Goal: Task Accomplishment & Management: Manage account settings

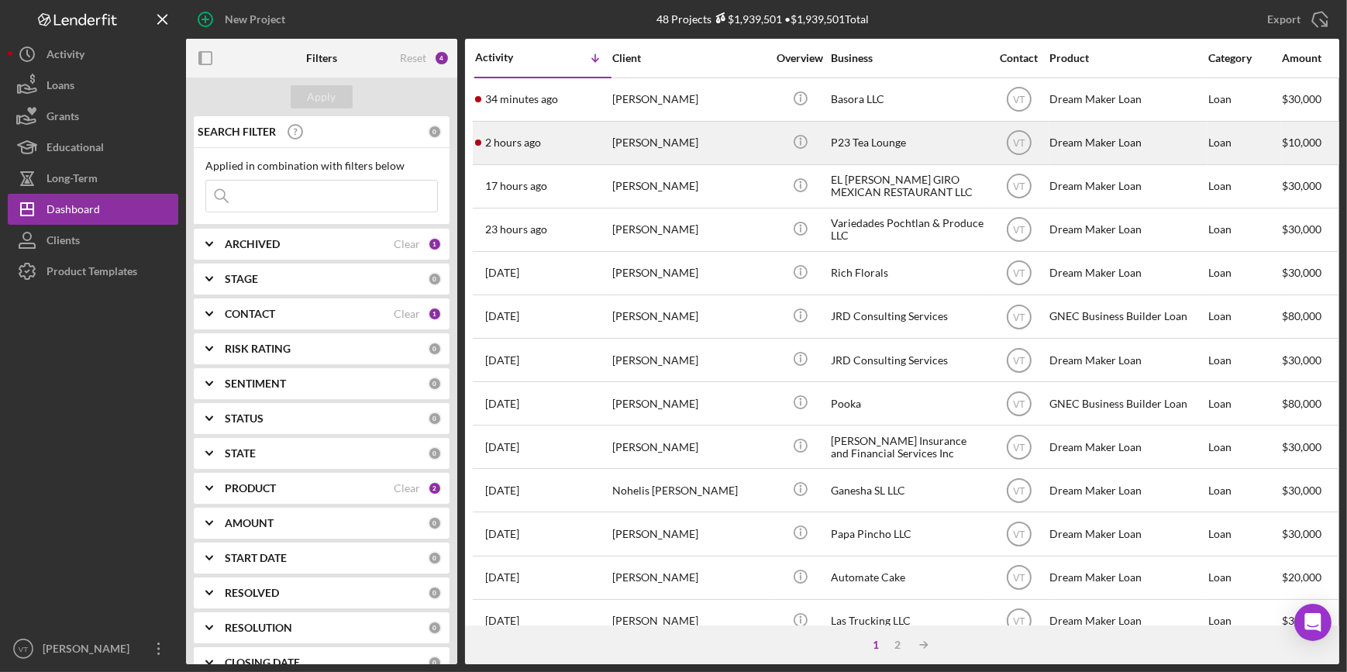
click at [614, 139] on div "[PERSON_NAME]" at bounding box center [689, 142] width 155 height 41
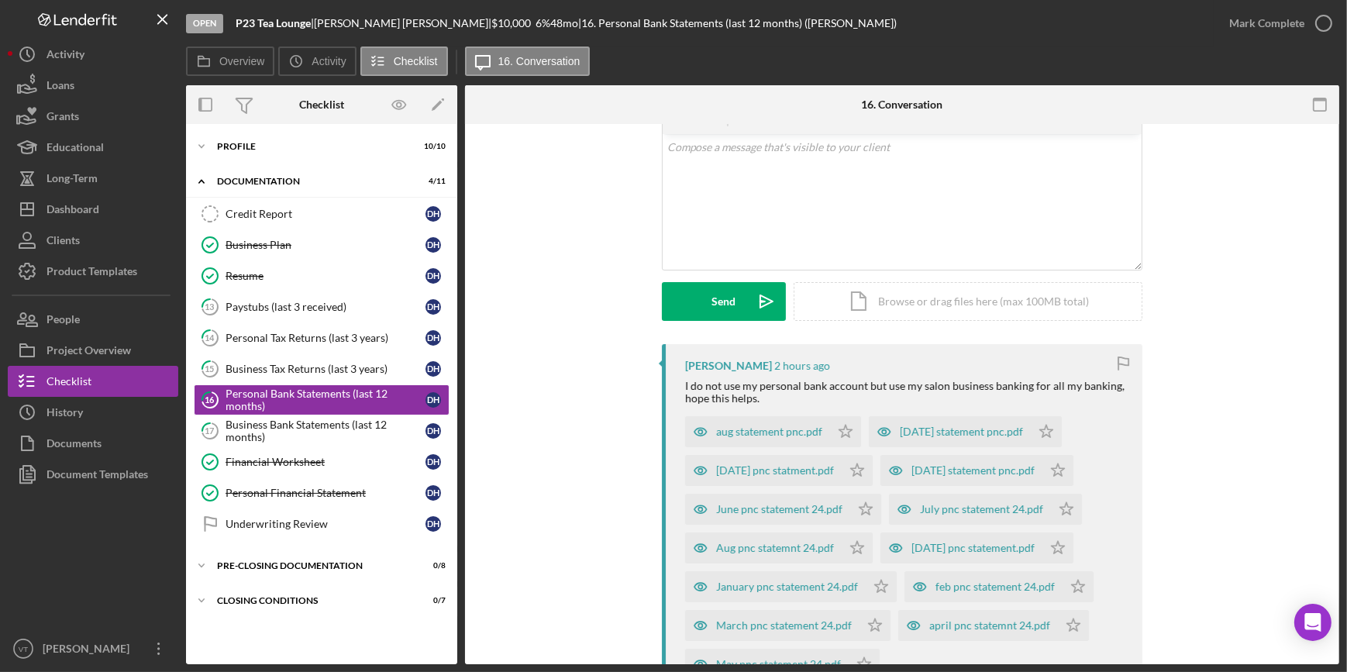
scroll to position [281, 0]
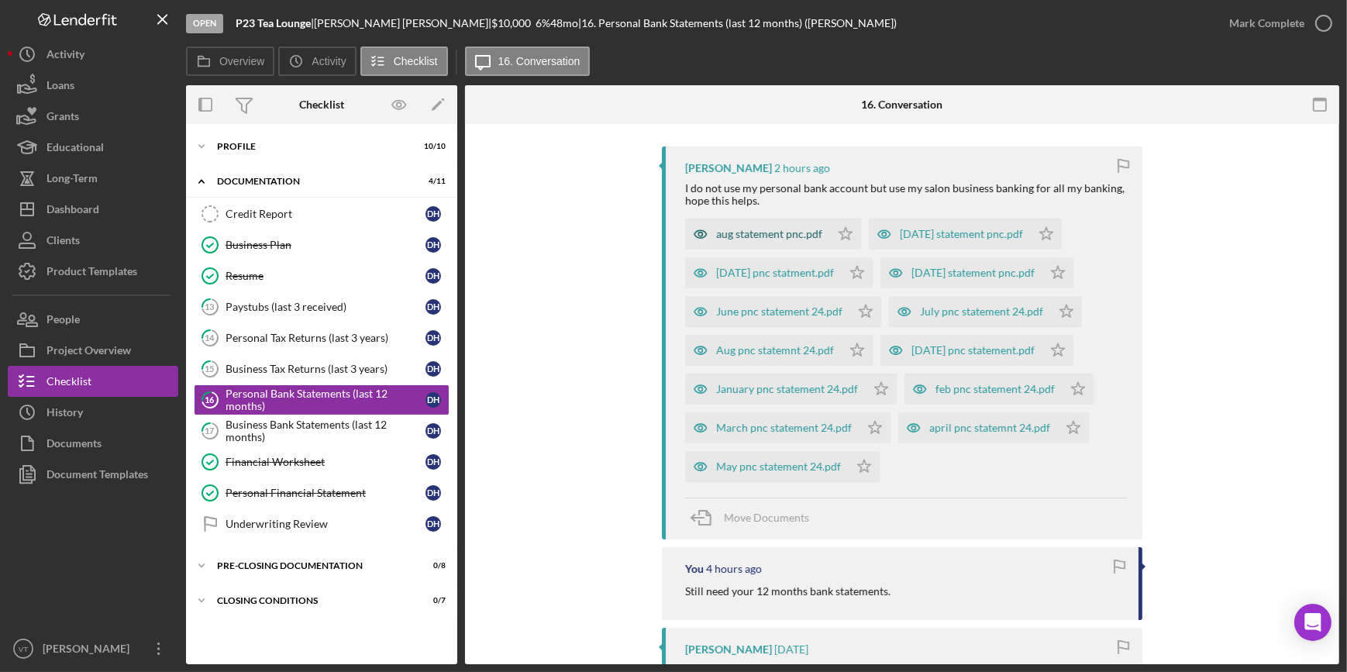
click at [766, 236] on div "aug statement pnc.pdf" at bounding box center [769, 234] width 106 height 12
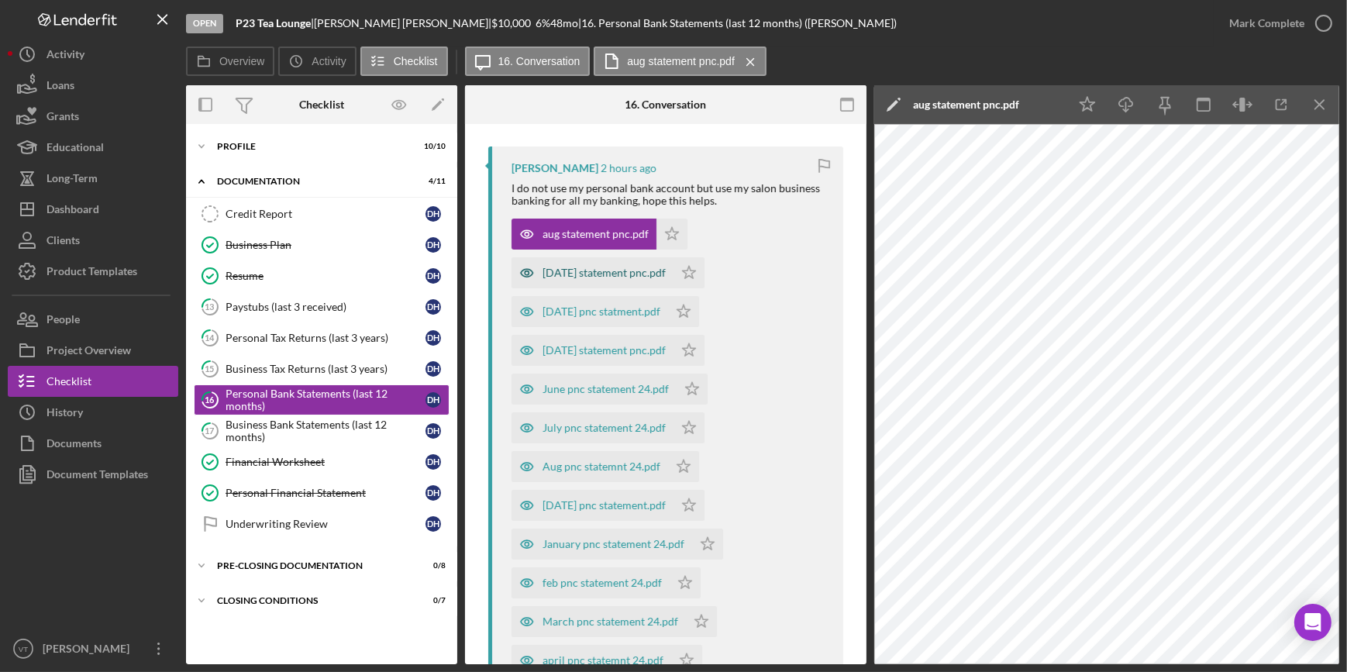
click at [582, 277] on div "[DATE] statement pnc.pdf" at bounding box center [603, 273] width 123 height 12
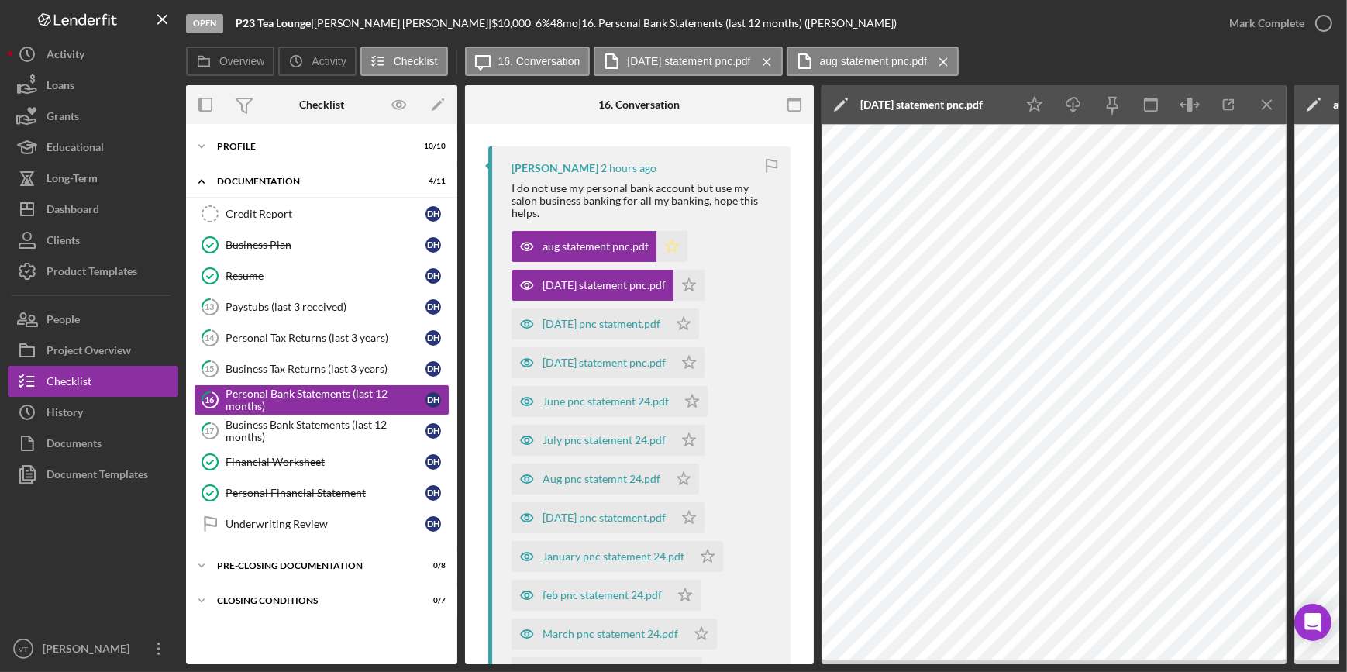
click at [668, 240] on polygon "button" at bounding box center [672, 246] width 13 height 12
click at [687, 279] on polygon "button" at bounding box center [689, 285] width 13 height 12
click at [694, 308] on icon "Icon/Star" at bounding box center [683, 323] width 31 height 31
click at [690, 347] on icon "Icon/Star" at bounding box center [688, 362] width 31 height 31
click at [681, 387] on icon "Icon/Star" at bounding box center [691, 401] width 31 height 31
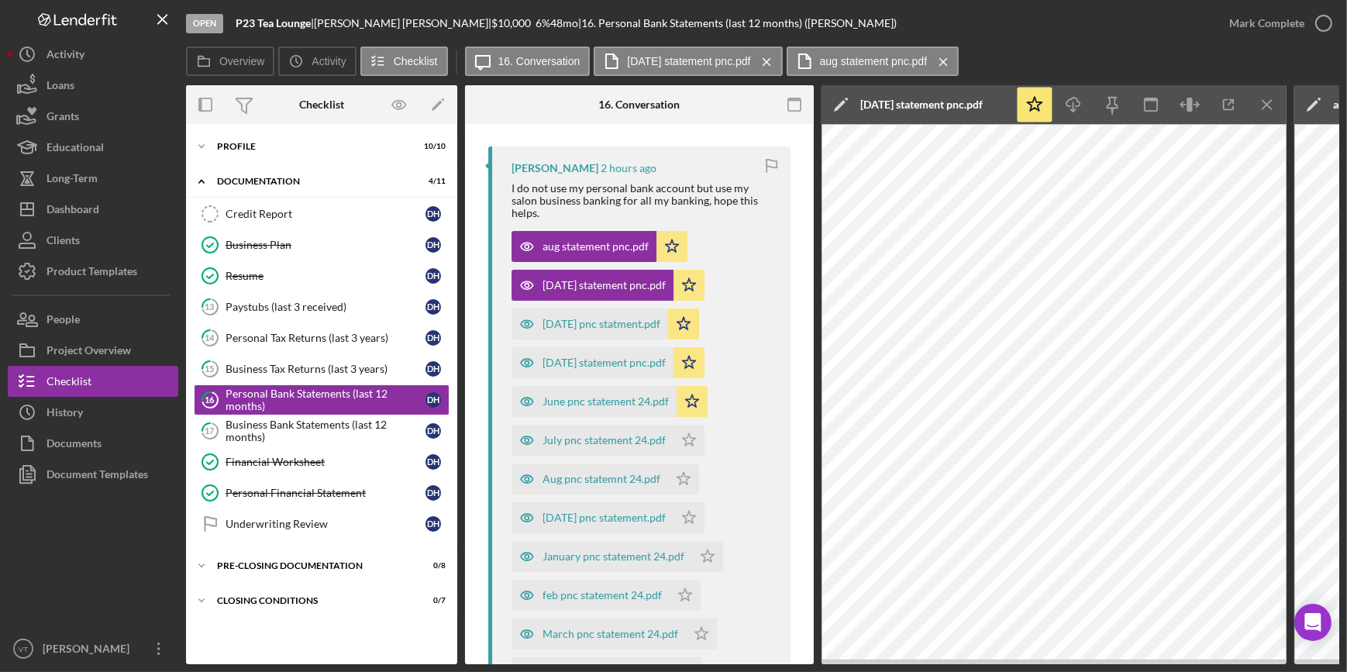
click at [697, 456] on div "Aug pnc statemnt 24.pdf Icon/Star" at bounding box center [608, 475] width 195 height 39
click at [685, 426] on icon "Icon/Star" at bounding box center [688, 440] width 31 height 31
click at [682, 465] on icon "Icon/Star" at bounding box center [683, 478] width 31 height 31
click at [691, 507] on icon "Icon/Star" at bounding box center [688, 517] width 31 height 31
click at [700, 541] on icon "Icon/Star" at bounding box center [707, 556] width 31 height 31
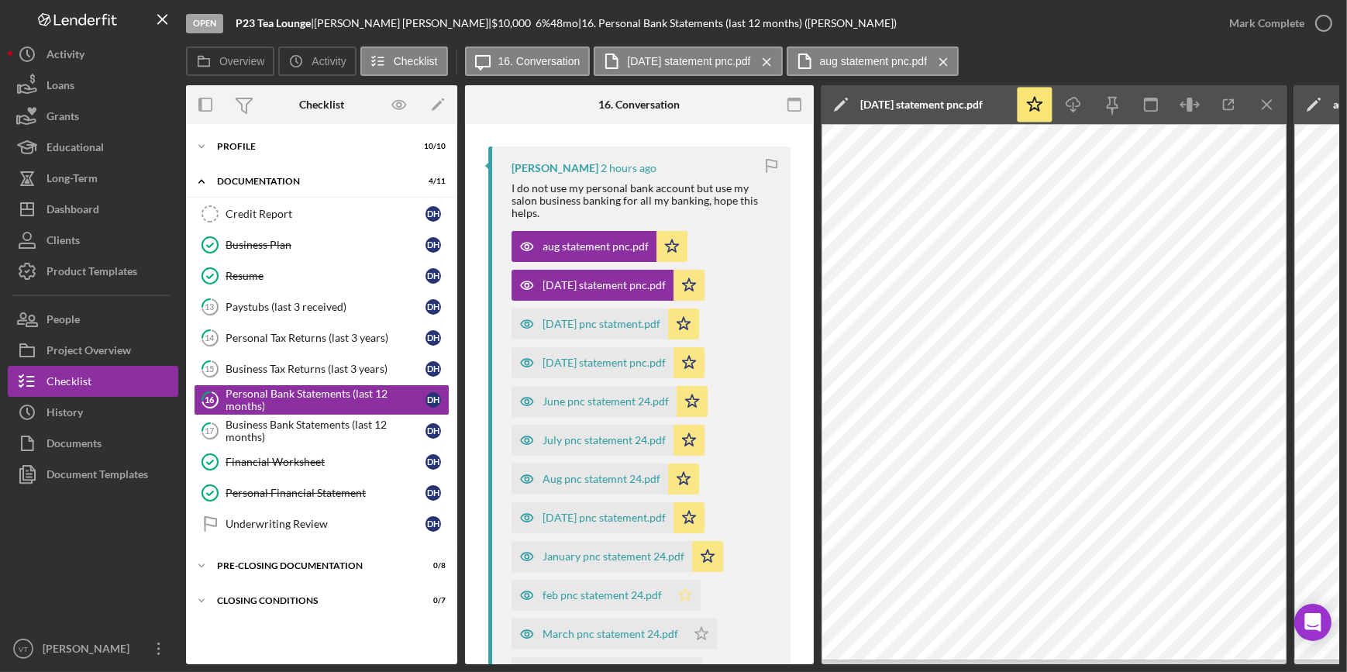
click at [679, 580] on icon "Icon/Star" at bounding box center [684, 595] width 31 height 31
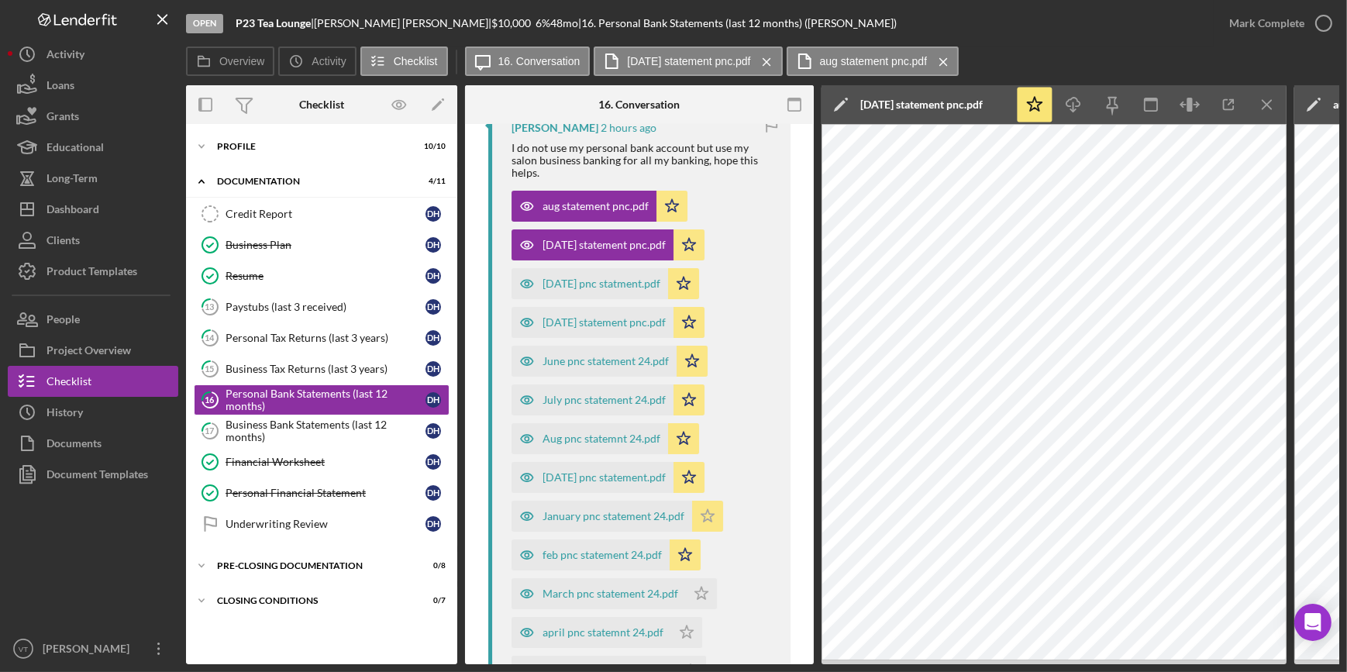
scroll to position [352, 0]
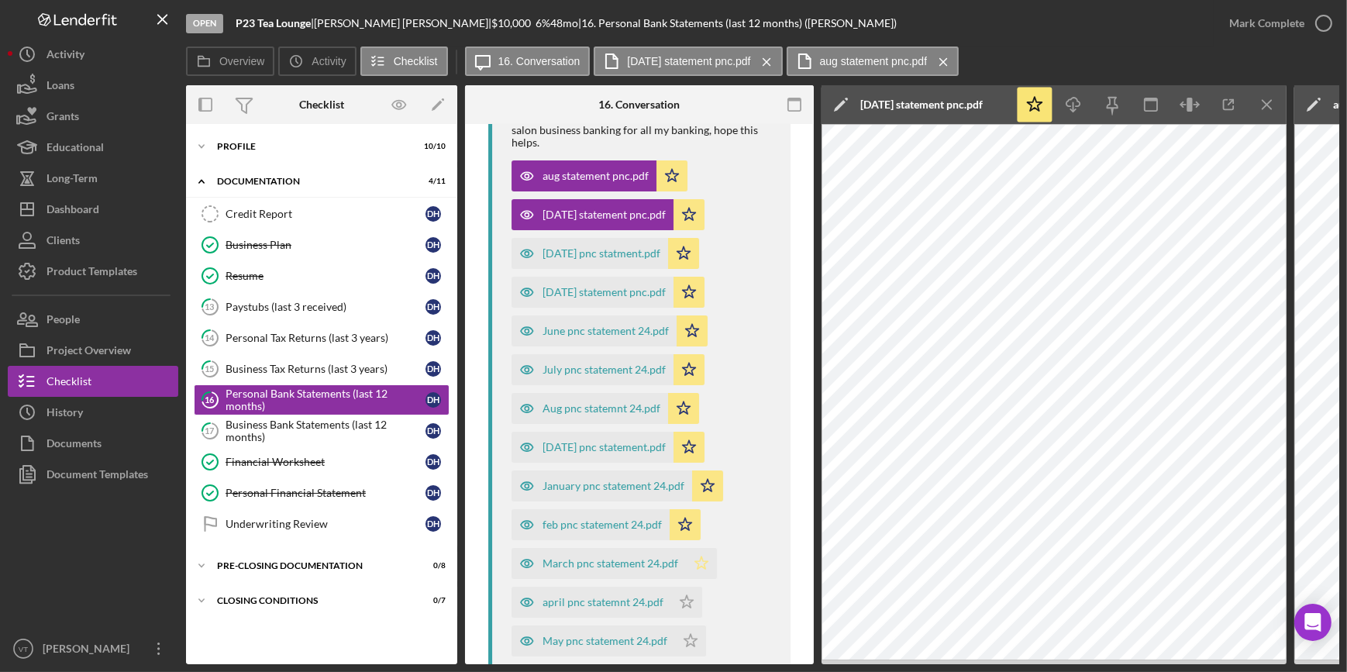
click at [697, 557] on polygon "button" at bounding box center [701, 563] width 13 height 12
click at [684, 586] on icon "Icon/Star" at bounding box center [686, 601] width 31 height 31
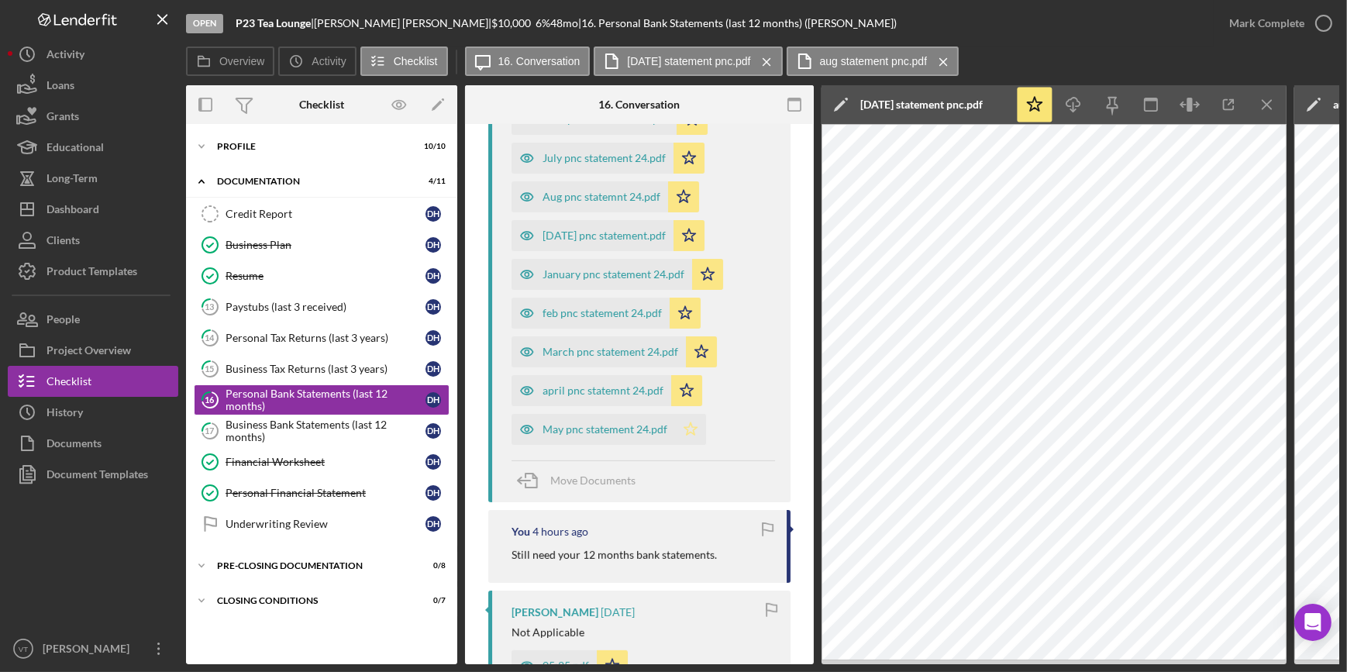
click at [683, 414] on icon "Icon/Star" at bounding box center [690, 429] width 31 height 31
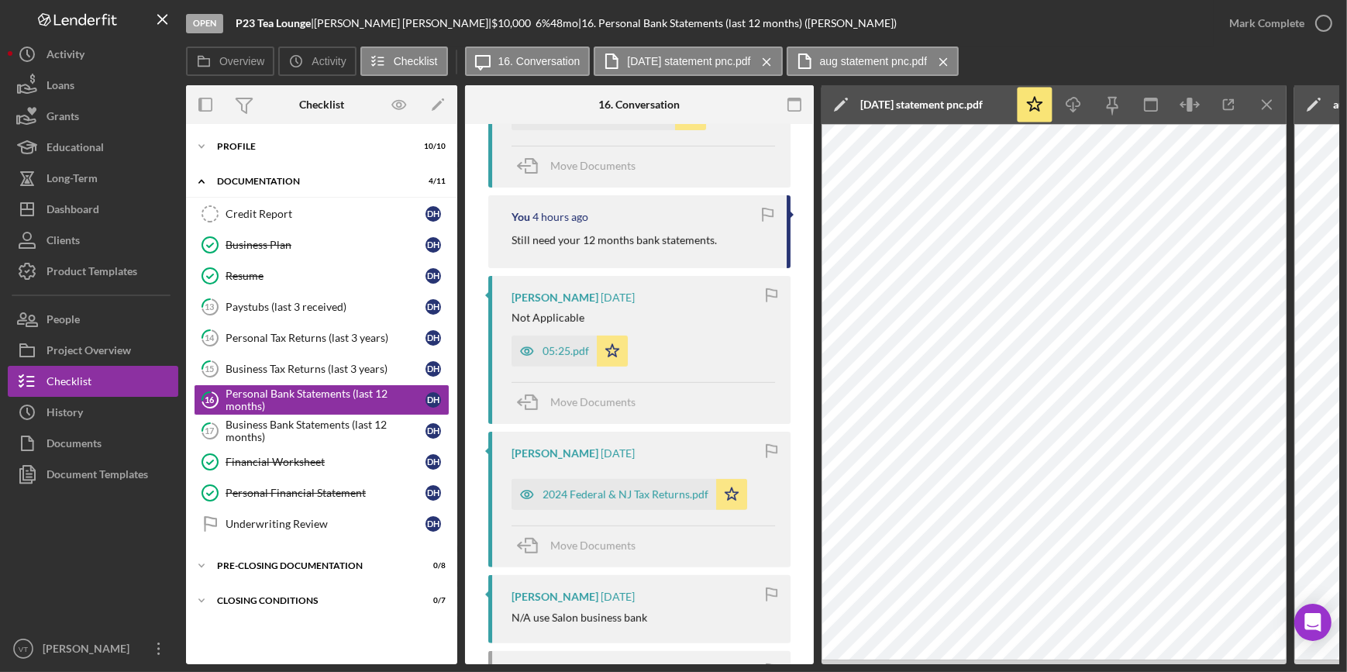
scroll to position [915, 0]
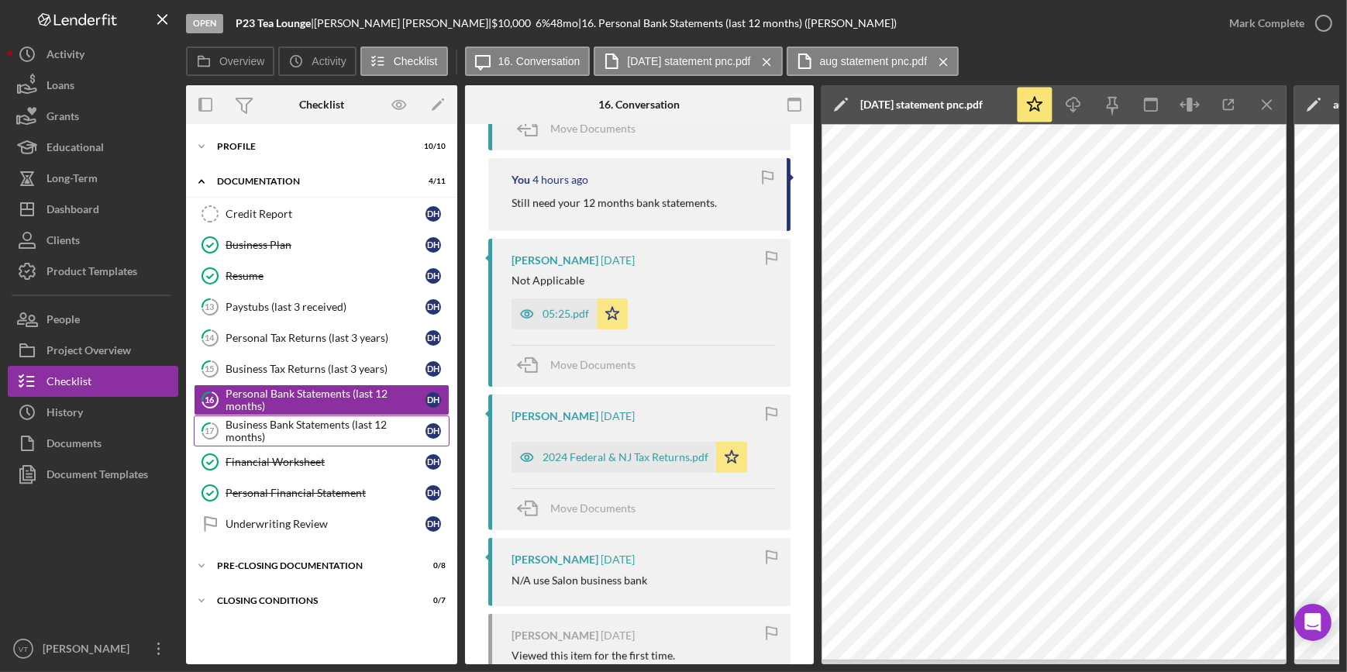
click at [318, 428] on div "Business Bank Statements (last 12 months)" at bounding box center [325, 430] width 200 height 25
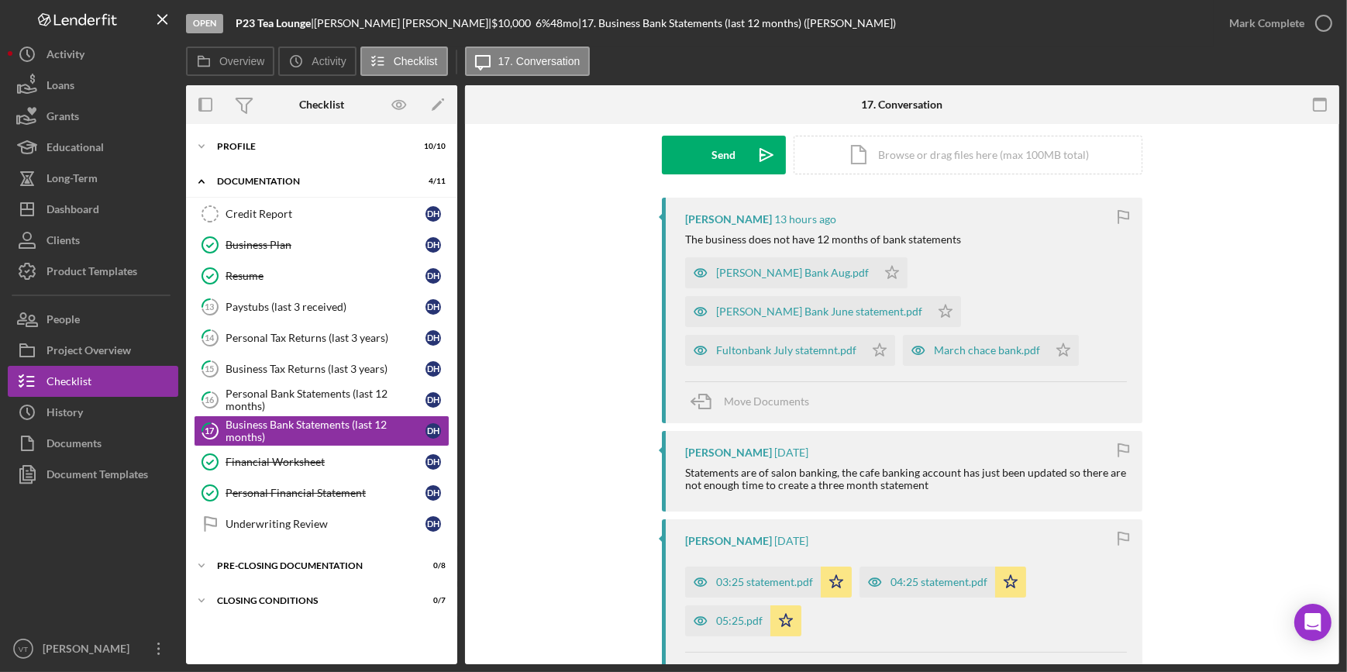
scroll to position [211, 0]
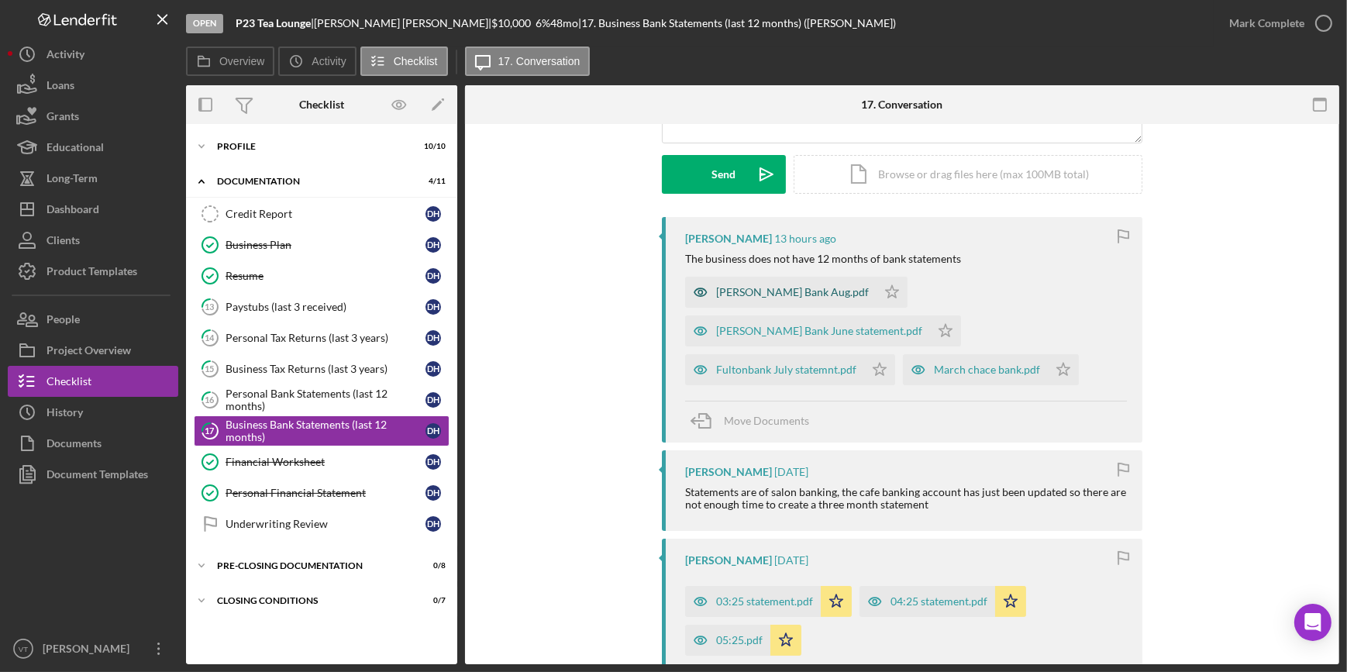
click at [769, 294] on div "[PERSON_NAME] Bank Aug.pdf" at bounding box center [792, 292] width 153 height 12
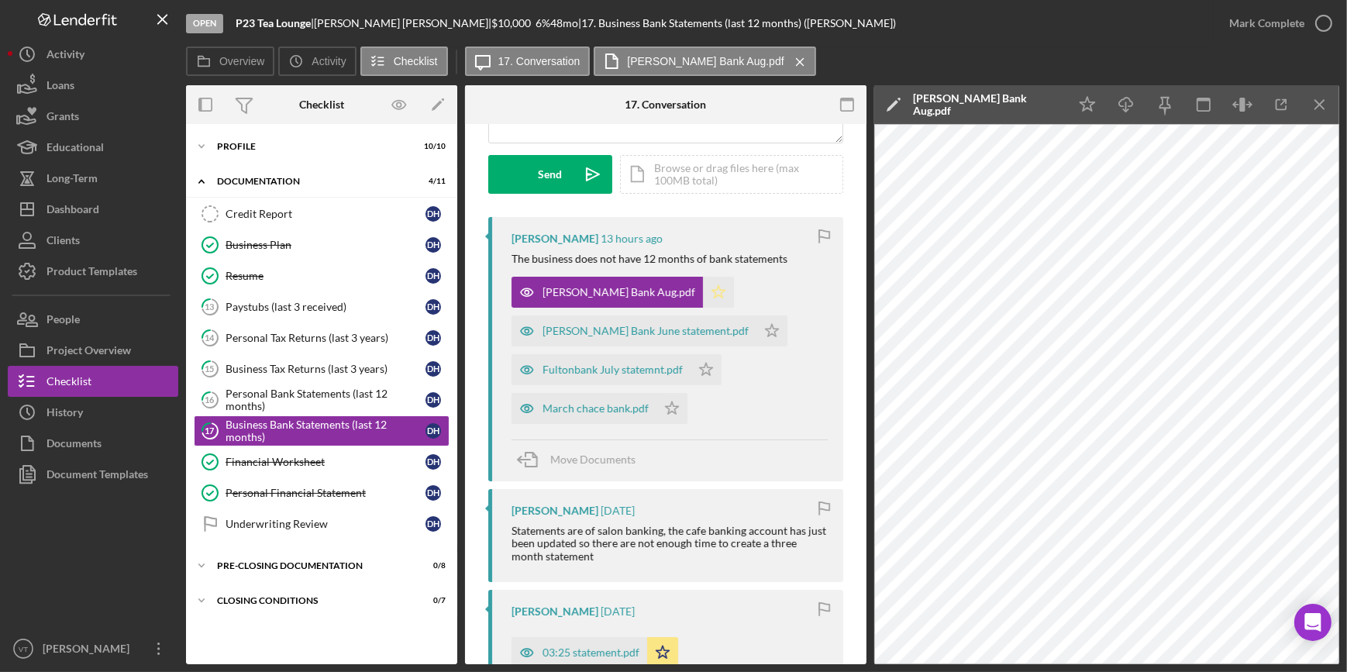
click at [703, 284] on icon "Icon/Star" at bounding box center [718, 292] width 31 height 31
click at [756, 329] on icon "Icon/Star" at bounding box center [771, 330] width 31 height 31
click at [702, 363] on icon "Icon/Star" at bounding box center [705, 369] width 31 height 31
click at [665, 402] on icon "Icon/Star" at bounding box center [671, 408] width 31 height 31
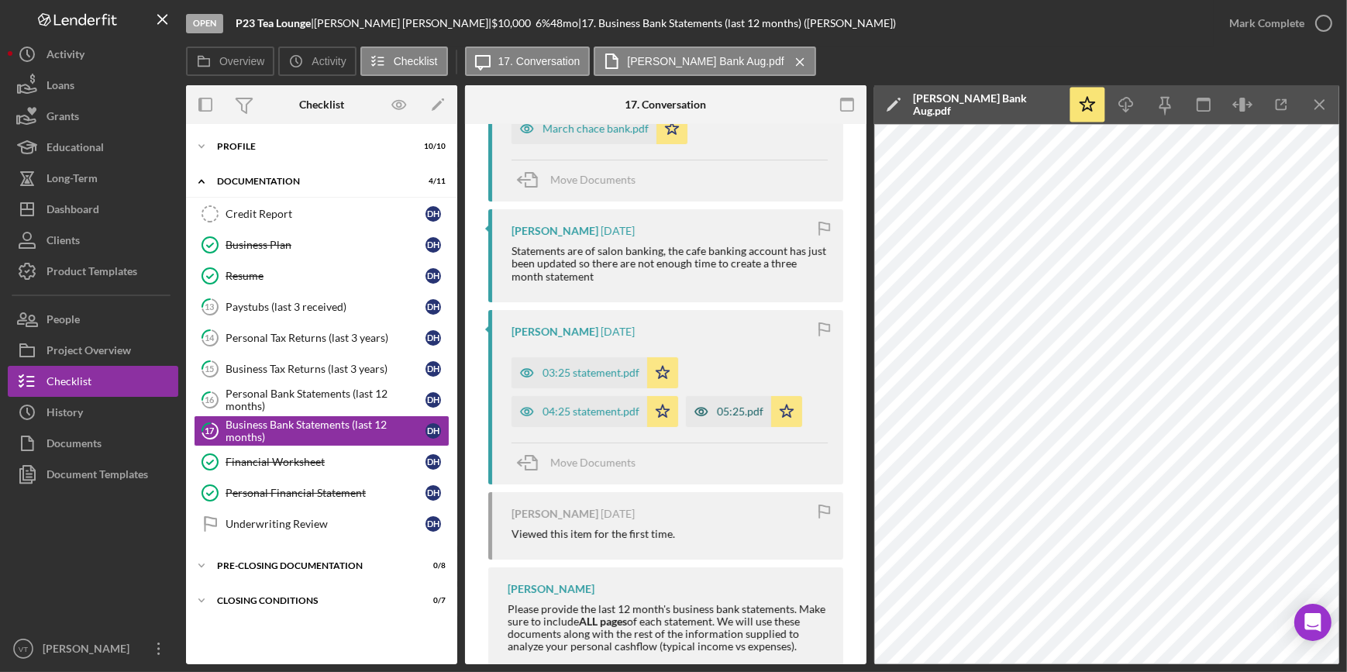
scroll to position [529, 0]
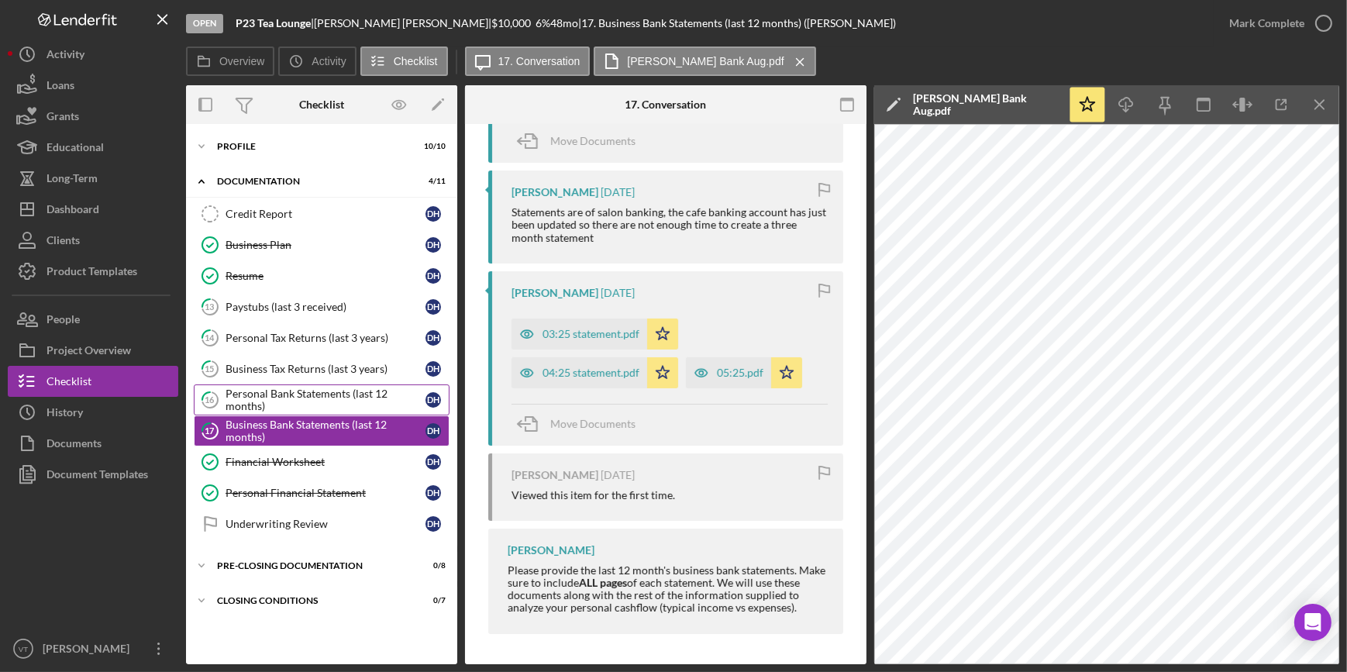
click at [401, 403] on div "Personal Bank Statements (last 12 months)" at bounding box center [325, 399] width 200 height 25
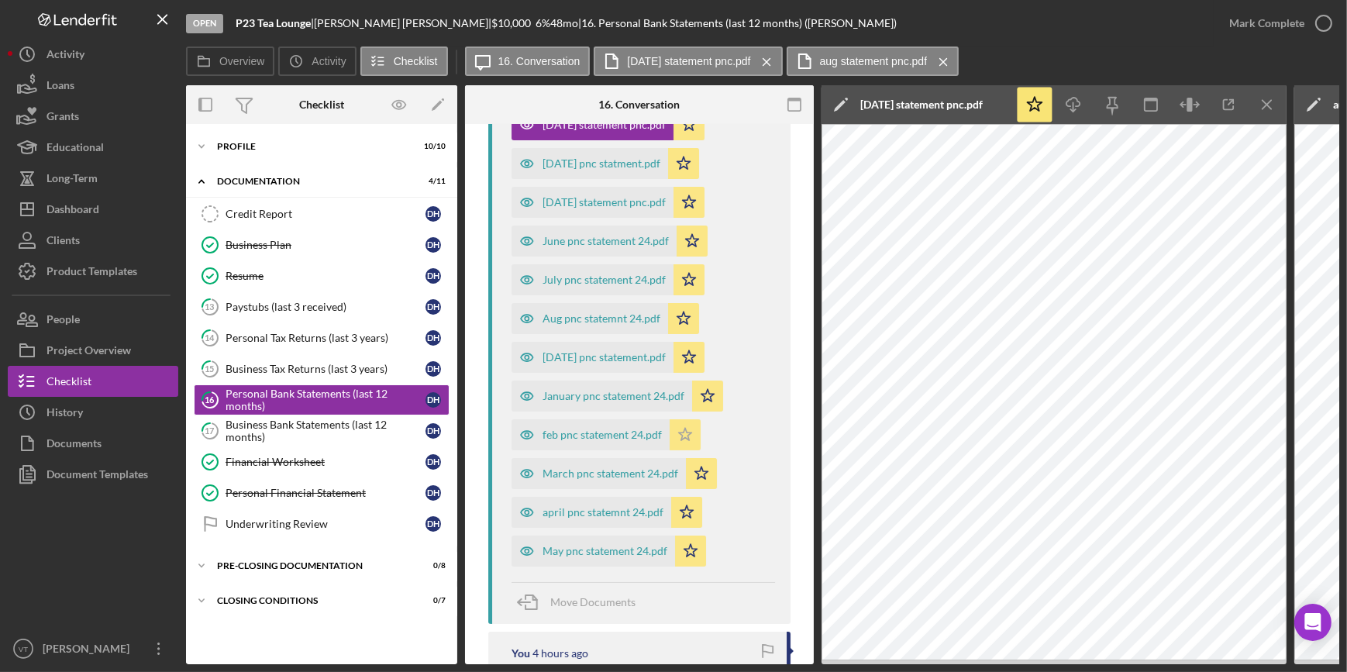
scroll to position [493, 0]
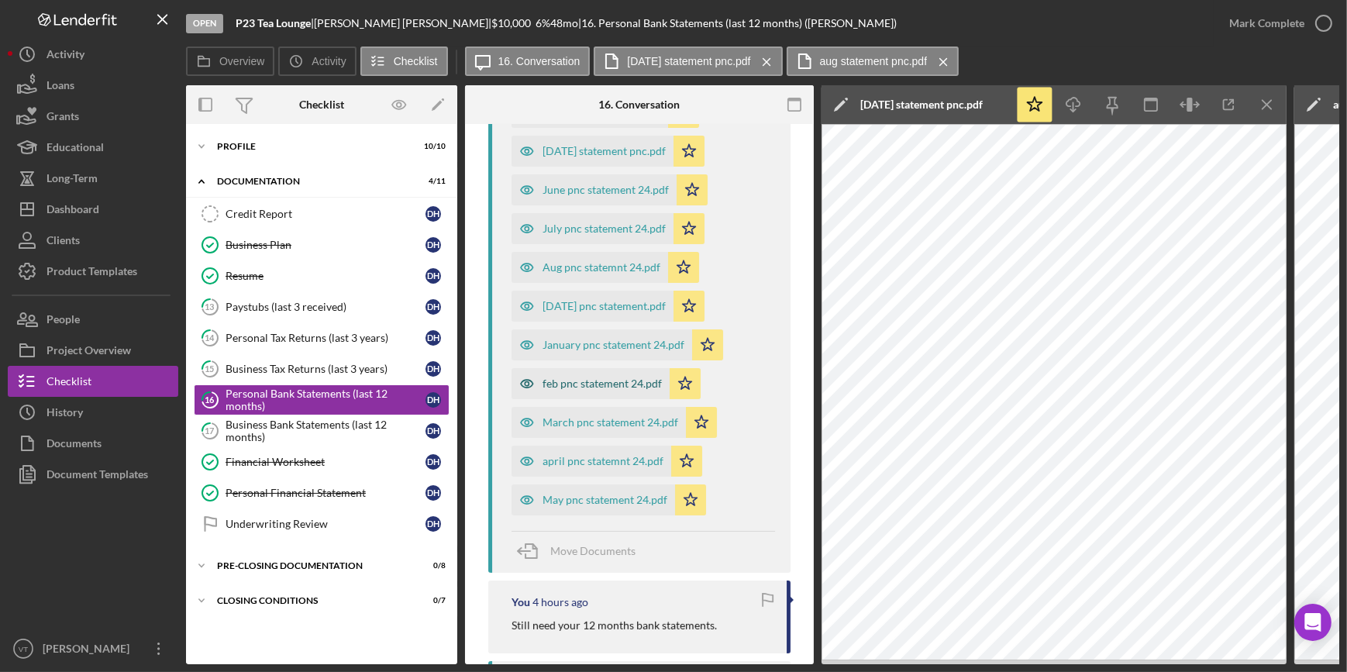
click at [626, 377] on div "feb pnc statement 24.pdf" at bounding box center [601, 383] width 119 height 12
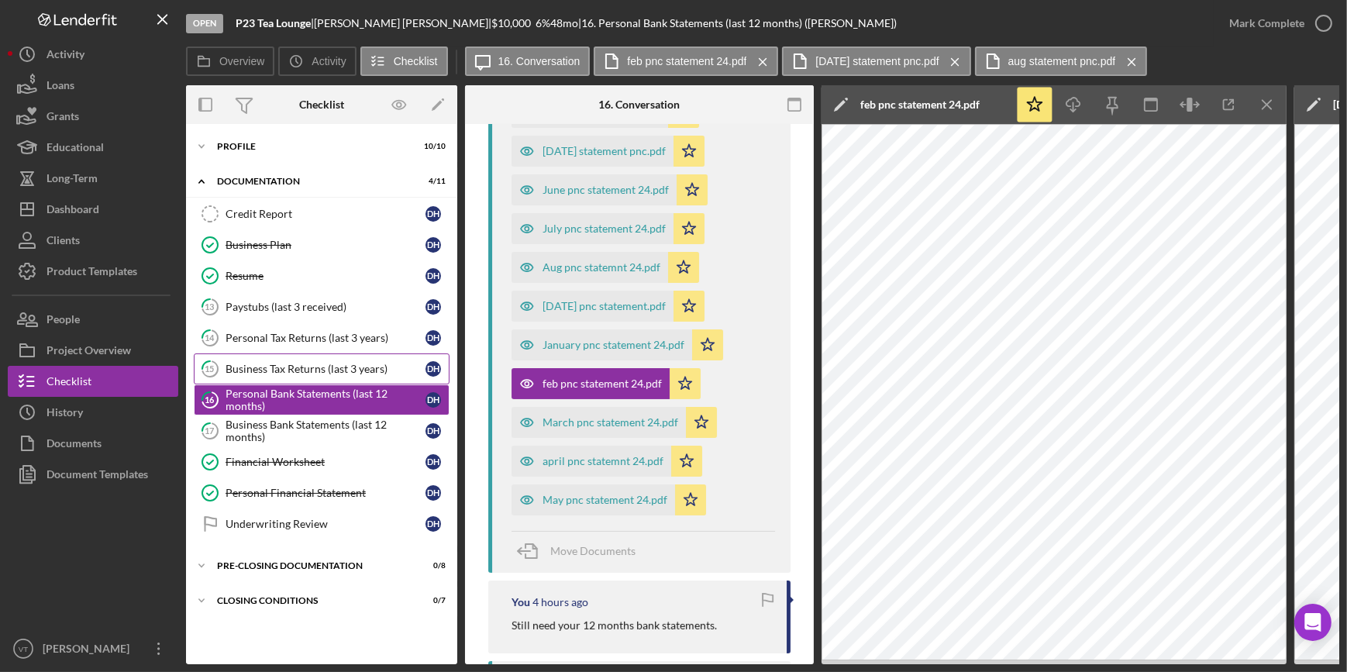
click at [298, 371] on div "Business Tax Returns (last 3 years)" at bounding box center [325, 369] width 200 height 12
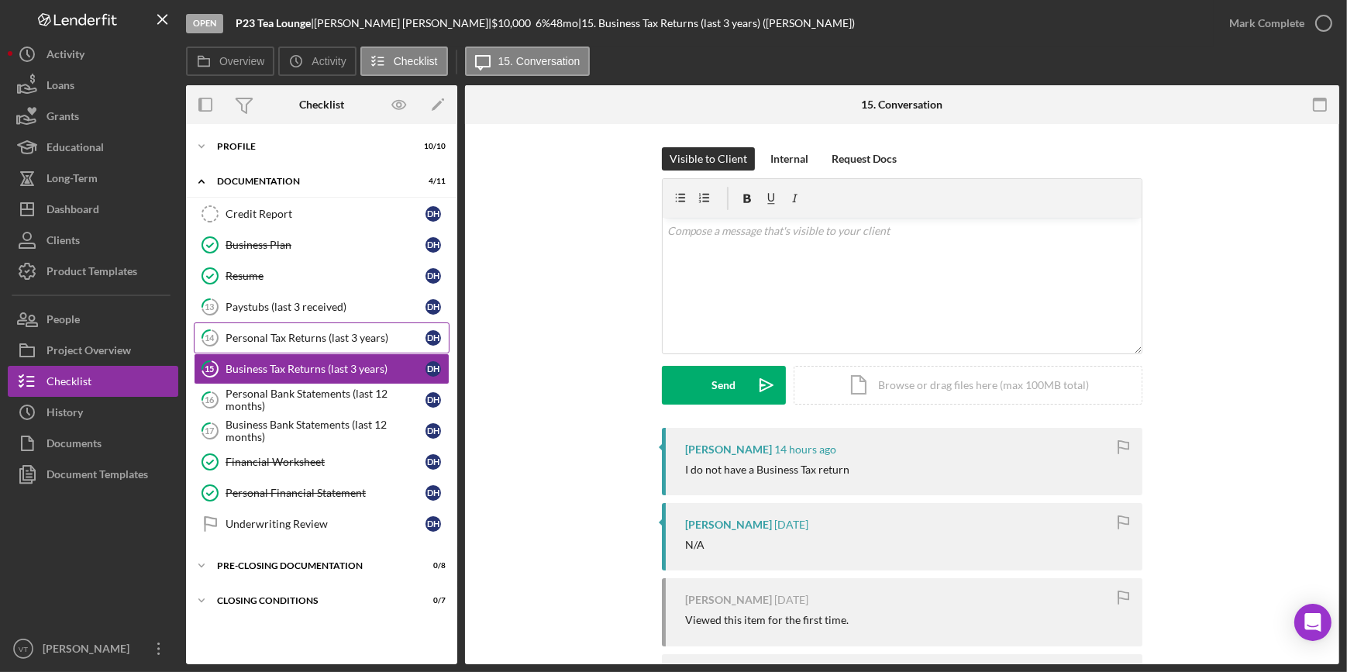
click at [308, 332] on div "Personal Tax Returns (last 3 years)" at bounding box center [325, 338] width 200 height 12
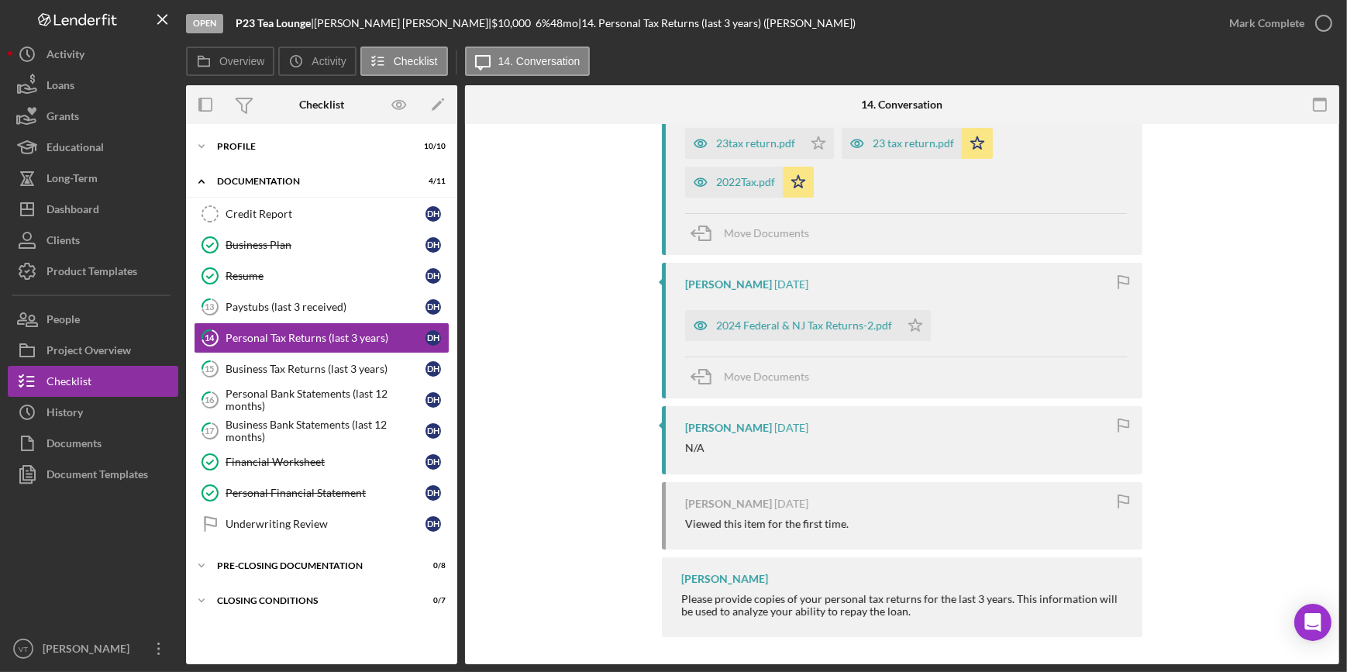
scroll to position [350, 0]
click at [920, 322] on icon "Icon/Star" at bounding box center [914, 322] width 31 height 31
click at [312, 293] on link "13 Paystubs (last 3 received) D H" at bounding box center [322, 306] width 256 height 31
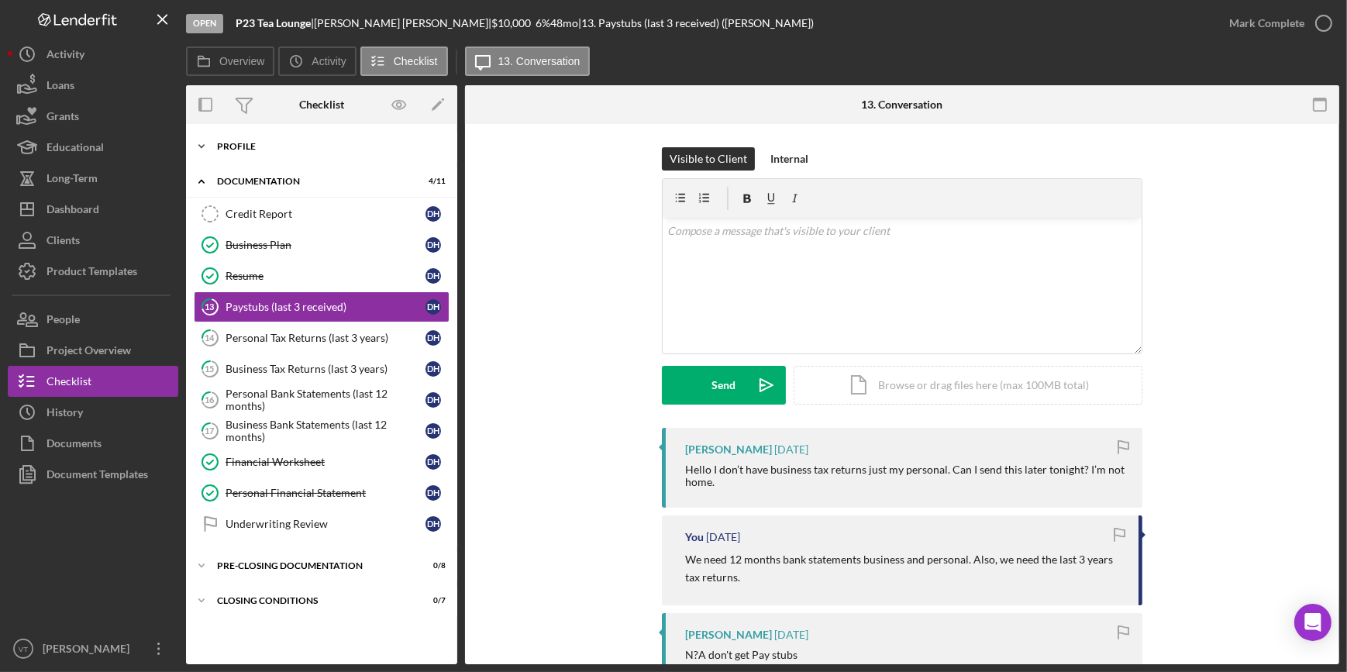
click at [207, 143] on icon "Icon/Expander" at bounding box center [201, 146] width 31 height 31
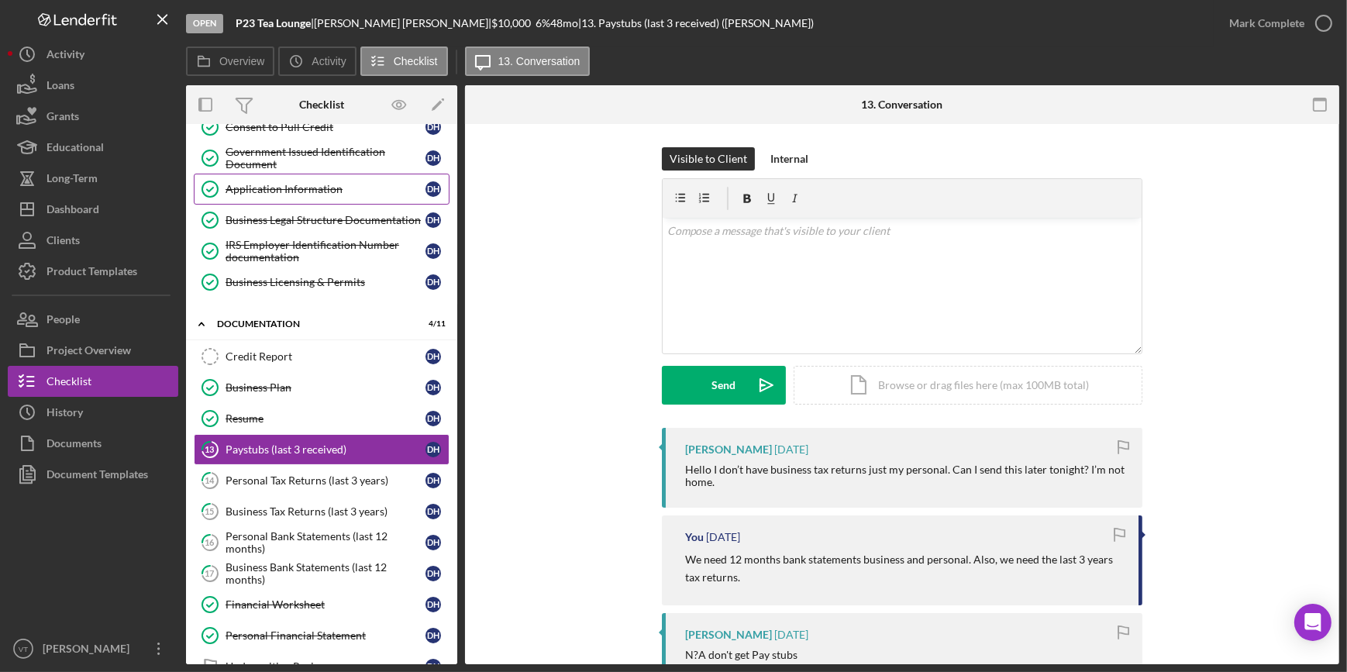
scroll to position [275, 0]
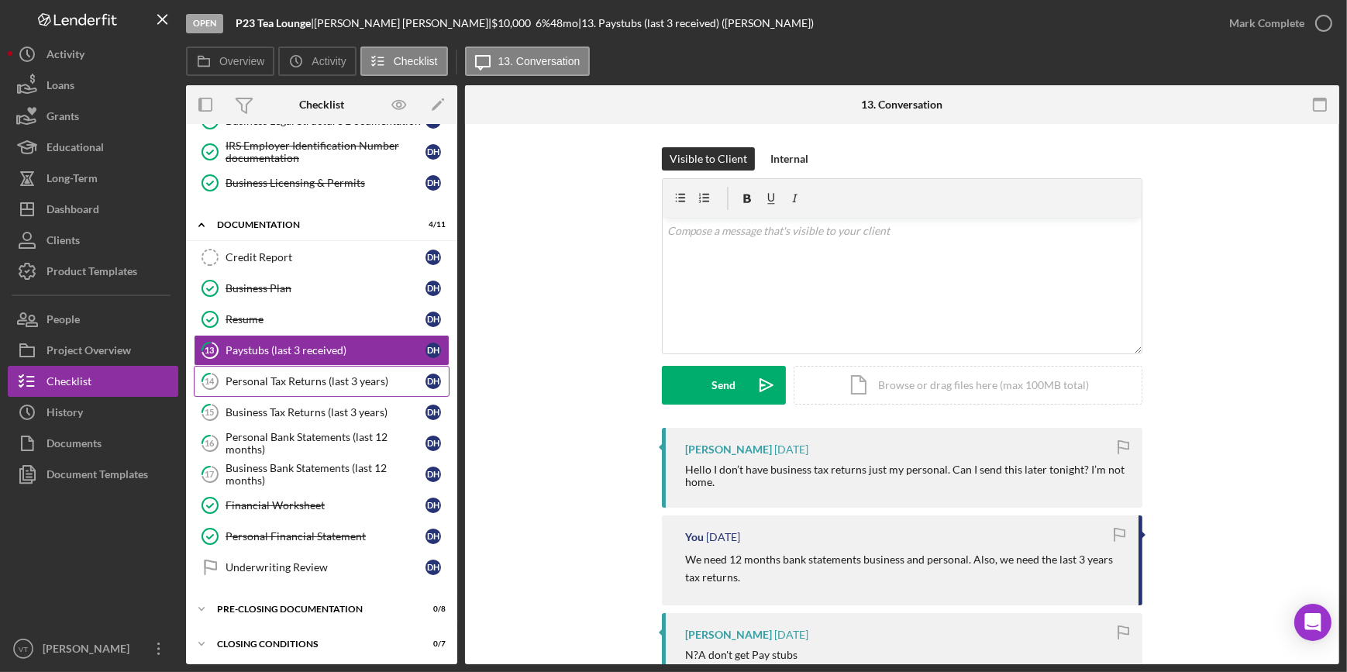
click at [334, 375] on div "Personal Tax Returns (last 3 years)" at bounding box center [325, 381] width 200 height 12
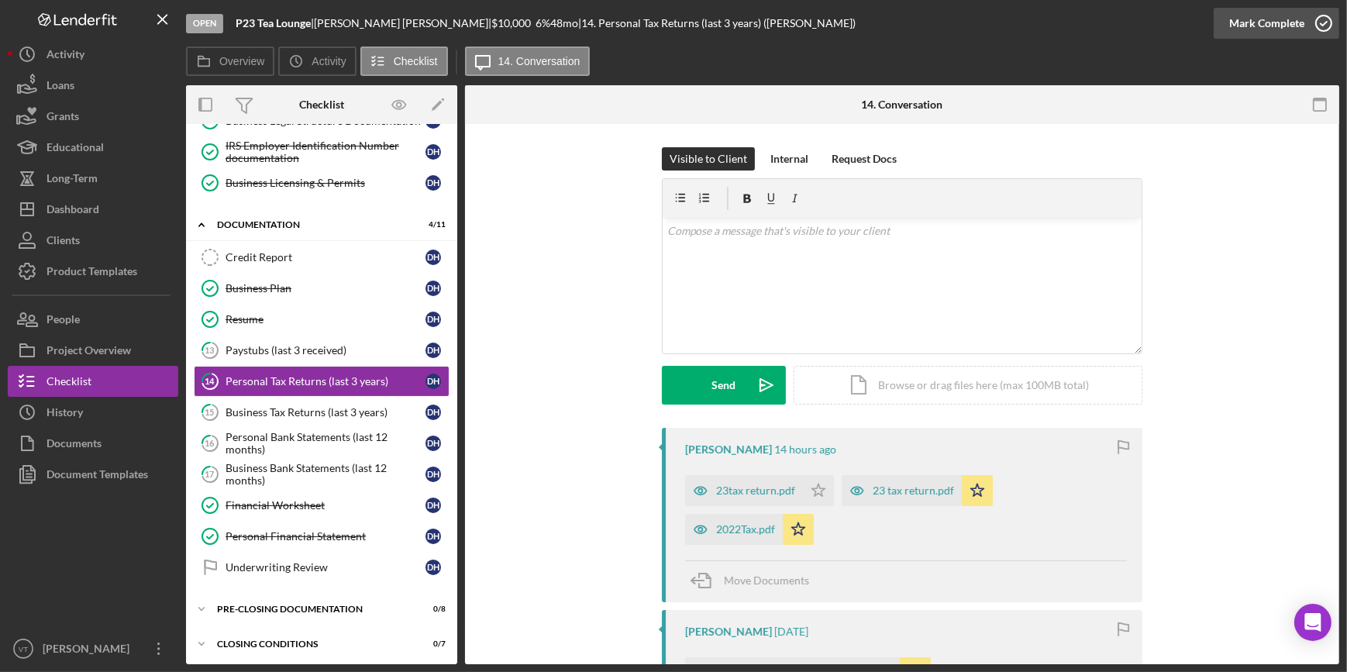
click at [1296, 17] on div "Mark Complete" at bounding box center [1266, 23] width 75 height 31
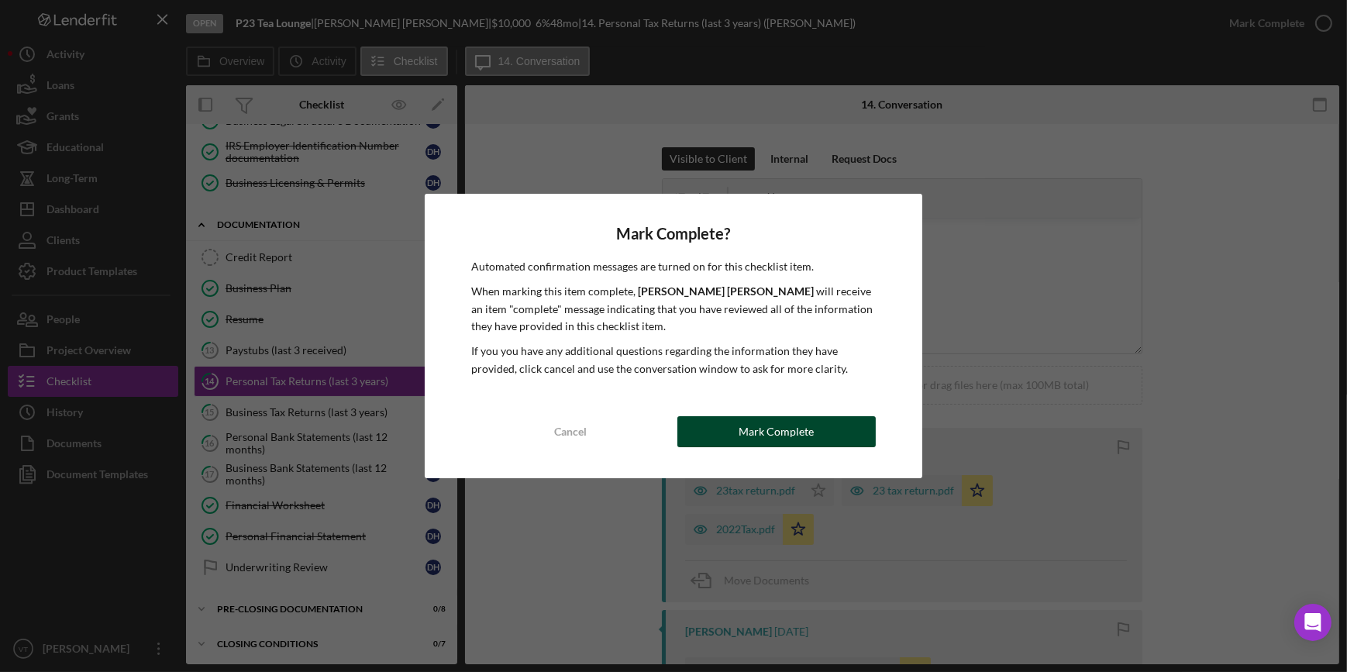
click at [766, 427] on div "Mark Complete" at bounding box center [775, 431] width 75 height 31
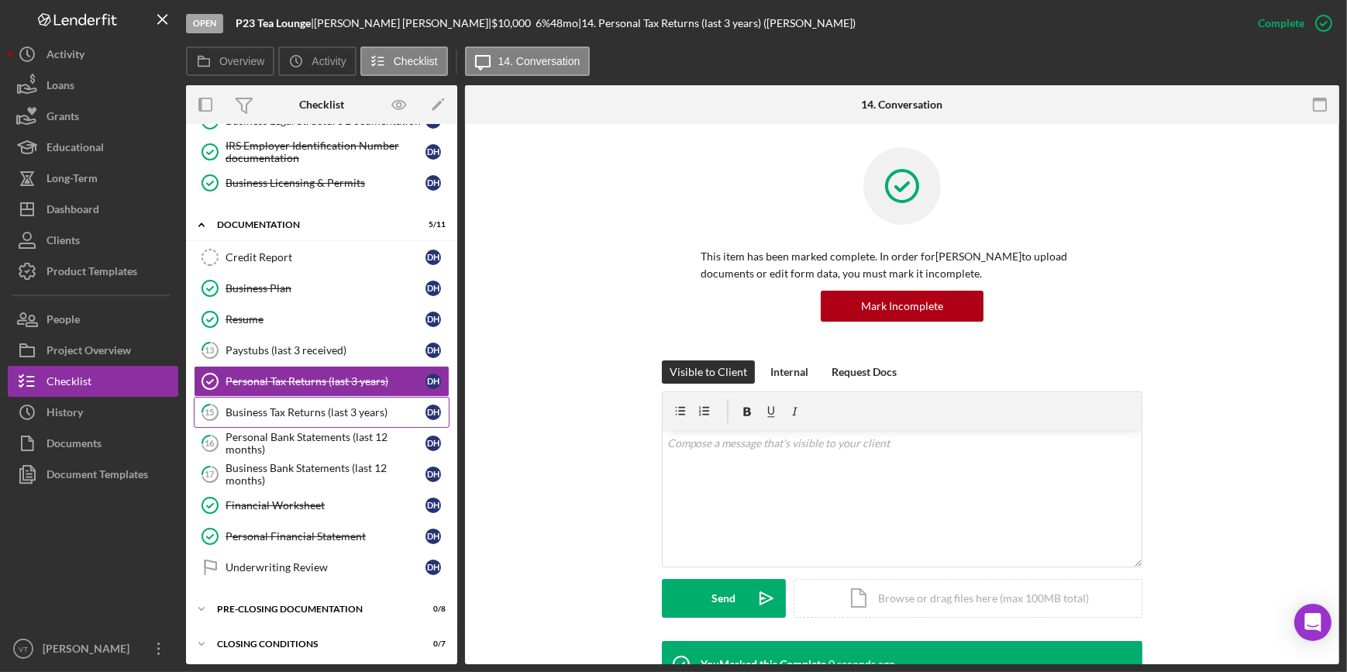
click at [315, 406] on div "Business Tax Returns (last 3 years)" at bounding box center [325, 412] width 200 height 12
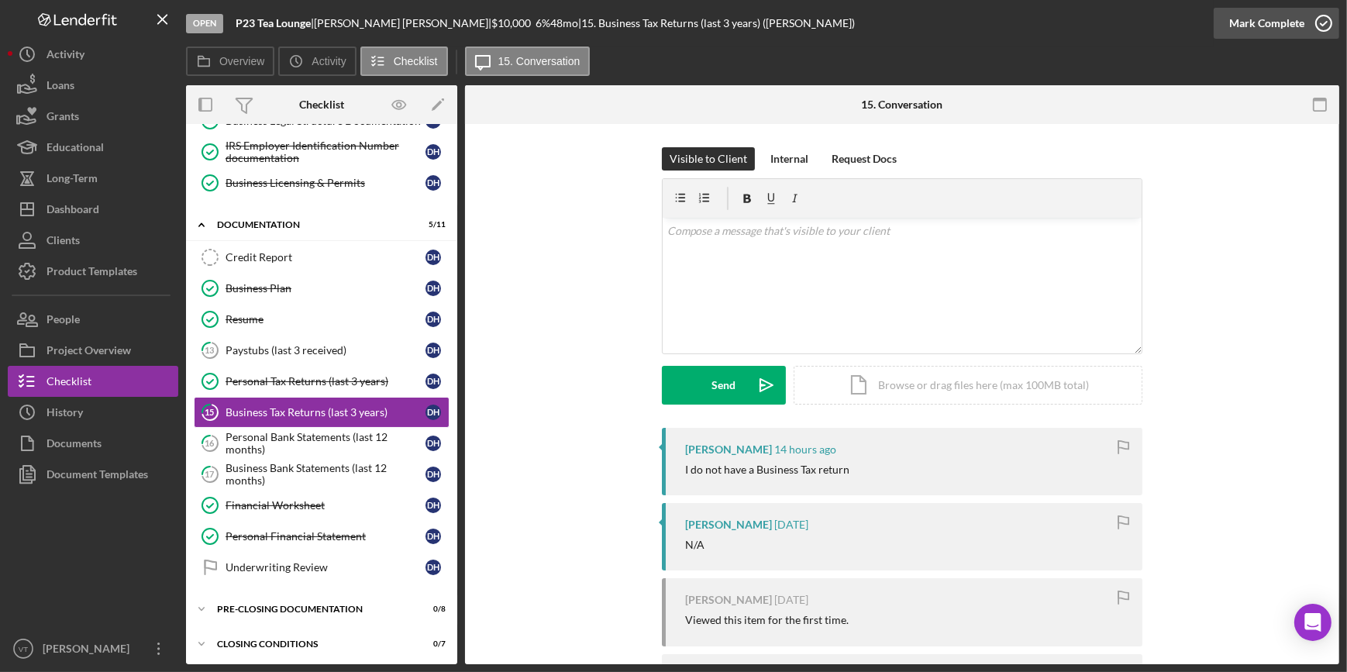
click at [1222, 29] on button "Mark Complete" at bounding box center [1276, 23] width 126 height 31
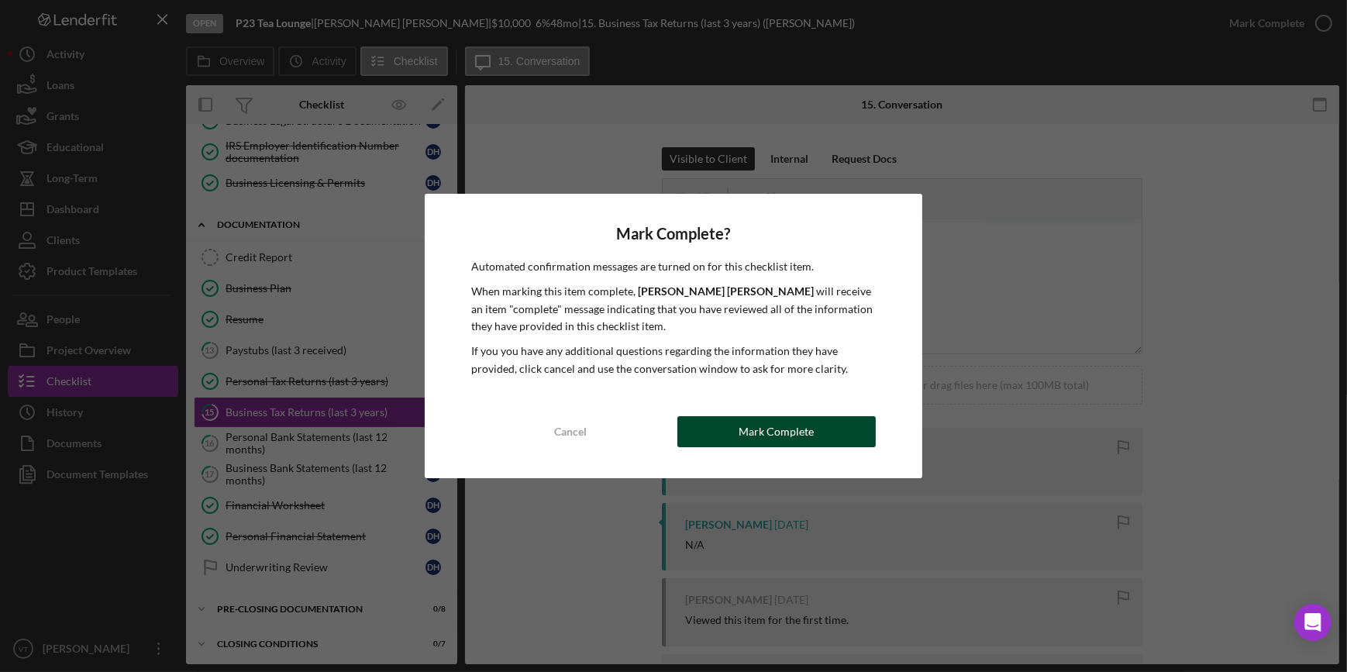
click at [728, 428] on button "Mark Complete" at bounding box center [776, 431] width 198 height 31
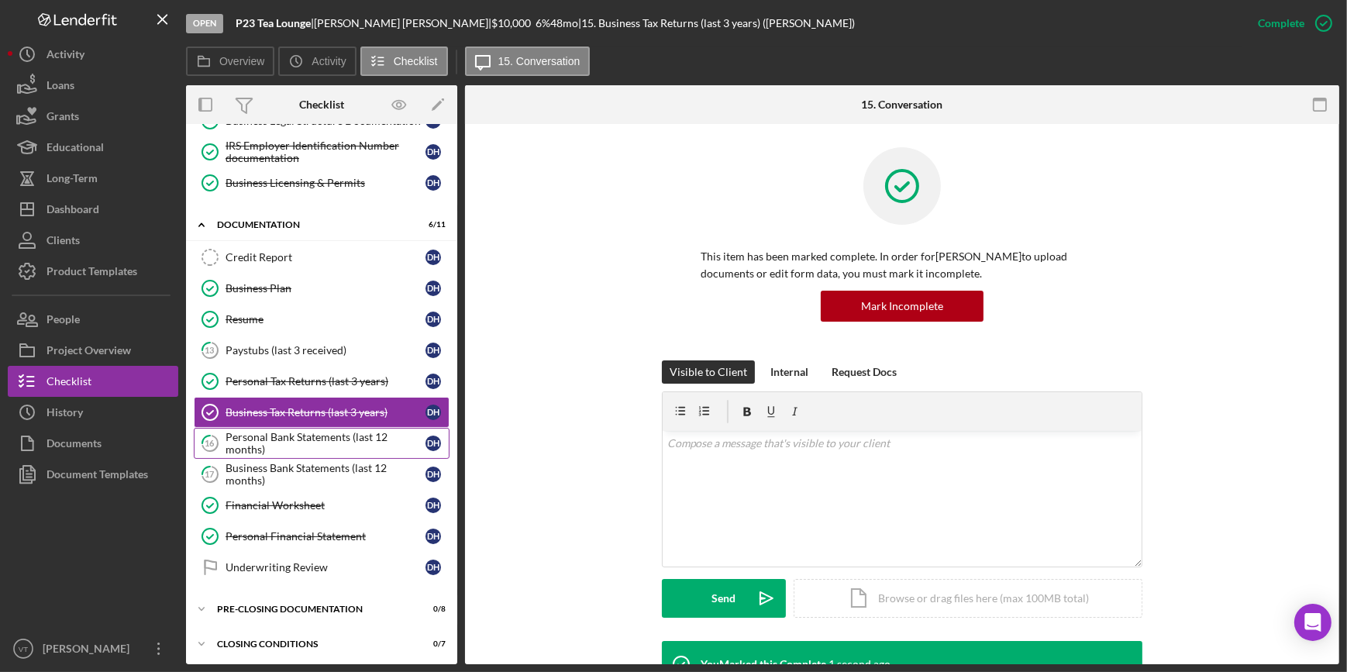
click at [315, 427] on div "Credit Report Credit Report D H Business Plan Business Plan D H Resume Resume D…" at bounding box center [321, 416] width 271 height 349
click at [315, 431] on div "Personal Bank Statements (last 12 months)" at bounding box center [325, 443] width 200 height 25
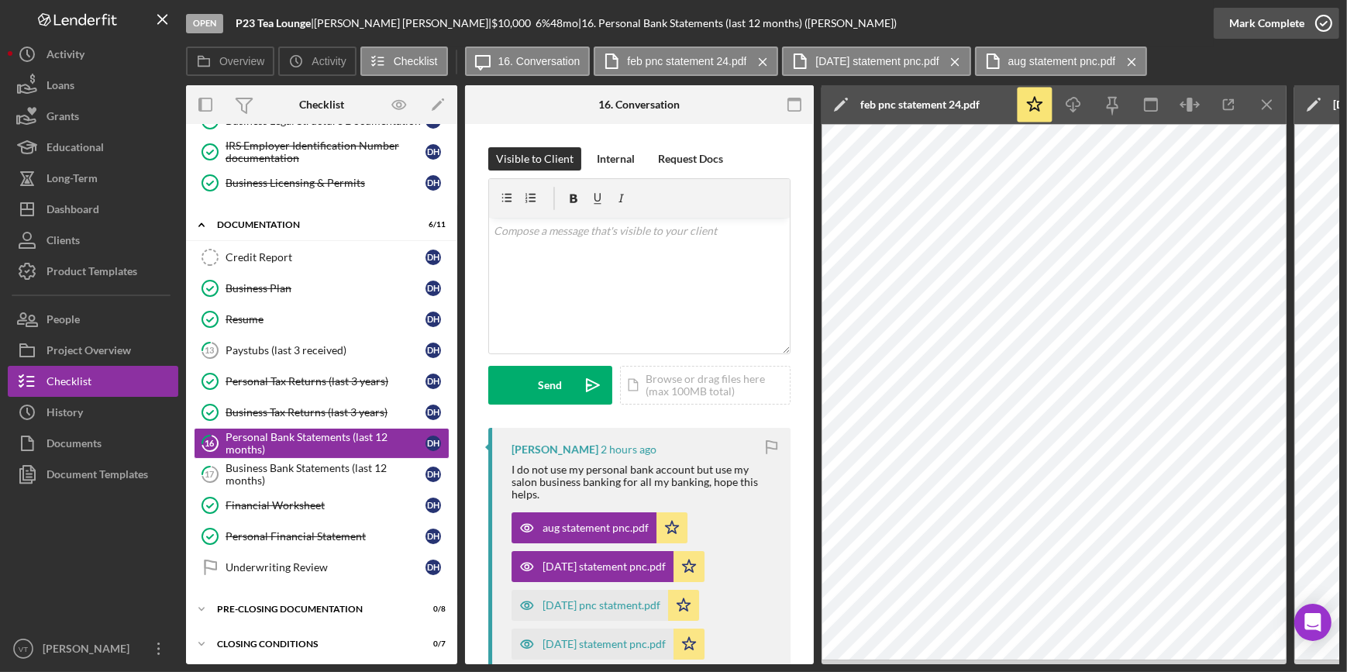
click at [1240, 31] on div "Mark Complete" at bounding box center [1266, 23] width 75 height 31
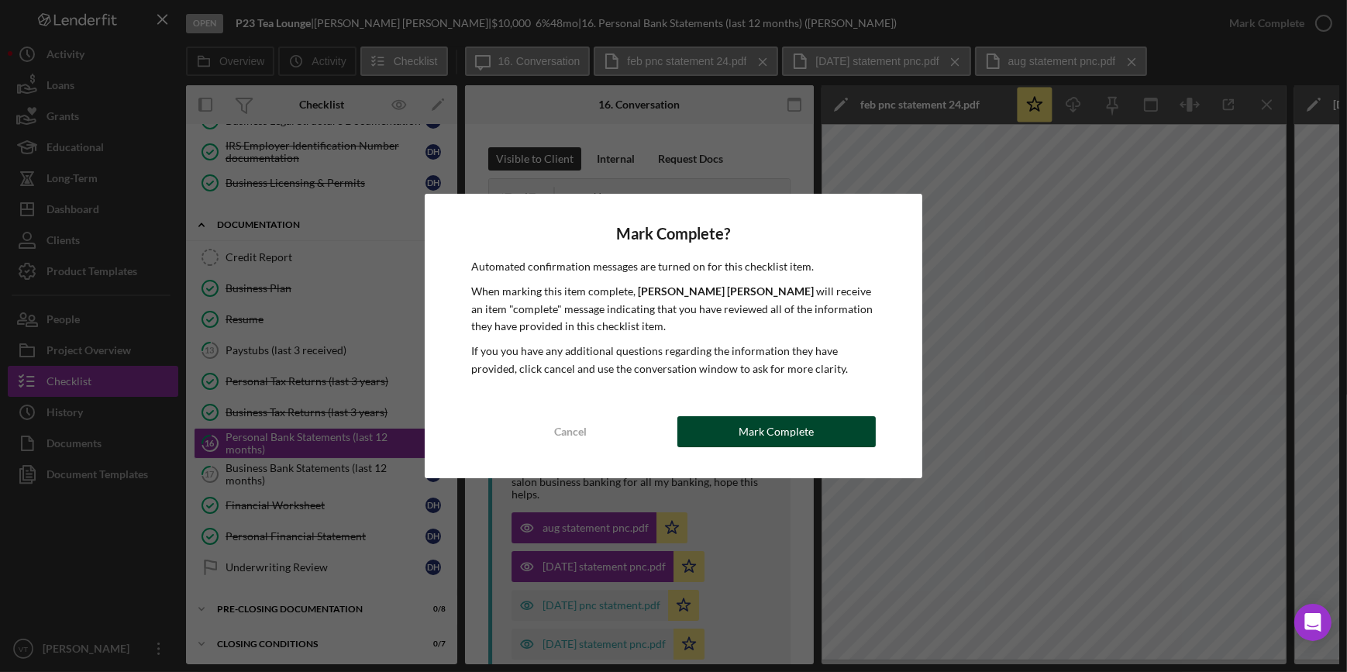
click at [760, 432] on div "Mark Complete" at bounding box center [775, 431] width 75 height 31
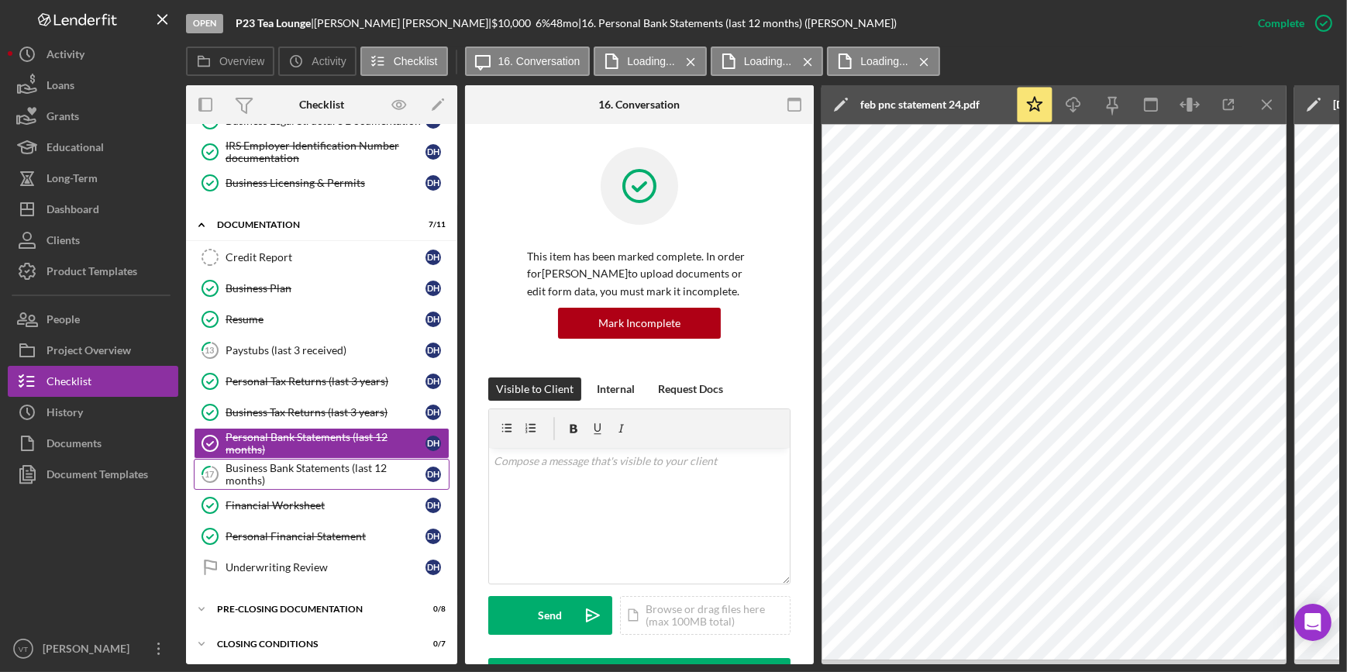
click at [346, 466] on div "Business Bank Statements (last 12 months)" at bounding box center [325, 474] width 200 height 25
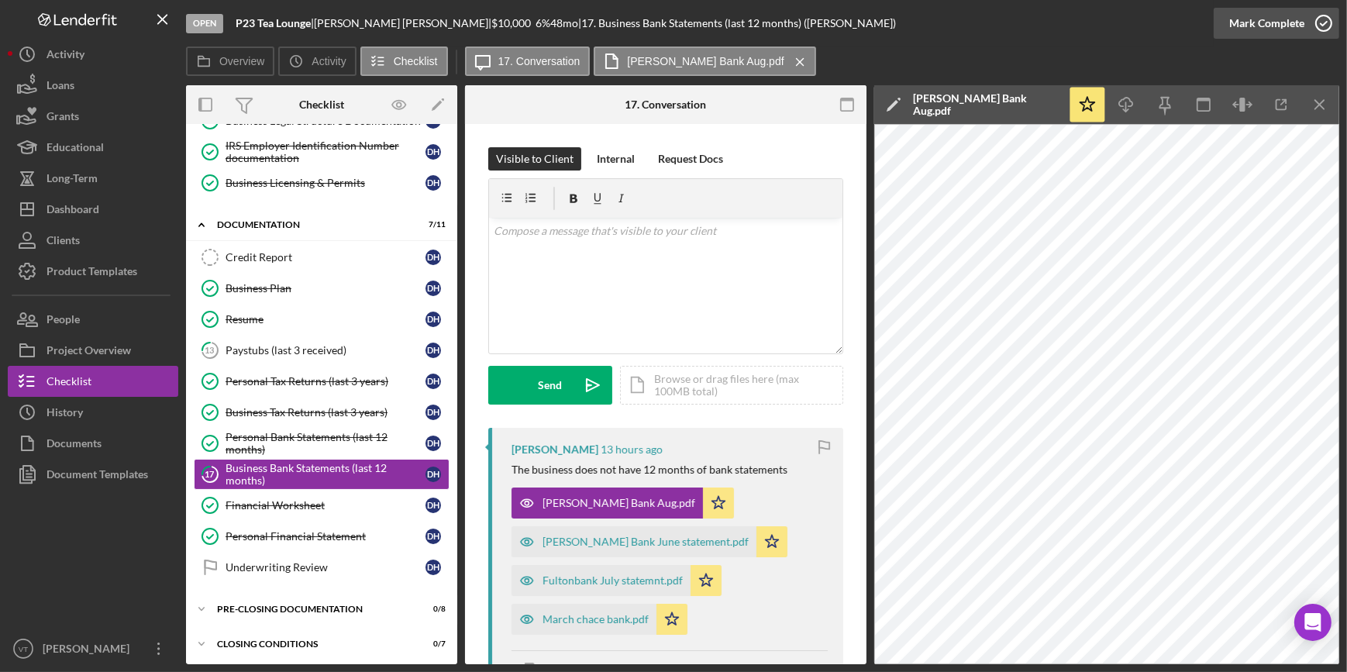
click at [1260, 29] on div "Mark Complete" at bounding box center [1266, 23] width 75 height 31
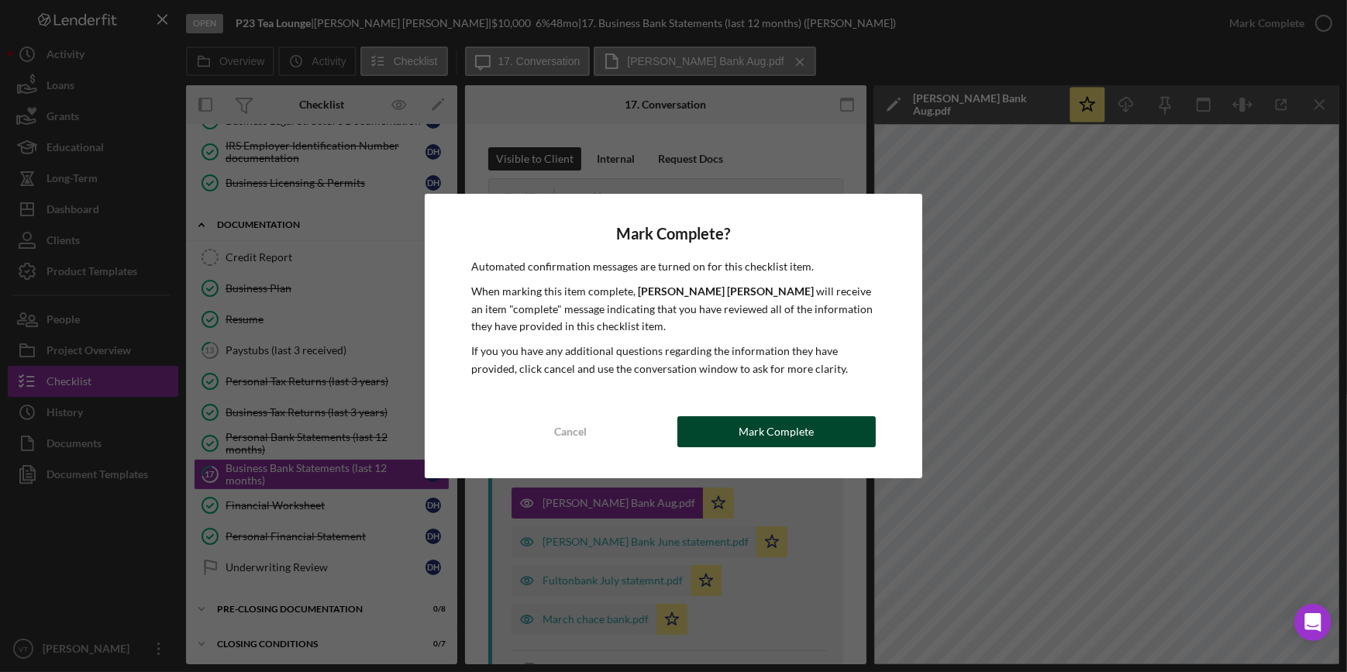
click at [805, 423] on div "Mark Complete" at bounding box center [775, 431] width 75 height 31
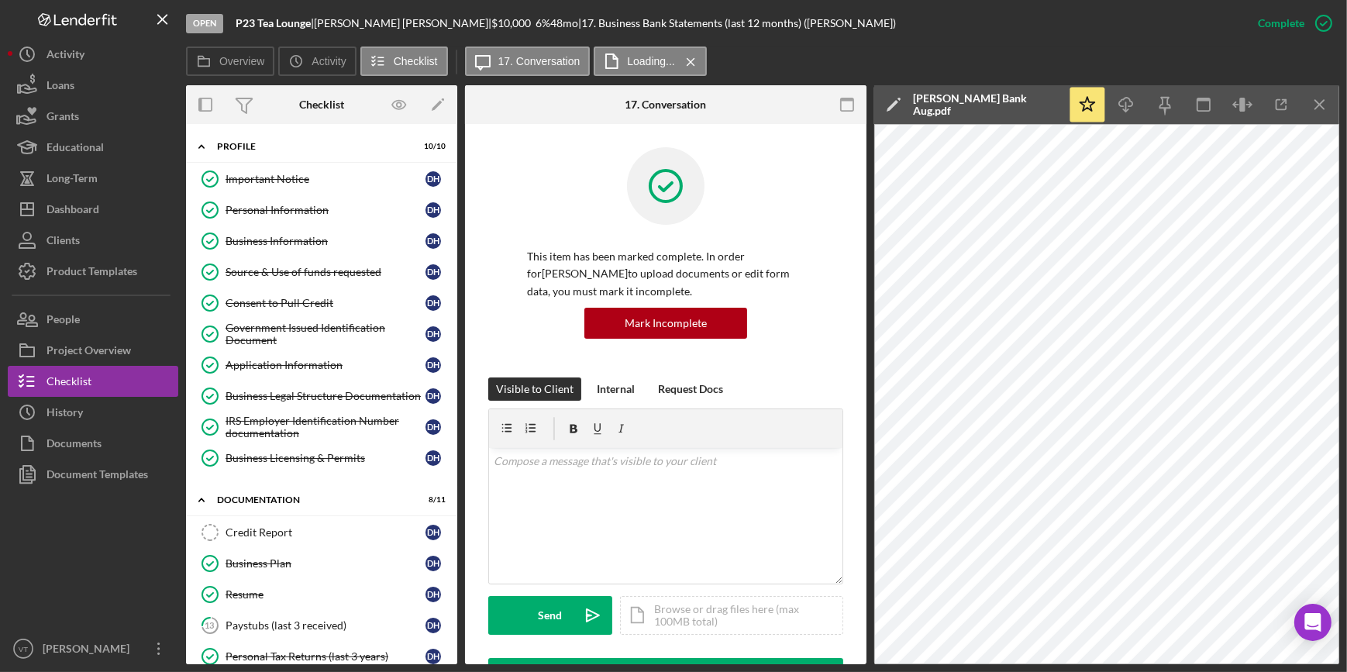
drag, startPoint x: 315, startPoint y: 21, endPoint x: 233, endPoint y: 18, distance: 81.4
click at [233, 18] on div "Open P23 Tea Lounge | Dandra Henriques | $10,000 $10,000 6 % 48 mo | 17. Busine…" at bounding box center [714, 23] width 1056 height 46
click at [310, 29] on div "Open P23 Tea Lounge | Dandra Henriques | $10,000 $10,000 6 % 48 mo | 17. Busine…" at bounding box center [714, 23] width 1056 height 46
click at [246, 35] on div "Open P23 Tea Lounge | Dandra Henriques | $10,000 $10,000 6 % 48 mo | 17. Busine…" at bounding box center [714, 23] width 1056 height 46
click at [246, 33] on div "Open P23 Tea Lounge | Dandra Henriques | $10,000 $10,000 6 % 48 mo | 17. Busine…" at bounding box center [714, 23] width 1056 height 46
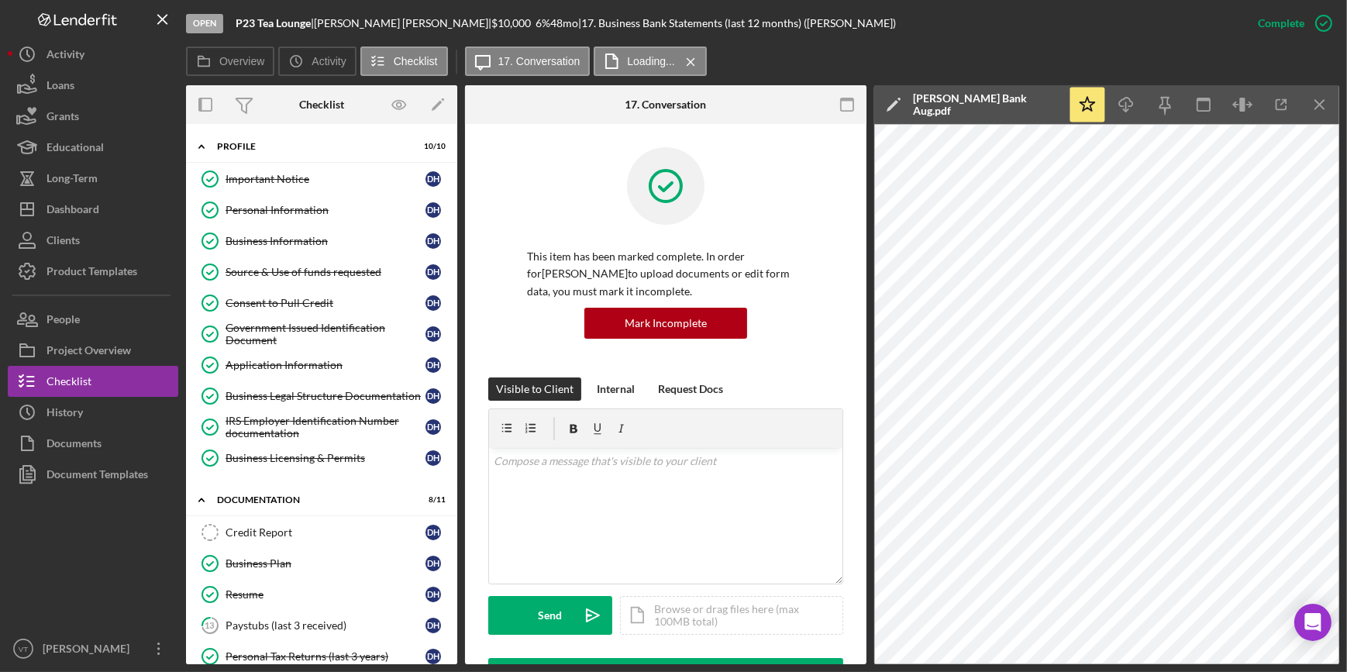
drag, startPoint x: 246, startPoint y: 33, endPoint x: 248, endPoint y: 14, distance: 19.4
click at [248, 14] on div "Open P23 Tea Lounge | Dandra Henriques | $10,000 $10,000 6 % 48 mo | 17. Busine…" at bounding box center [714, 23] width 1056 height 46
click at [236, 25] on div "Open P23 Tea Lounge | Dandra Henriques | $10,000 $10,000 6 % 48 mo | 17. Busine…" at bounding box center [714, 23] width 1056 height 46
drag, startPoint x: 236, startPoint y: 24, endPoint x: 311, endPoint y: 43, distance: 77.4
click at [311, 43] on div "Open P23 Tea Lounge | Dandra Henriques | $10,000 $10,000 6 % 48 mo | 17. Busine…" at bounding box center [714, 23] width 1056 height 46
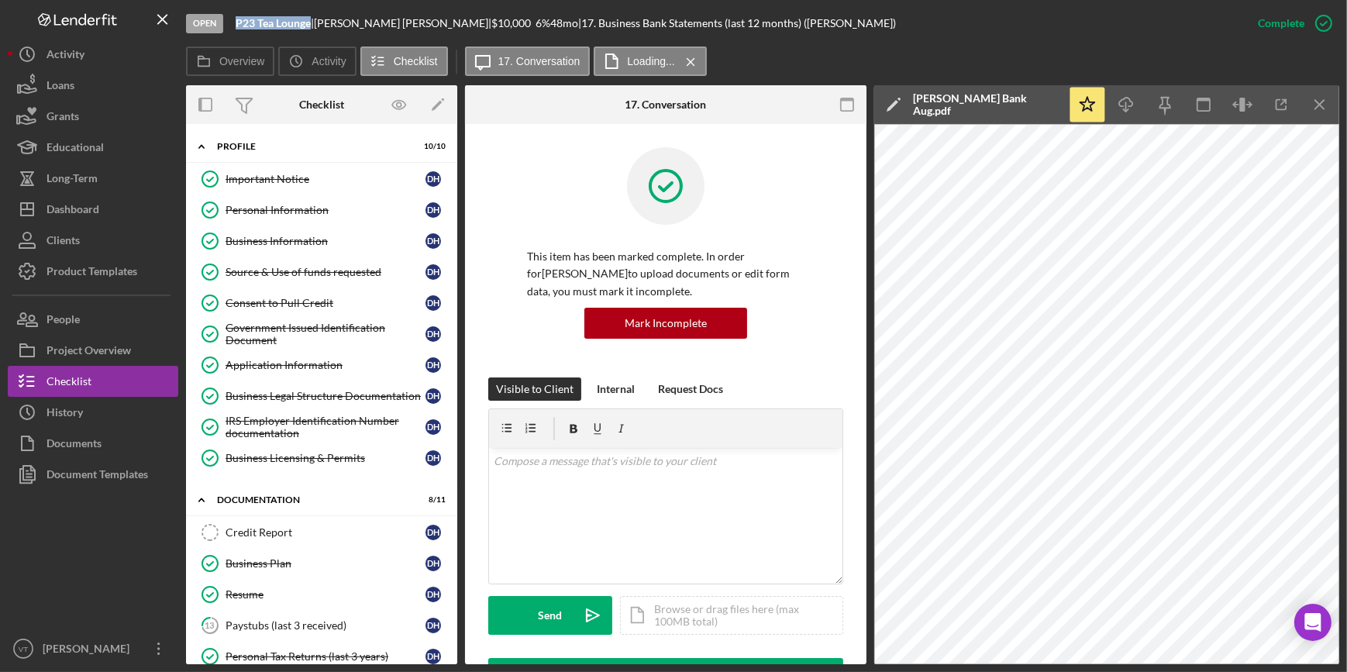
copy b "P23 Tea Lounge"
click at [70, 441] on div "Documents" at bounding box center [73, 445] width 55 height 35
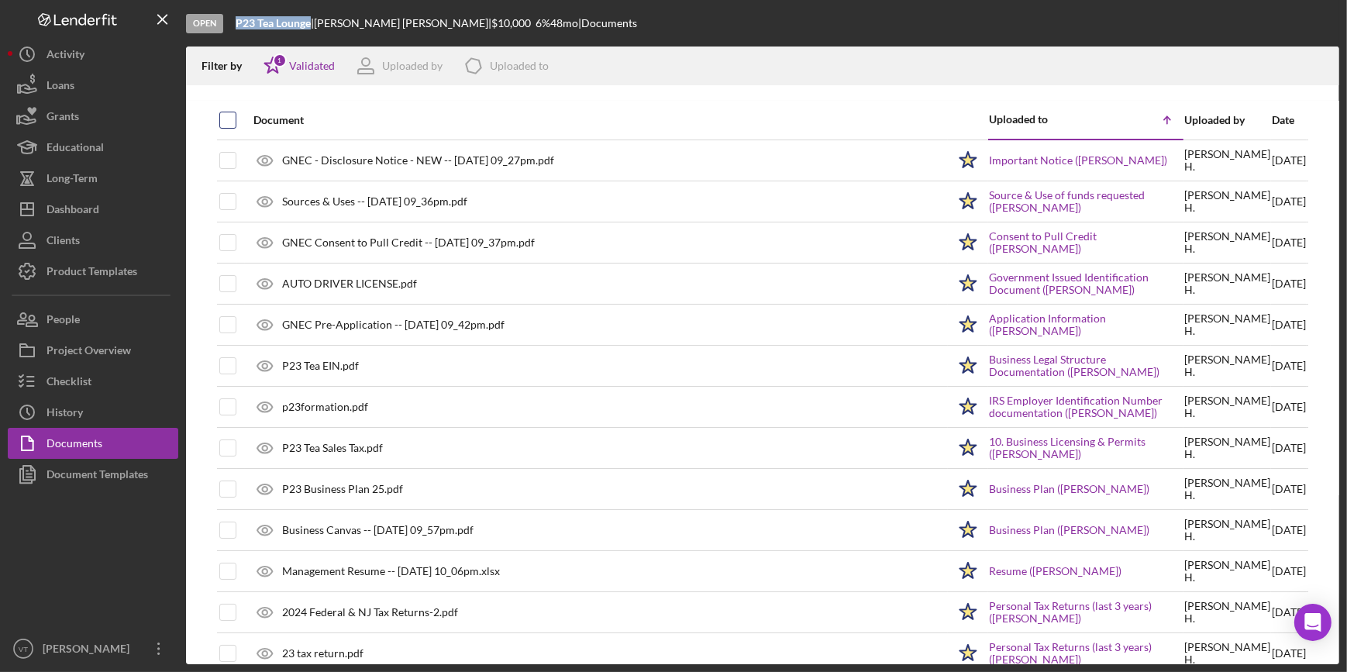
click at [230, 115] on input "checkbox" at bounding box center [227, 119] width 15 height 15
checkbox input "true"
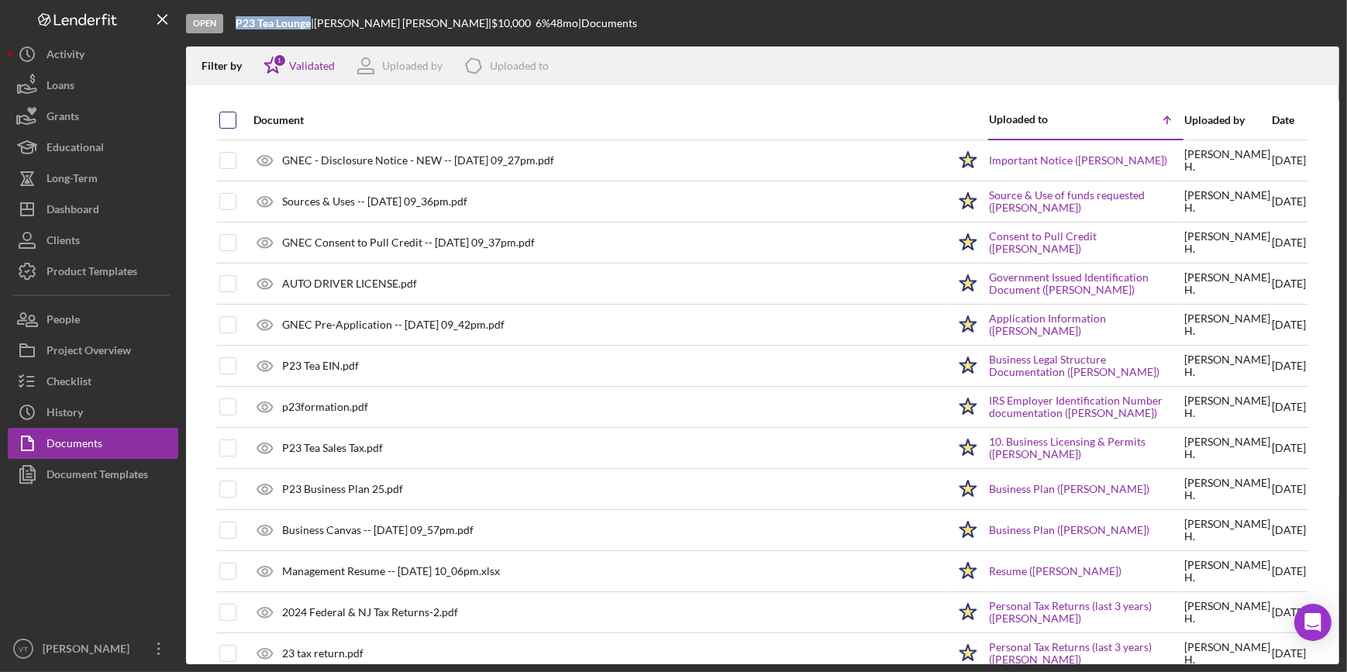
checkbox input "true"
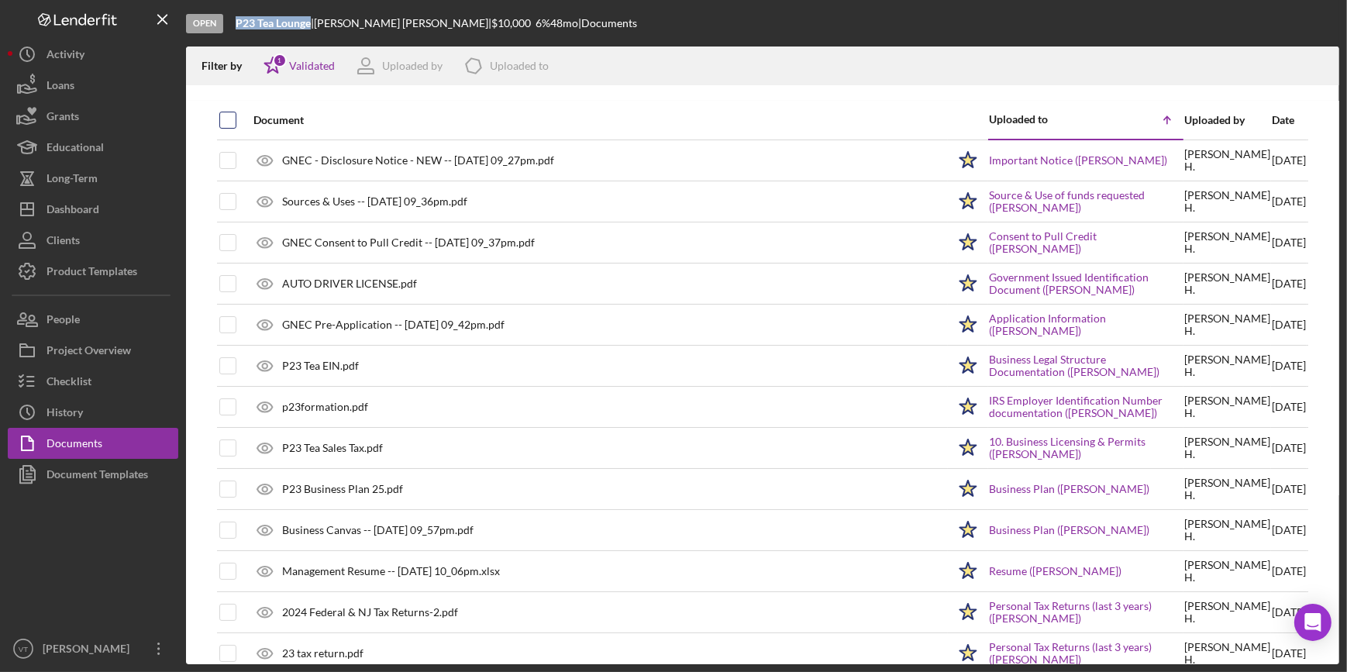
checkbox input "true"
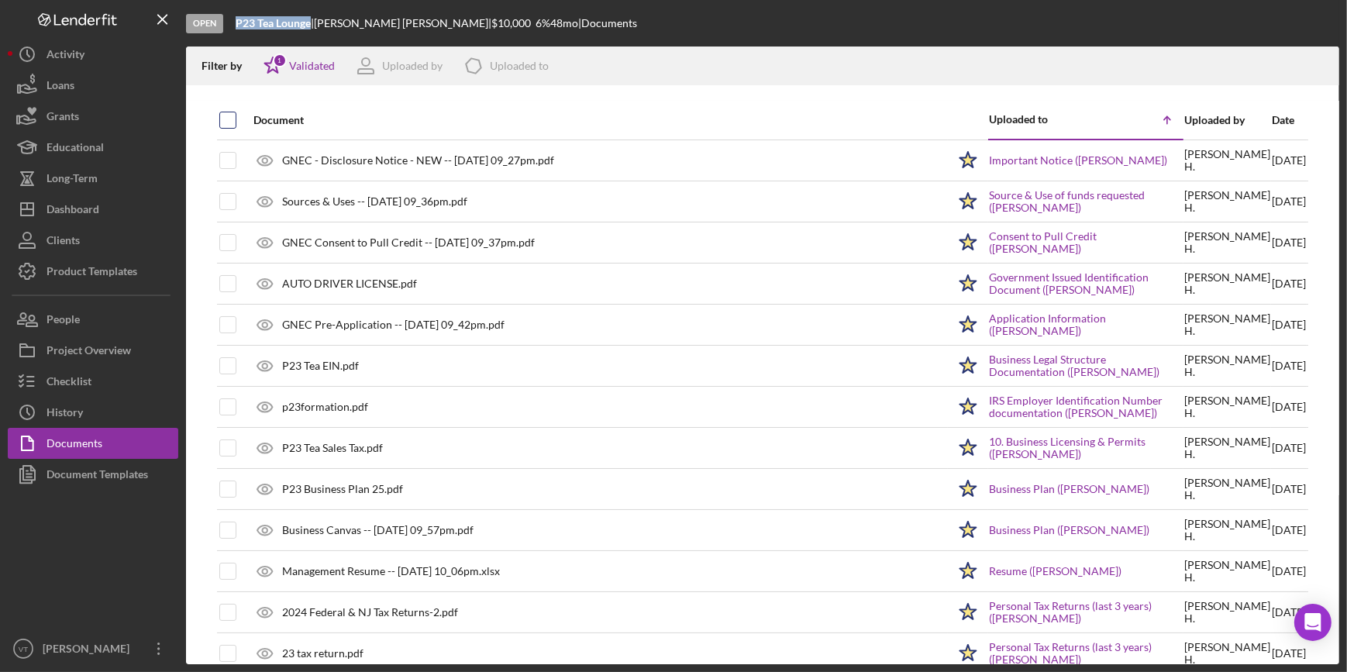
checkbox input "true"
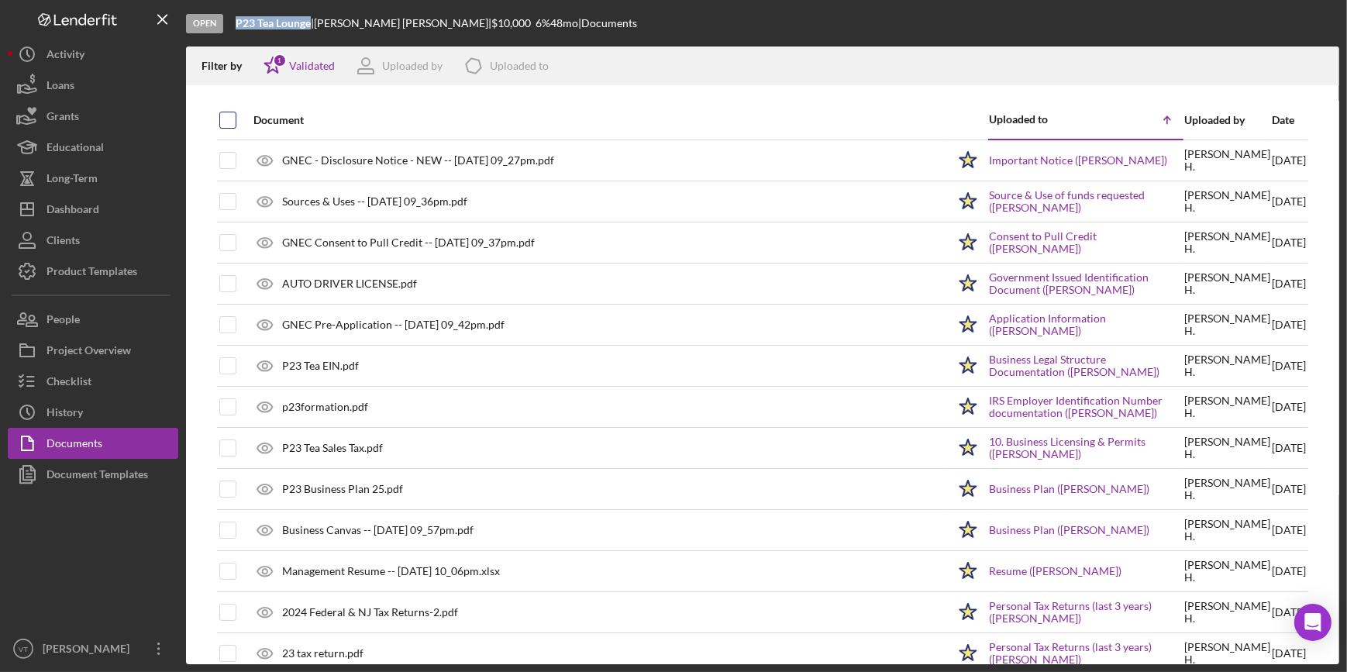
checkbox input "true"
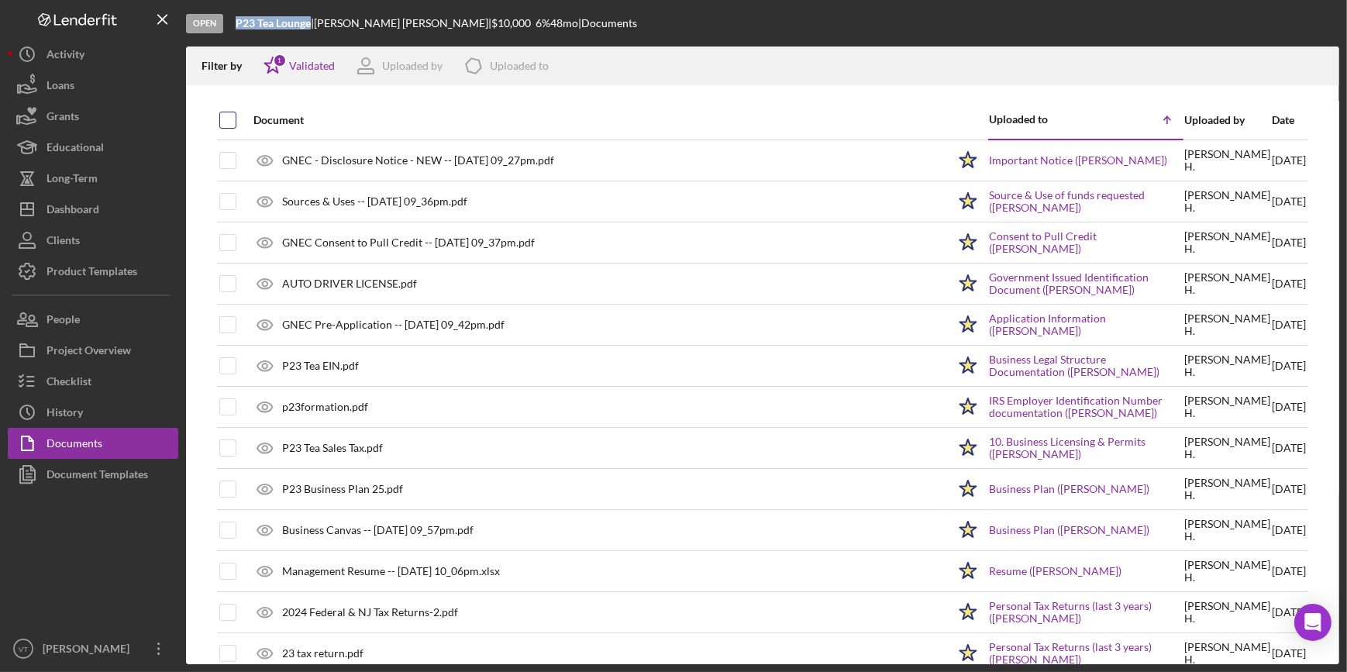
checkbox input "true"
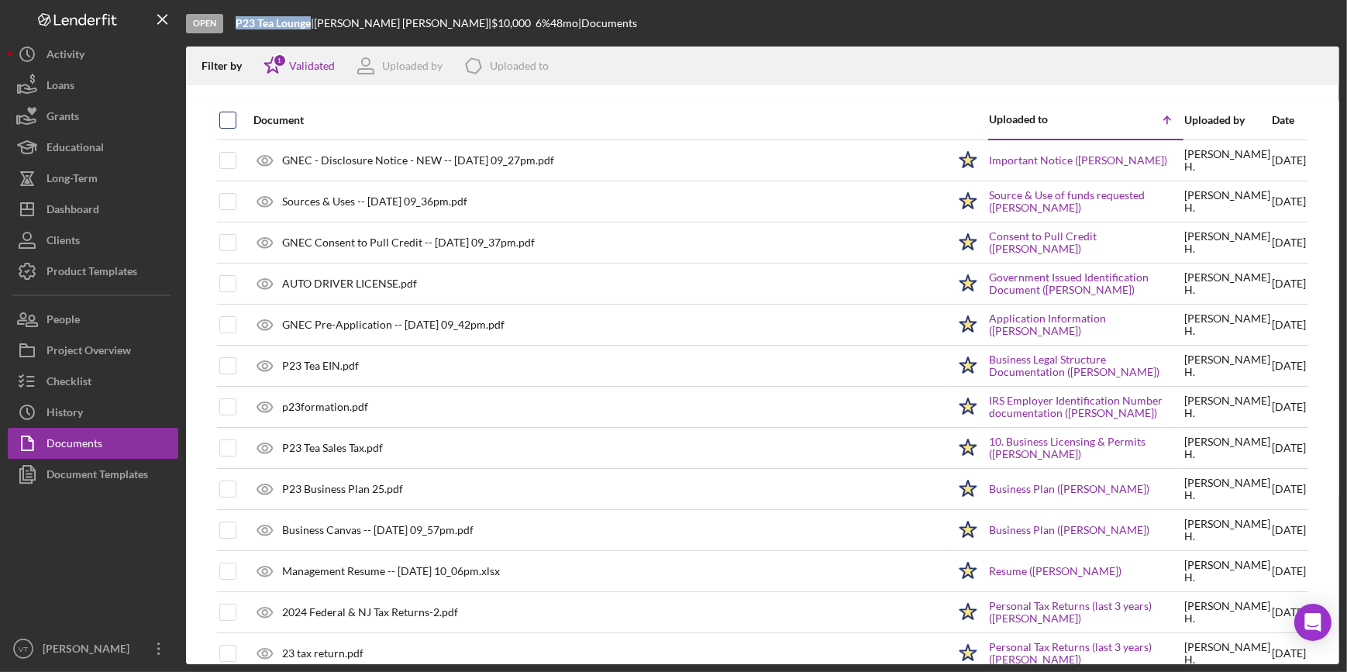
checkbox input "true"
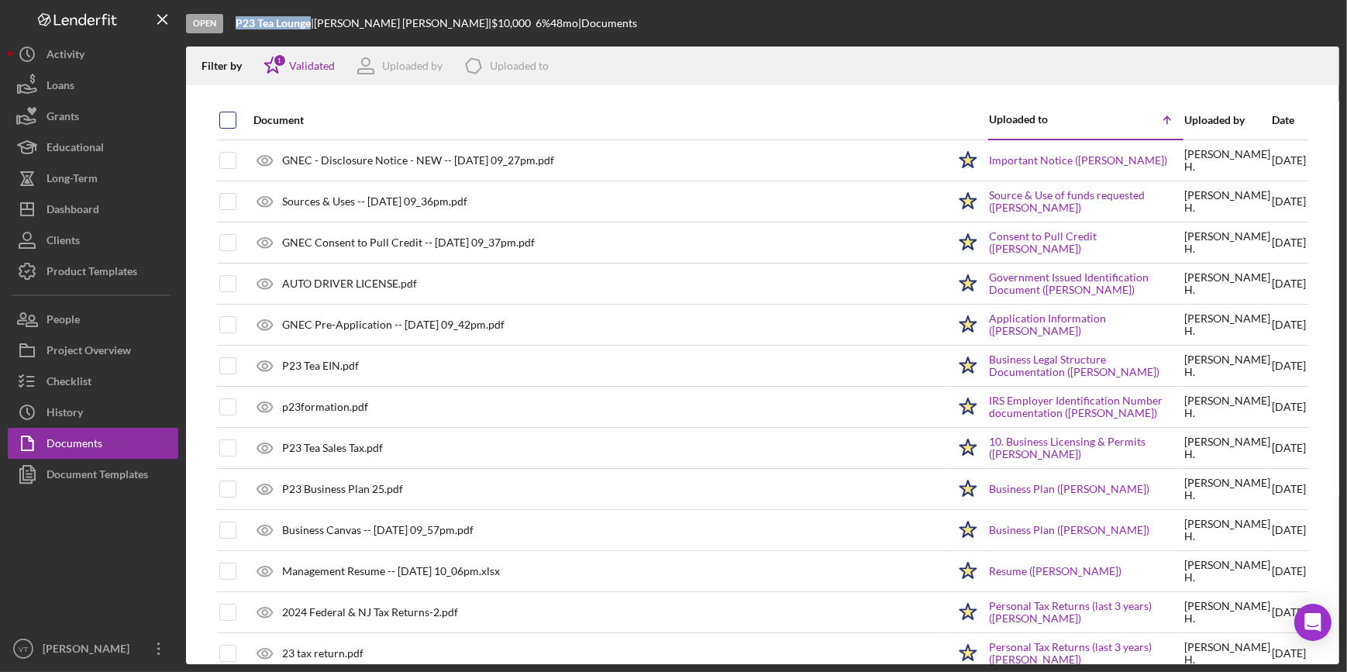
checkbox input "true"
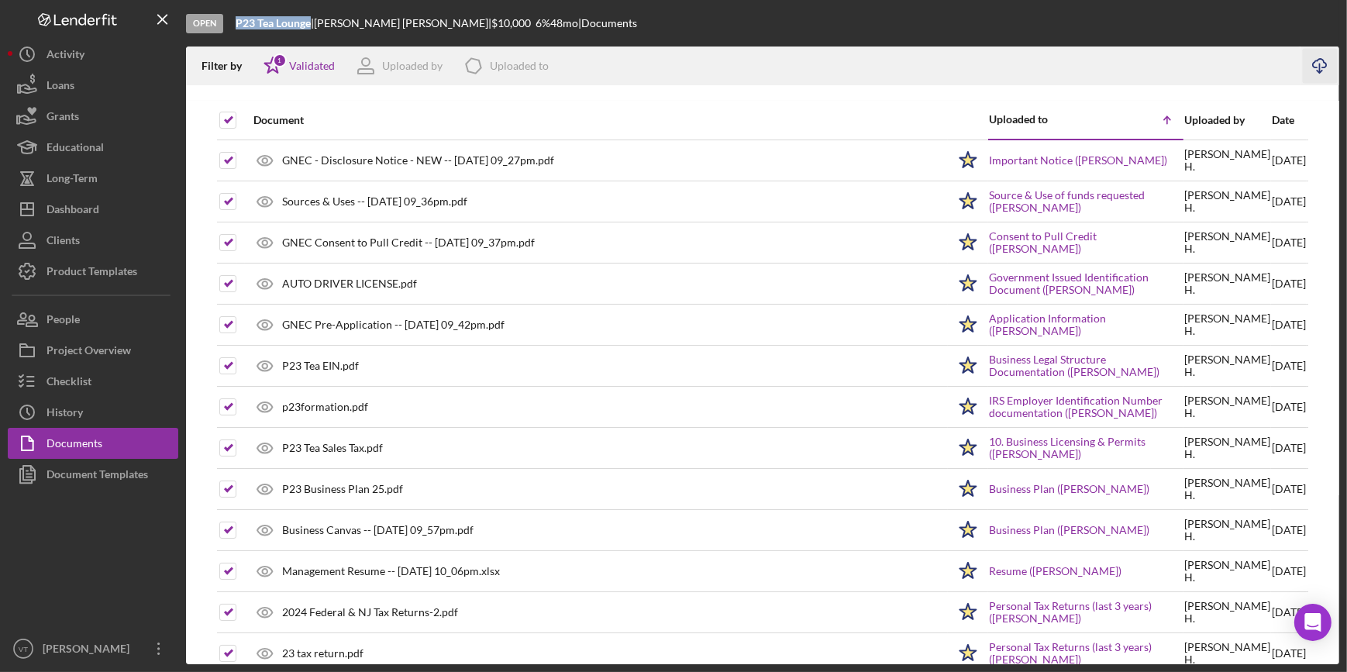
click at [1322, 64] on icon "Icon/Download" at bounding box center [1319, 66] width 35 height 35
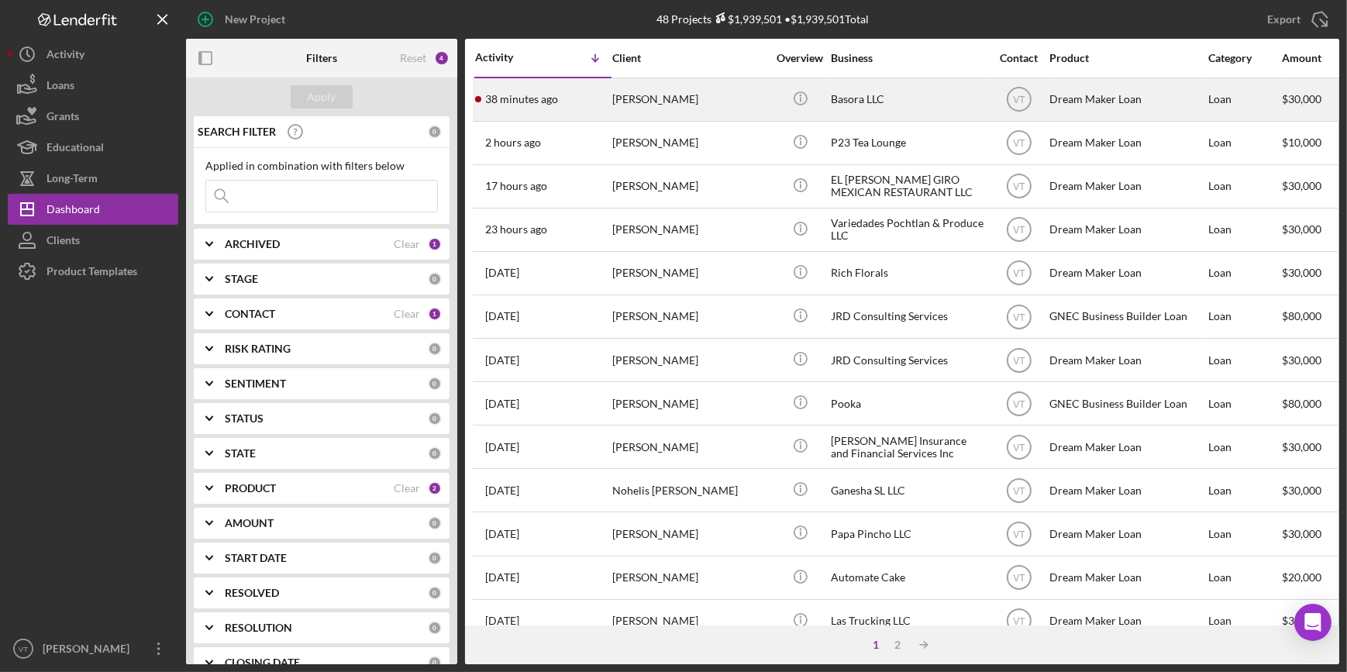
click at [521, 97] on time "38 minutes ago" at bounding box center [521, 99] width 73 height 12
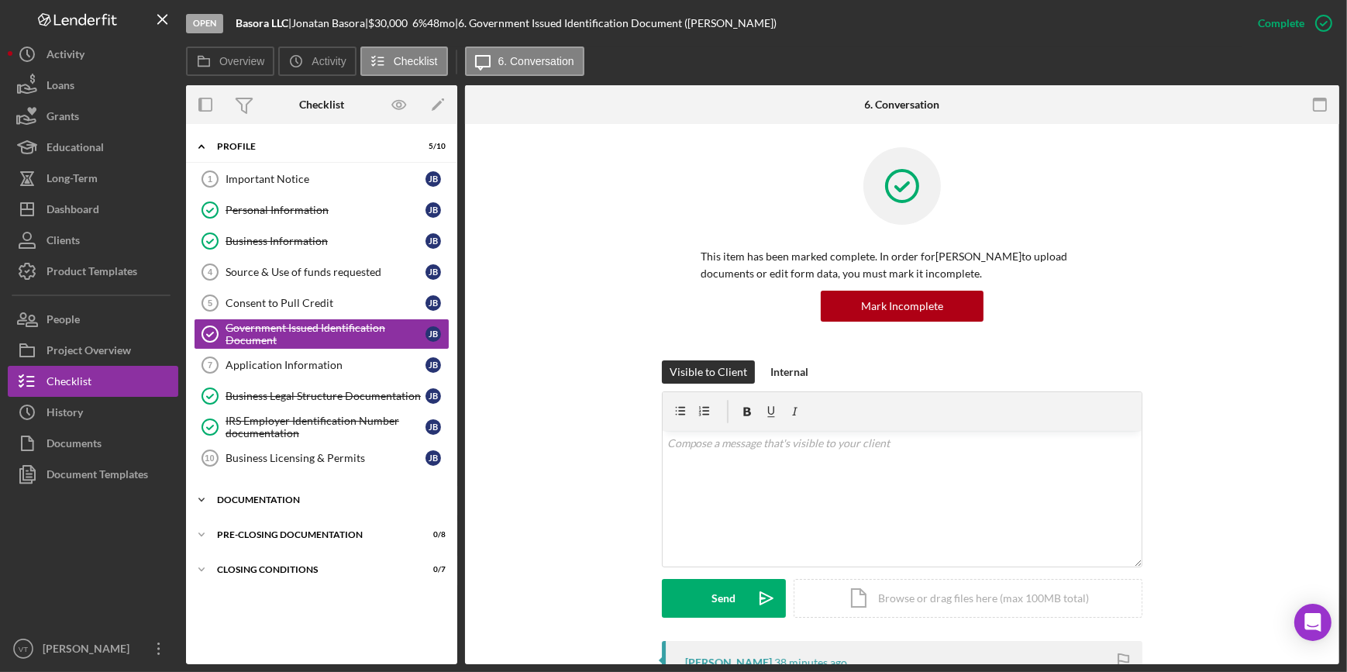
click at [196, 497] on icon "Icon/Expander" at bounding box center [201, 499] width 31 height 31
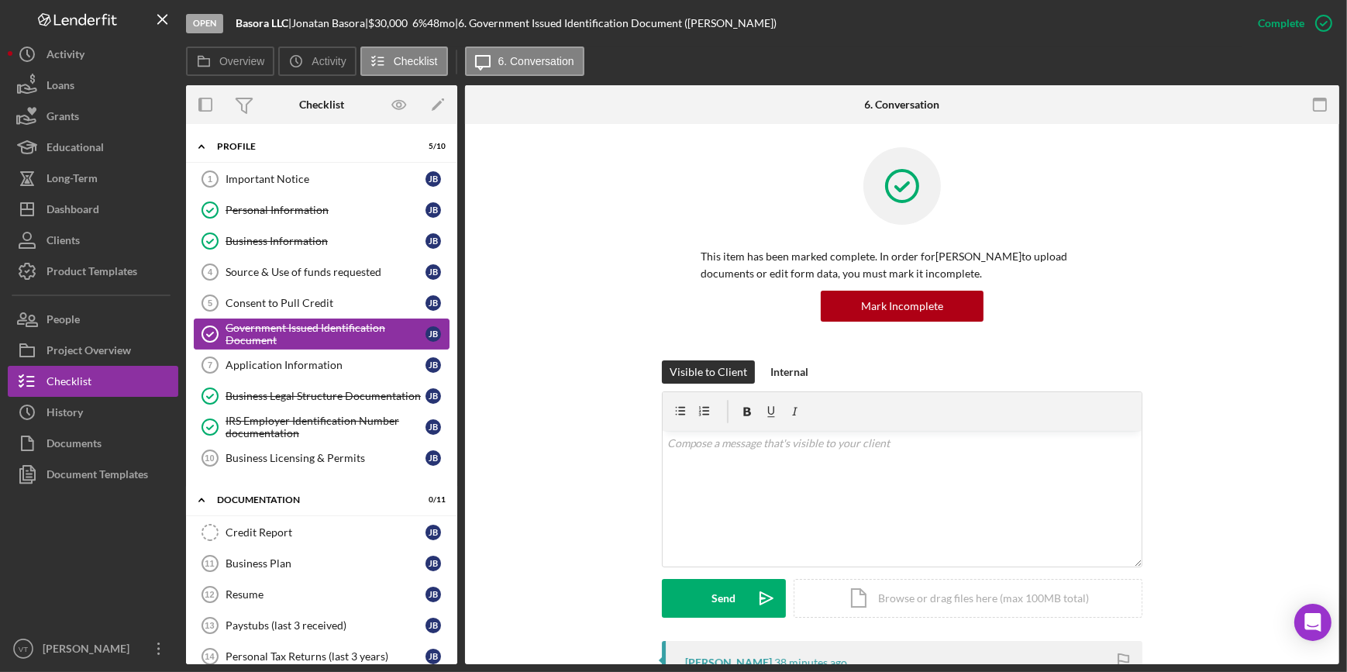
click at [275, 334] on div "Government Issued Identification Document" at bounding box center [325, 334] width 200 height 25
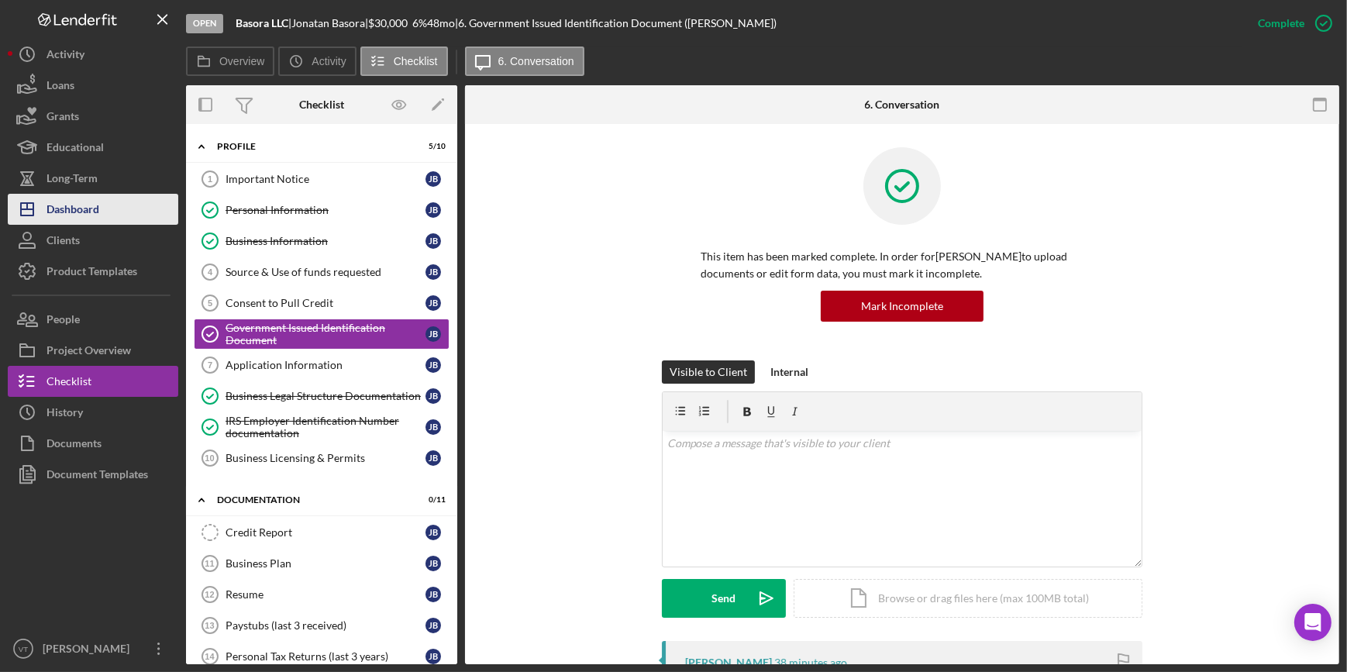
click at [115, 213] on button "Icon/Dashboard Dashboard" at bounding box center [93, 209] width 170 height 31
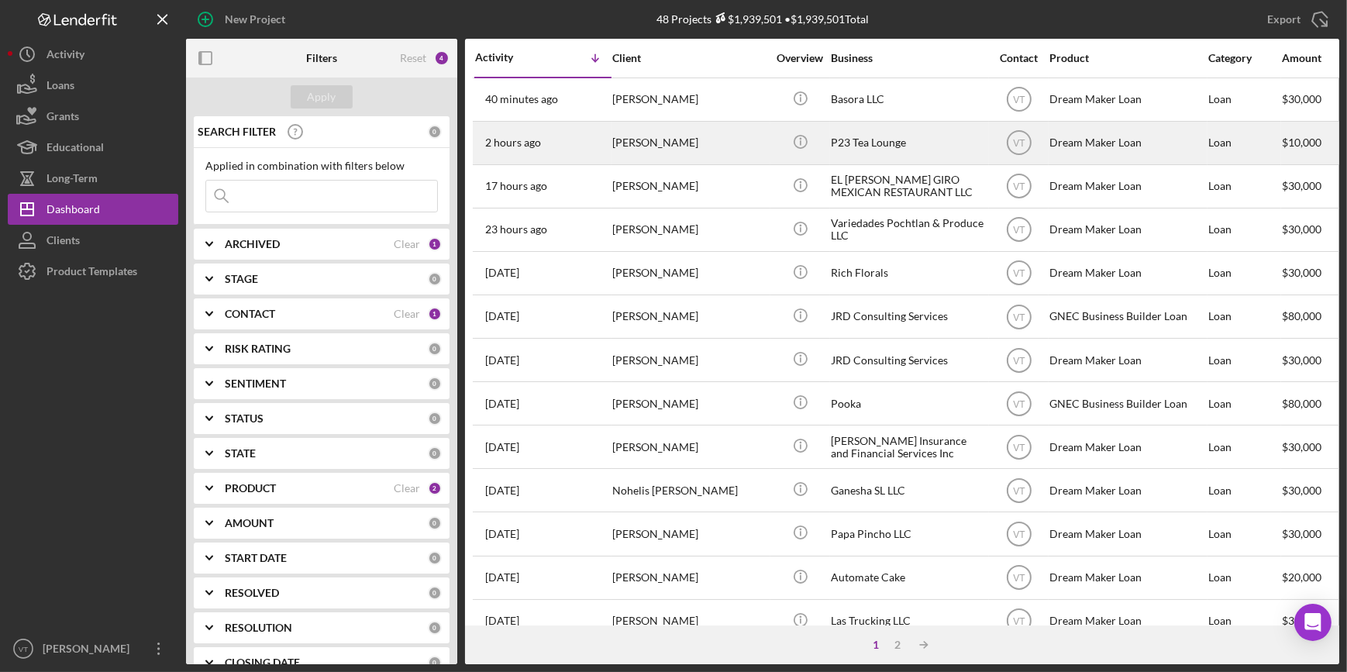
click at [684, 138] on div "[PERSON_NAME]" at bounding box center [689, 142] width 155 height 41
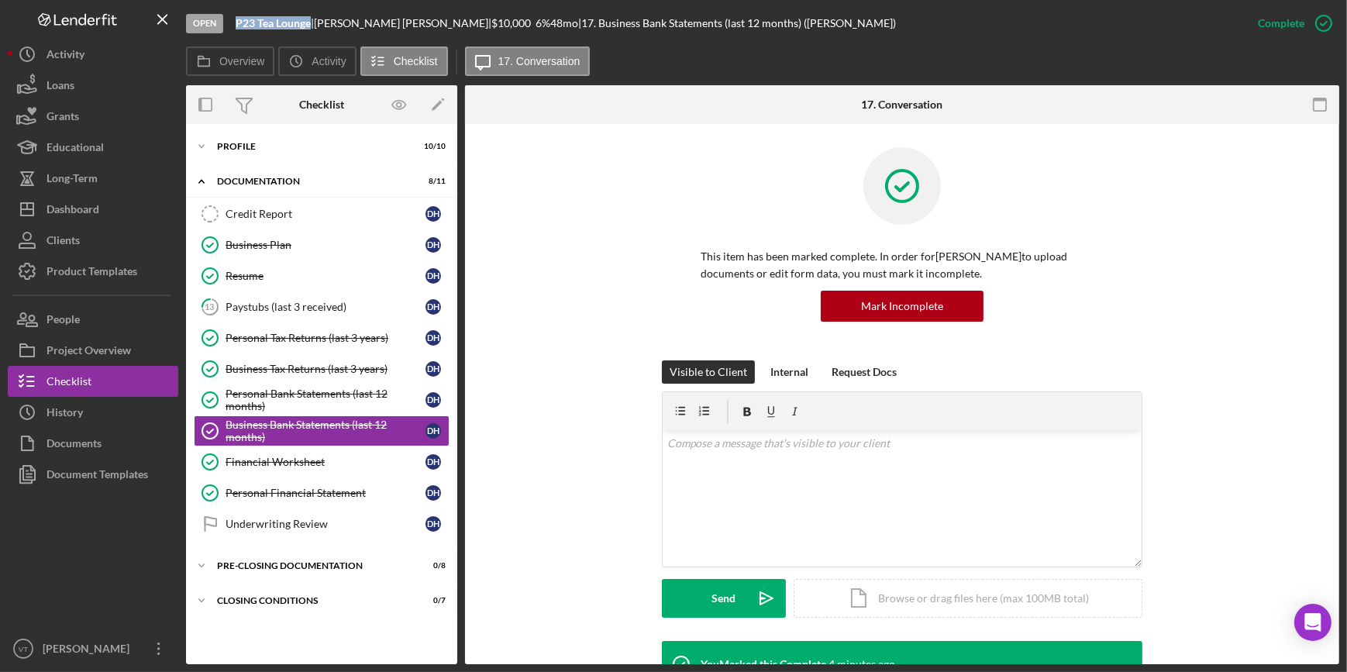
drag, startPoint x: 310, startPoint y: 23, endPoint x: 218, endPoint y: 26, distance: 91.5
click at [218, 26] on div "Open P23 Tea Lounge | Dandra Henriques | $10,000 $10,000 6 % 48 mo | 17. Busine…" at bounding box center [714, 23] width 1056 height 46
copy div "P23 Tea Lounge"
drag, startPoint x: 311, startPoint y: 22, endPoint x: 232, endPoint y: 18, distance: 79.2
click at [232, 18] on div "Open P23 Tea Lounge | Dandra Henriques | $10,000 $10,000 6 % 48 mo | 17. Busine…" at bounding box center [714, 23] width 1056 height 46
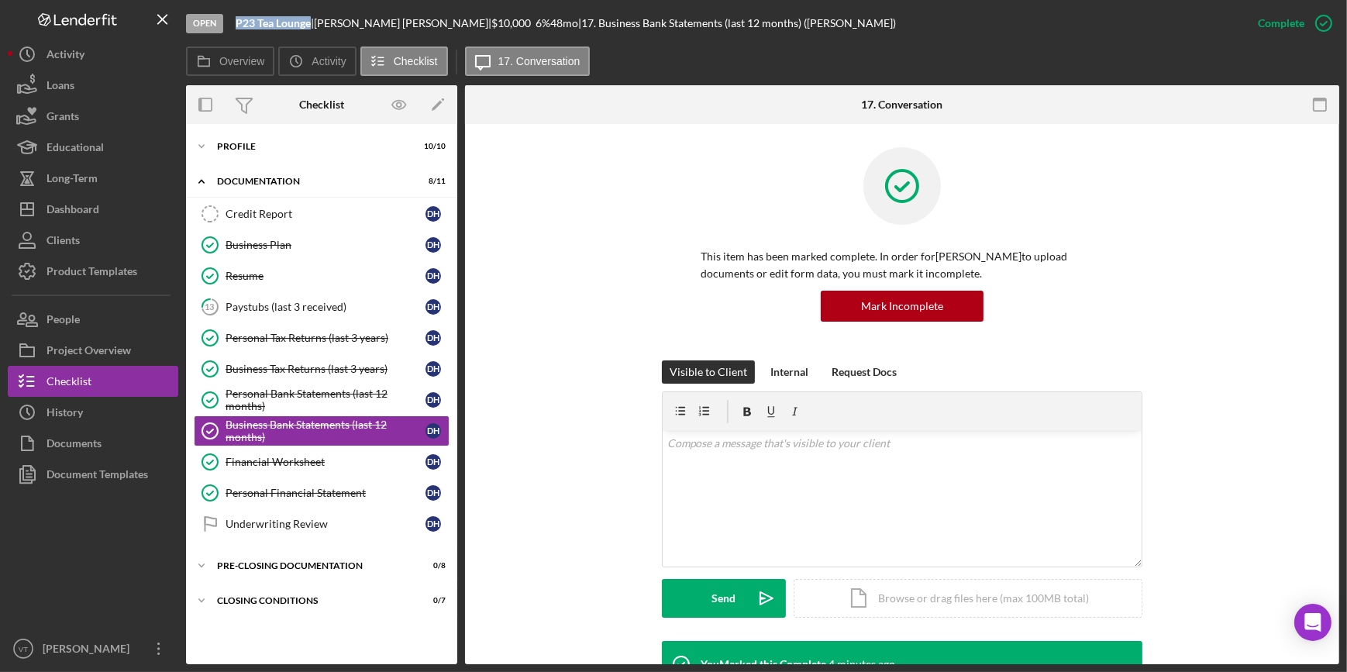
copy b "P23 Tea Lounge"
click at [273, 332] on div "Personal Tax Returns (last 3 years)" at bounding box center [325, 338] width 200 height 12
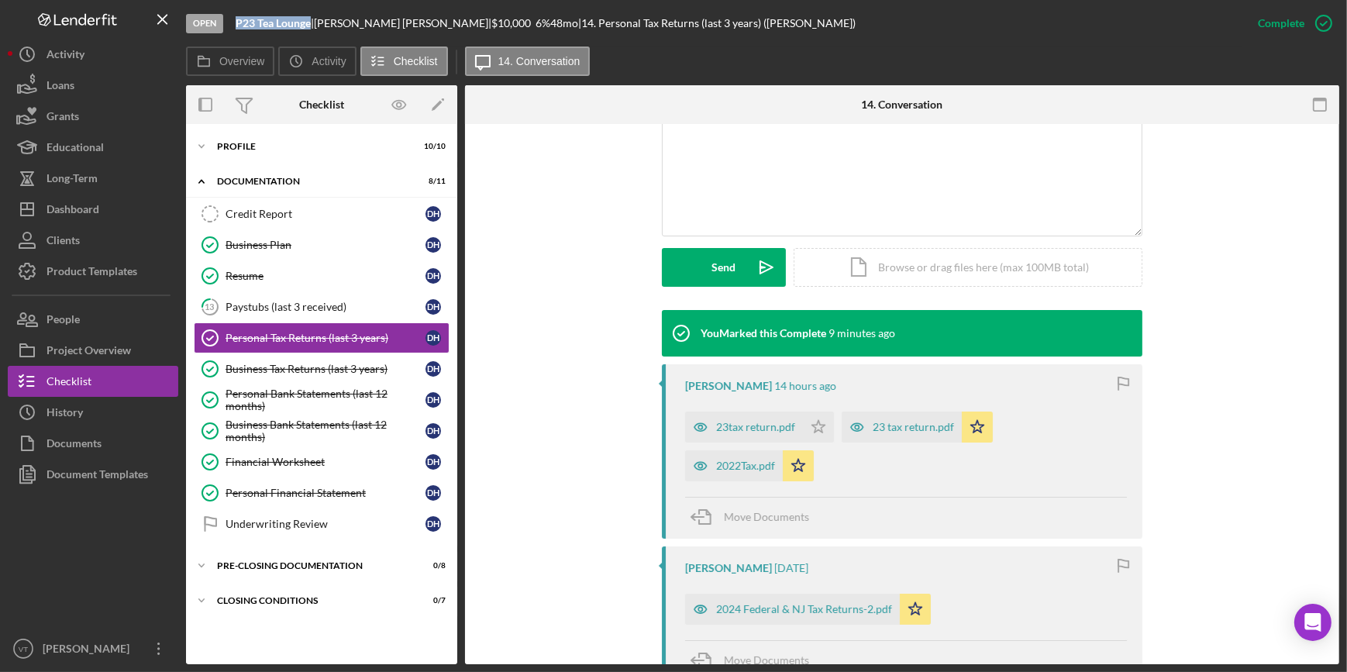
scroll to position [493, 0]
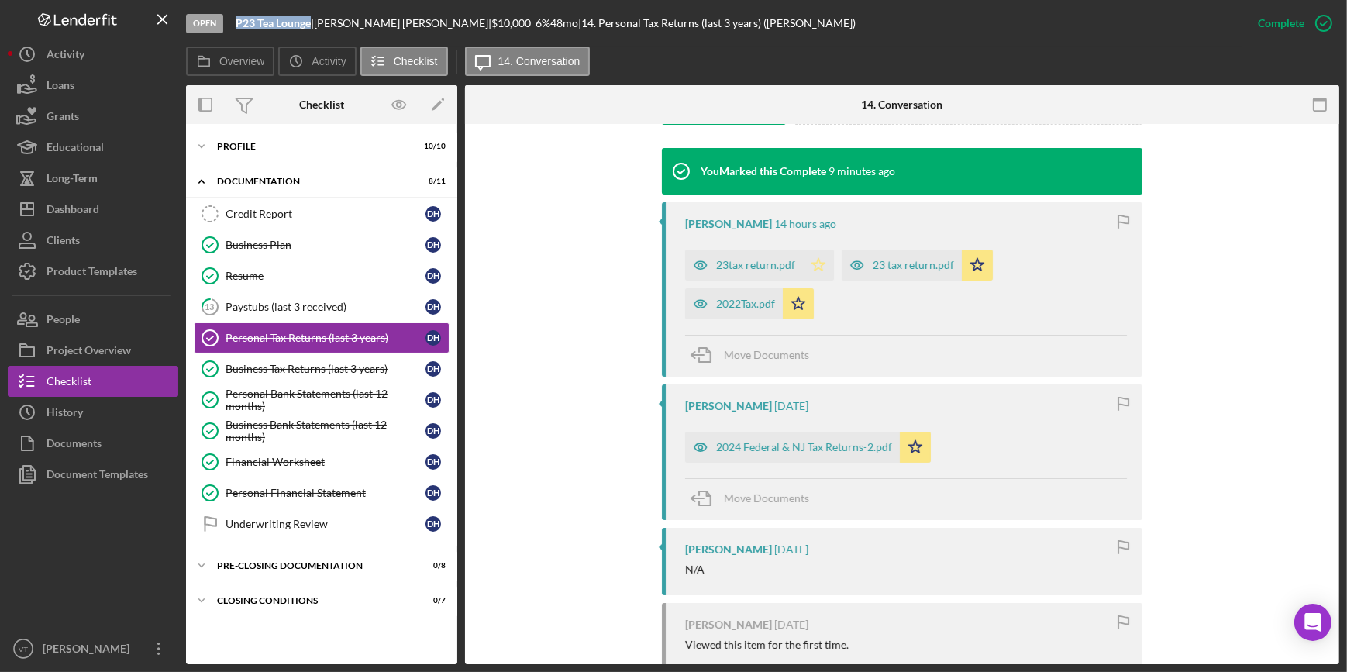
click at [815, 262] on icon "Icon/Star" at bounding box center [818, 264] width 31 height 31
click at [724, 262] on div "23tax return.pdf" at bounding box center [755, 265] width 79 height 12
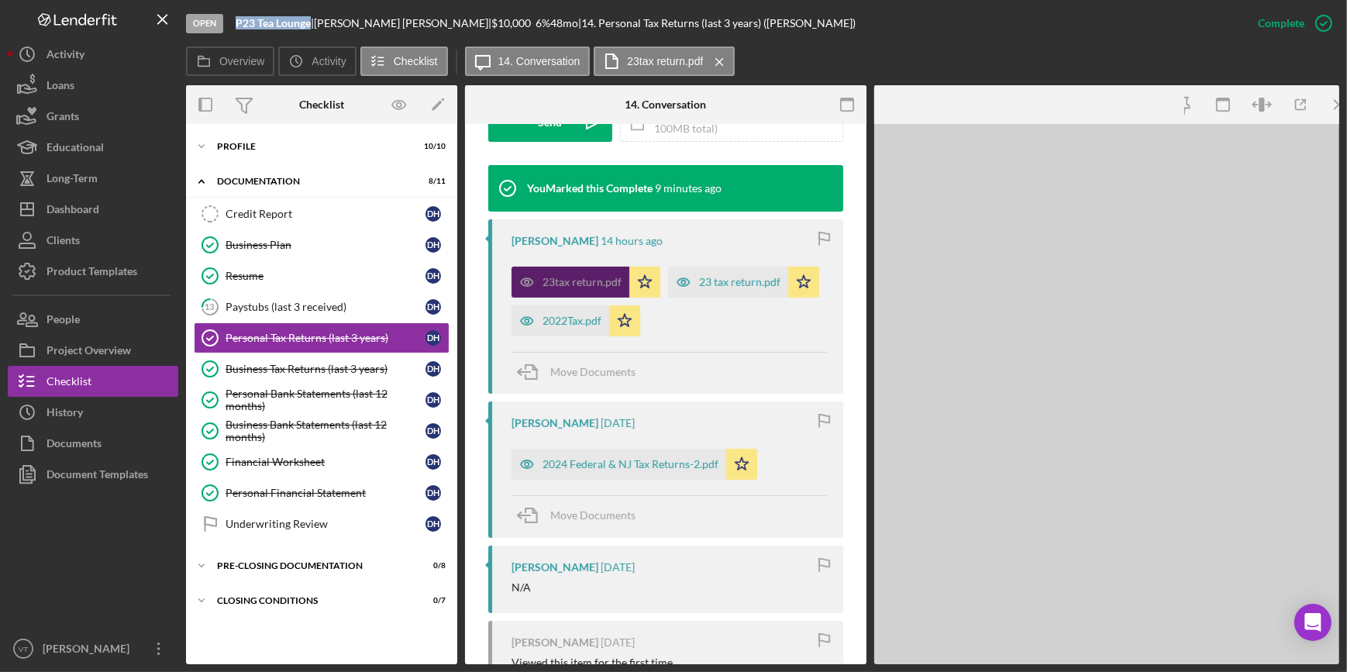
scroll to position [511, 0]
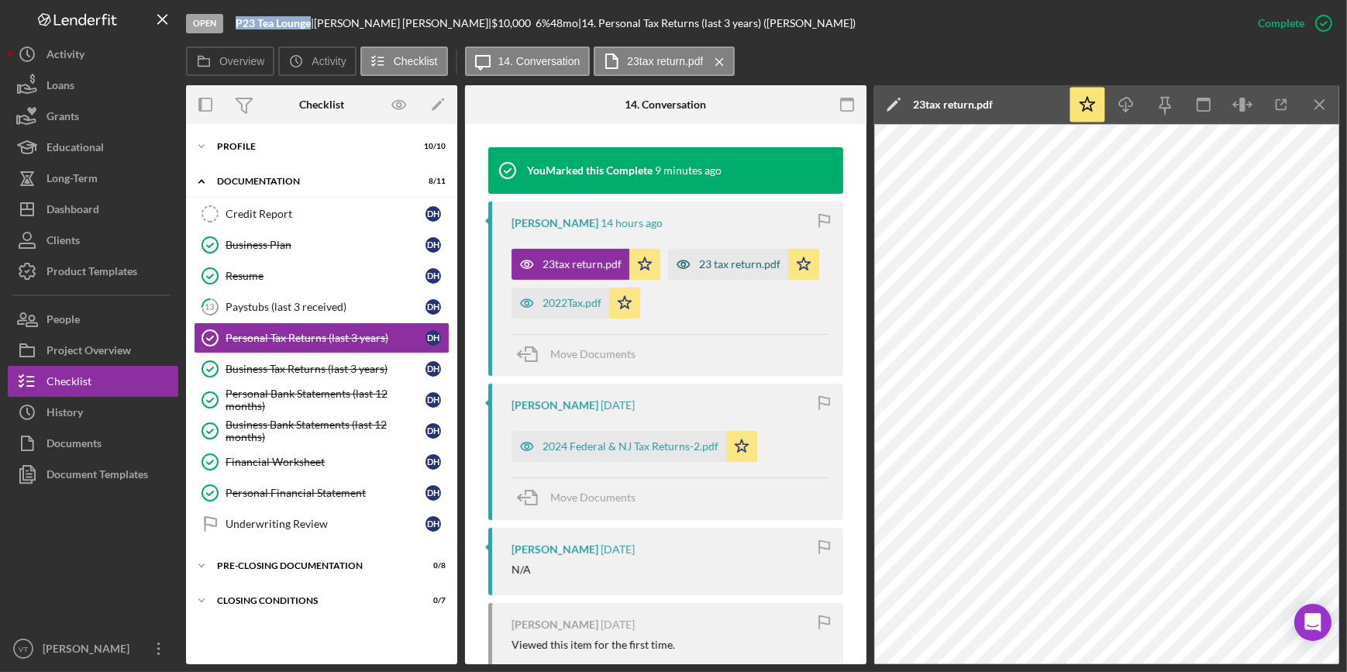
click at [699, 270] on div "23 tax return.pdf" at bounding box center [739, 264] width 81 height 12
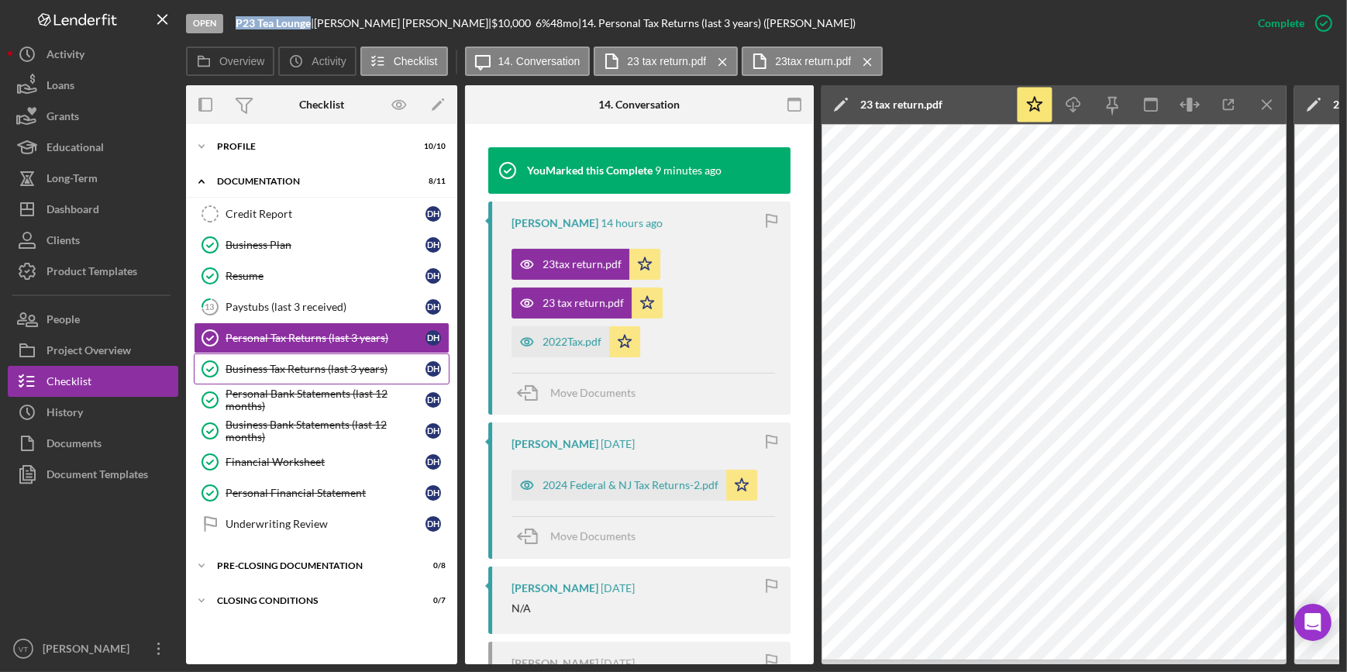
click at [294, 371] on div "Business Tax Returns (last 3 years)" at bounding box center [325, 369] width 200 height 12
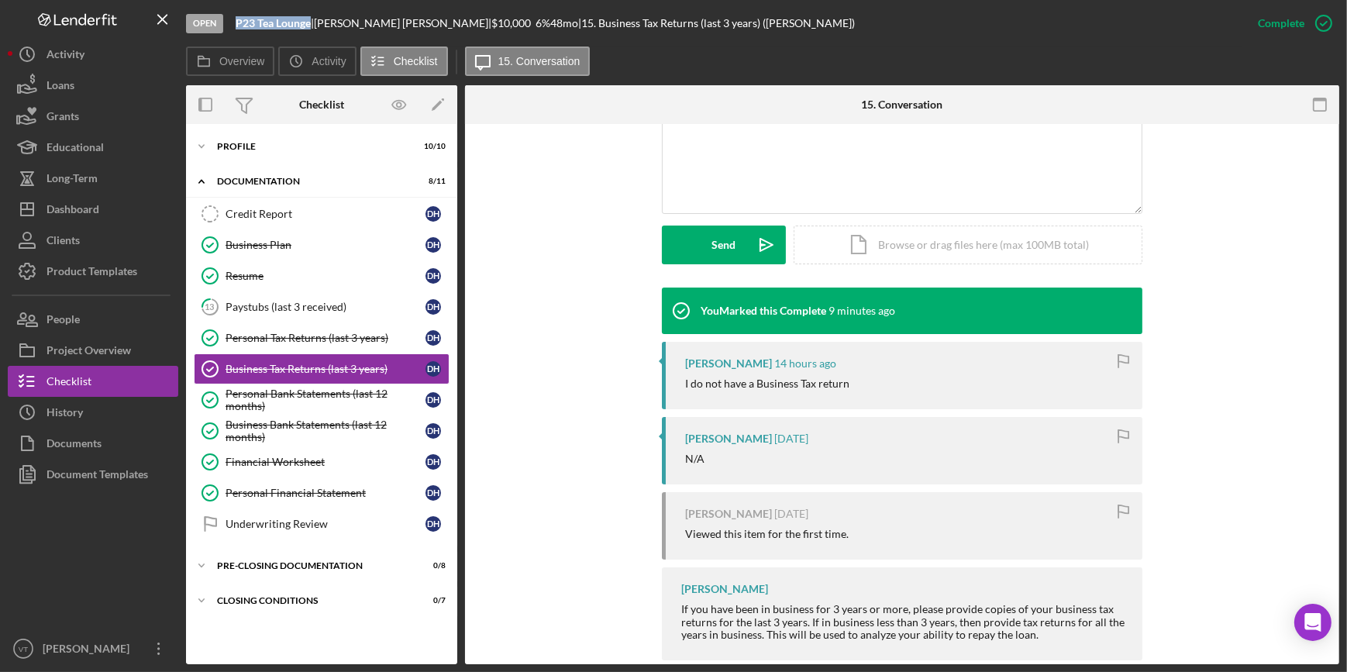
scroll to position [380, 0]
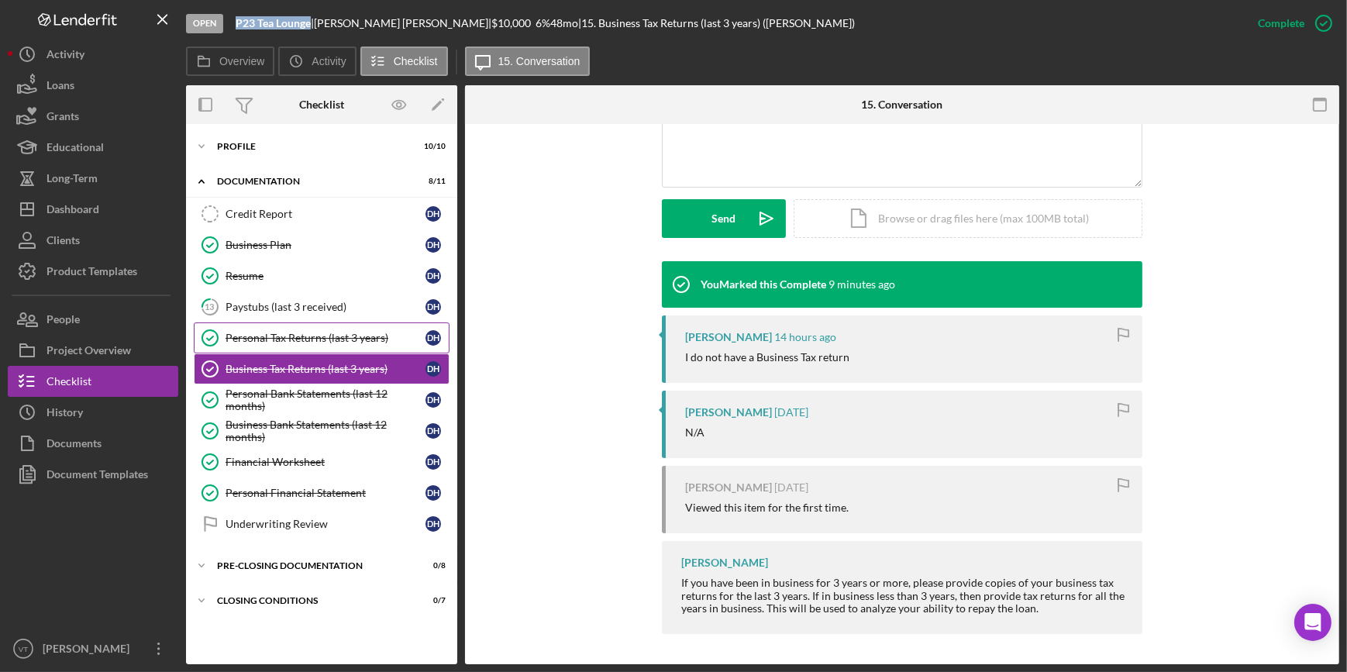
click at [273, 332] on div "Personal Tax Returns (last 3 years)" at bounding box center [325, 338] width 200 height 12
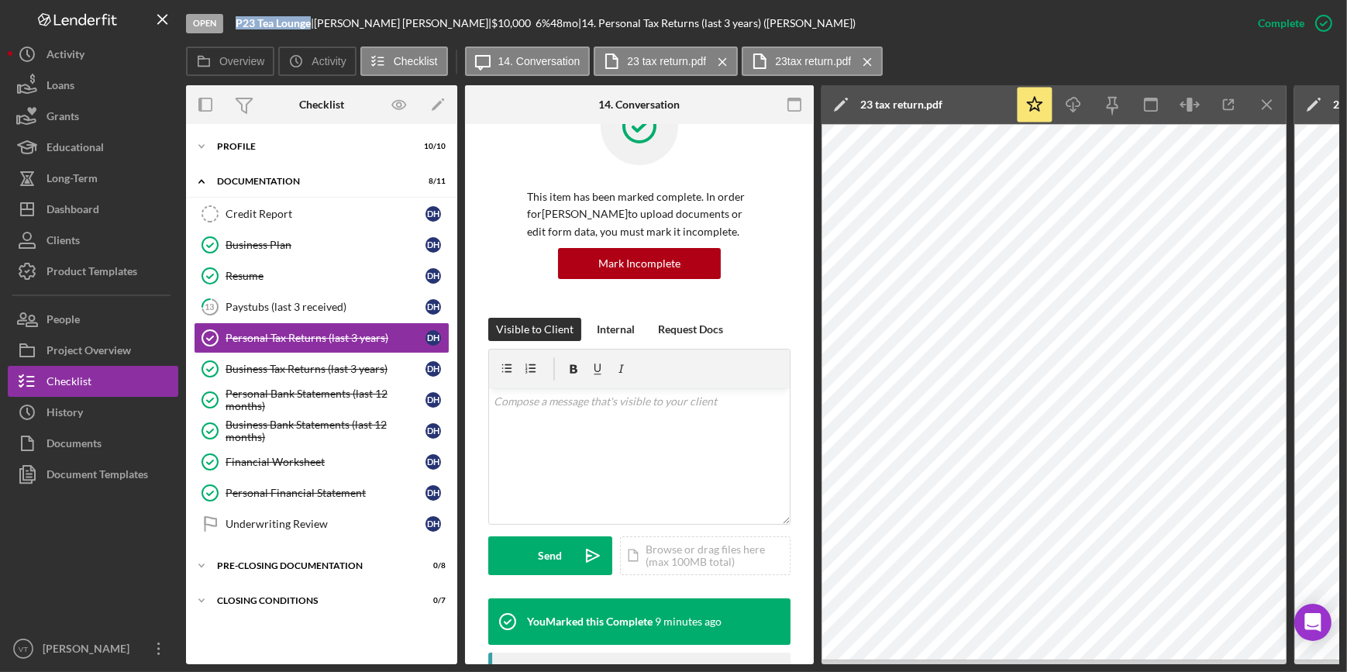
scroll to position [140, 0]
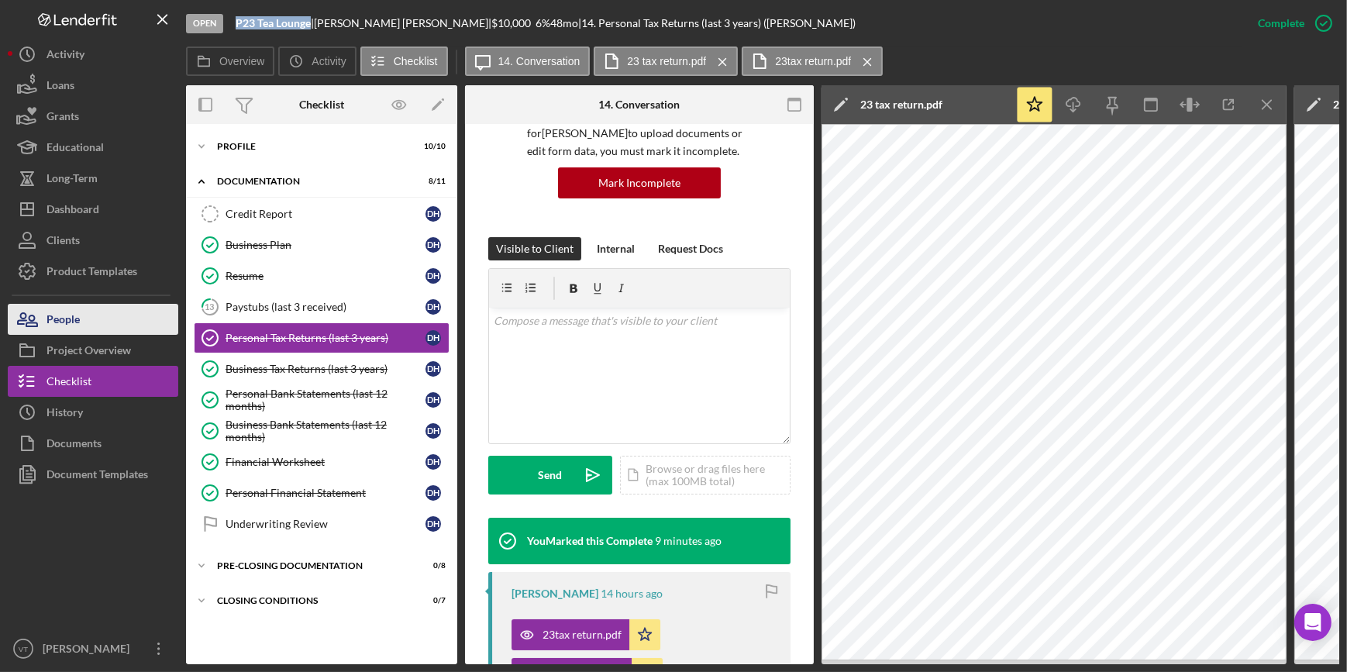
click at [101, 315] on button "People" at bounding box center [93, 319] width 170 height 31
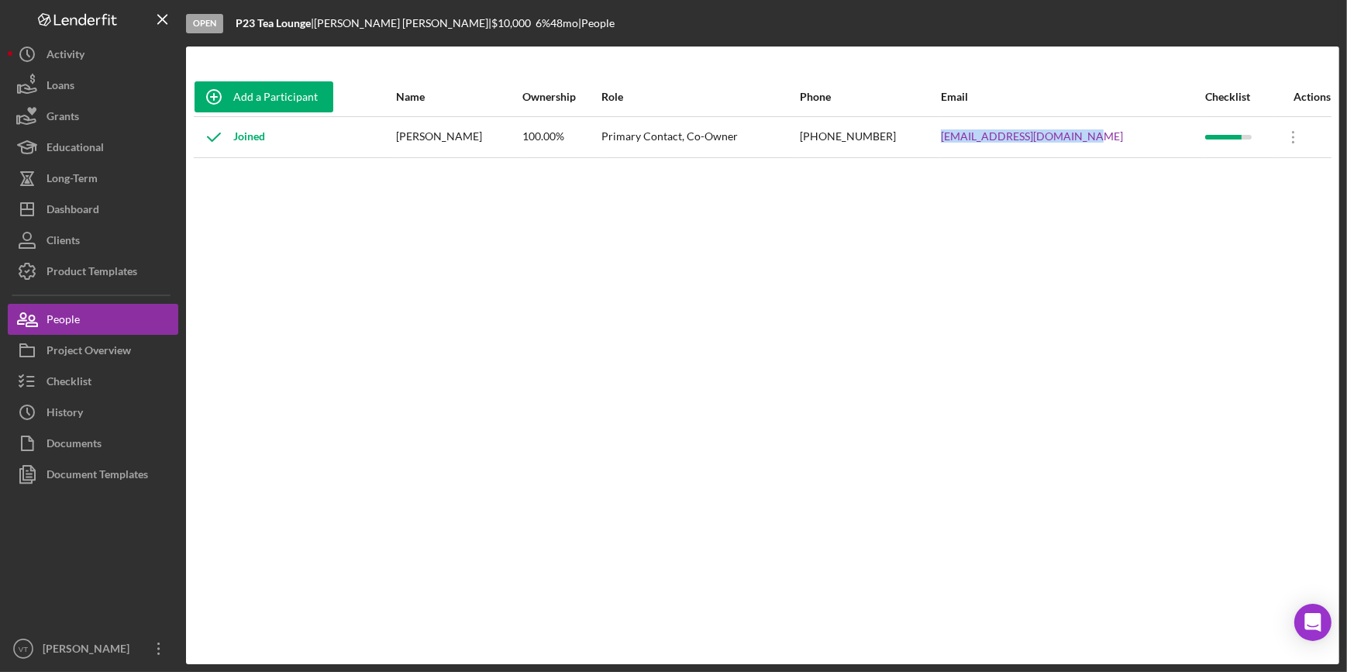
drag, startPoint x: 1123, startPoint y: 134, endPoint x: 957, endPoint y: 126, distance: 166.8
click at [957, 126] on tr "Joined Dandra Henriques 100.00% Primary Contact, Co-Owner (609) 256-1427 dandra…" at bounding box center [762, 136] width 1137 height 41
copy tr "dandrahenriques@gmail.com"
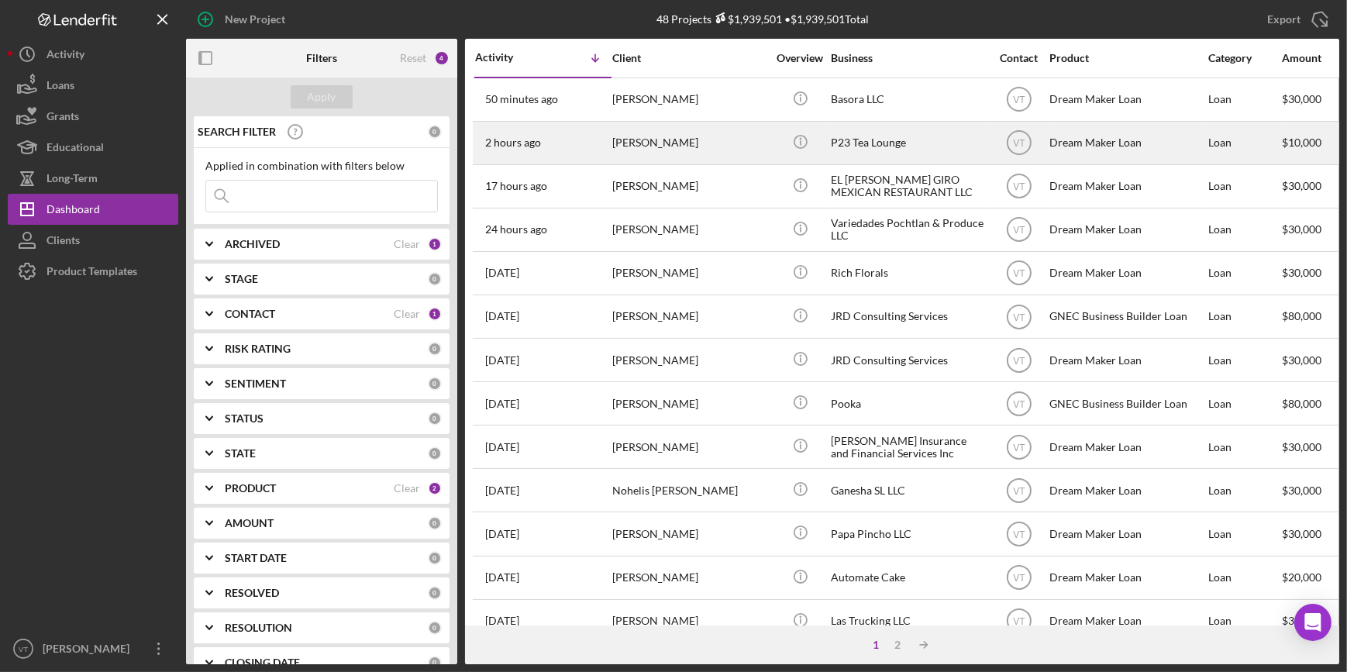
click at [689, 152] on div "[PERSON_NAME]" at bounding box center [689, 142] width 155 height 41
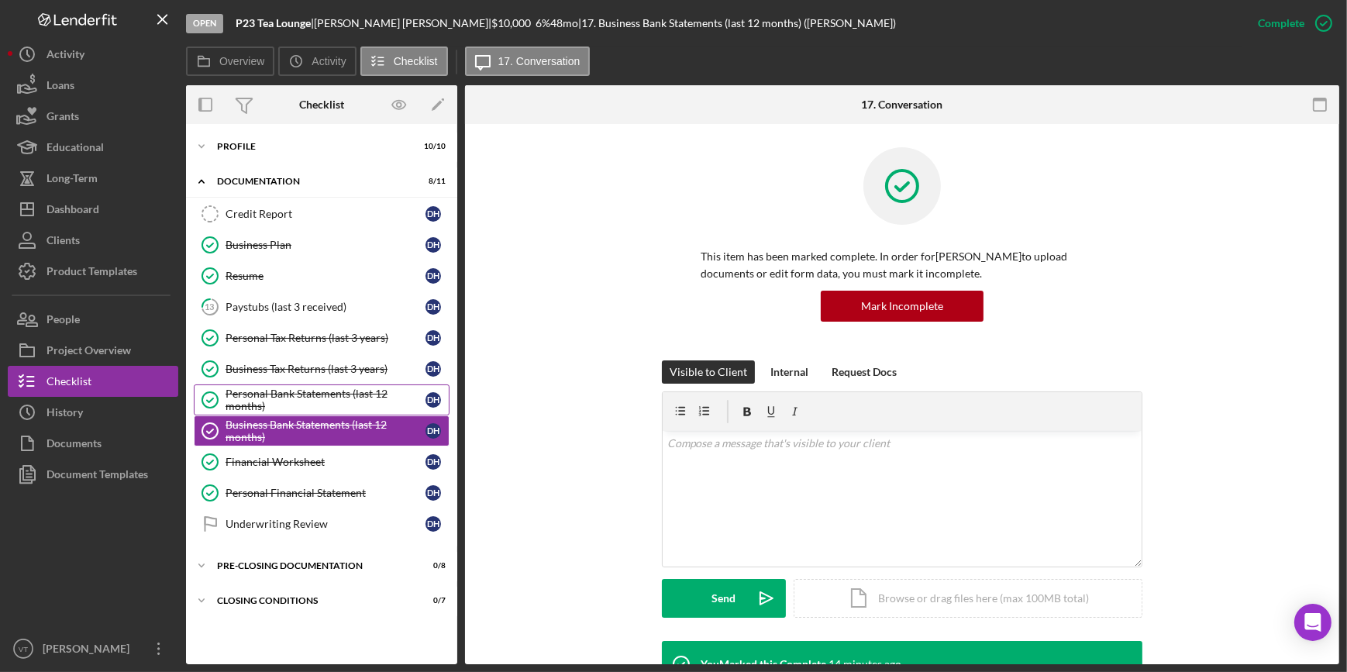
click at [296, 395] on div "Personal Bank Statements (last 12 months)" at bounding box center [325, 399] width 200 height 25
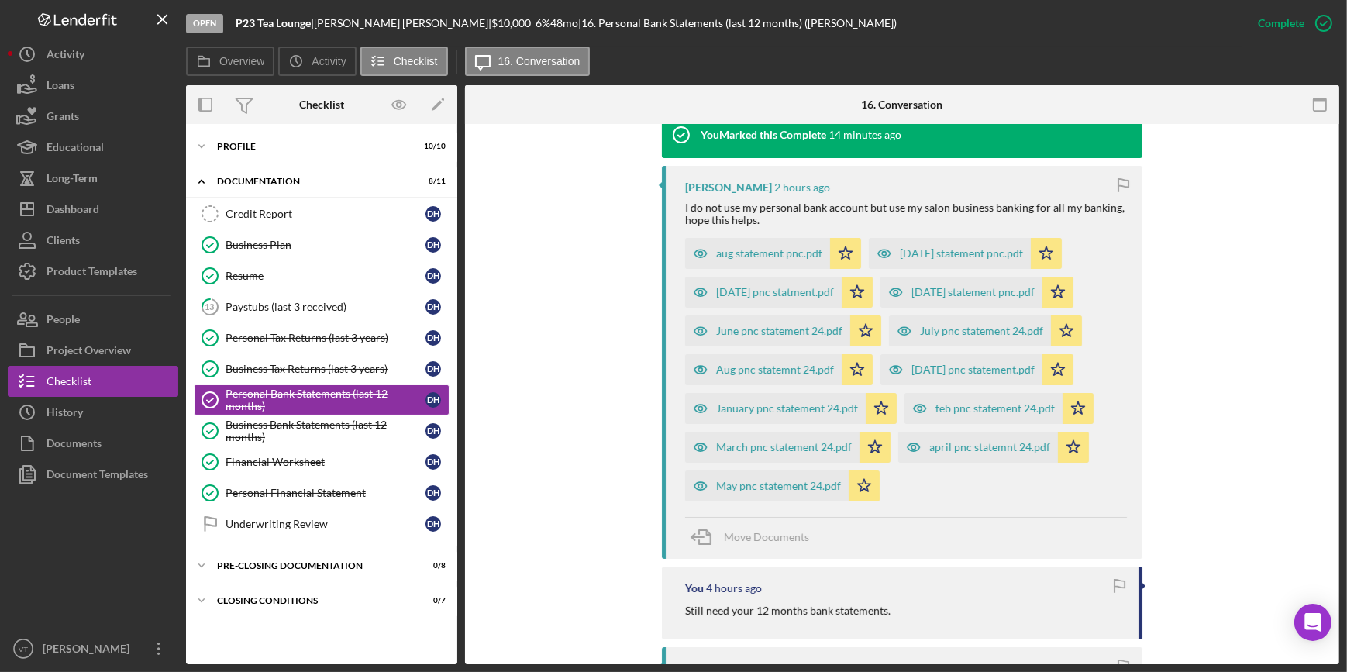
scroll to position [521, 0]
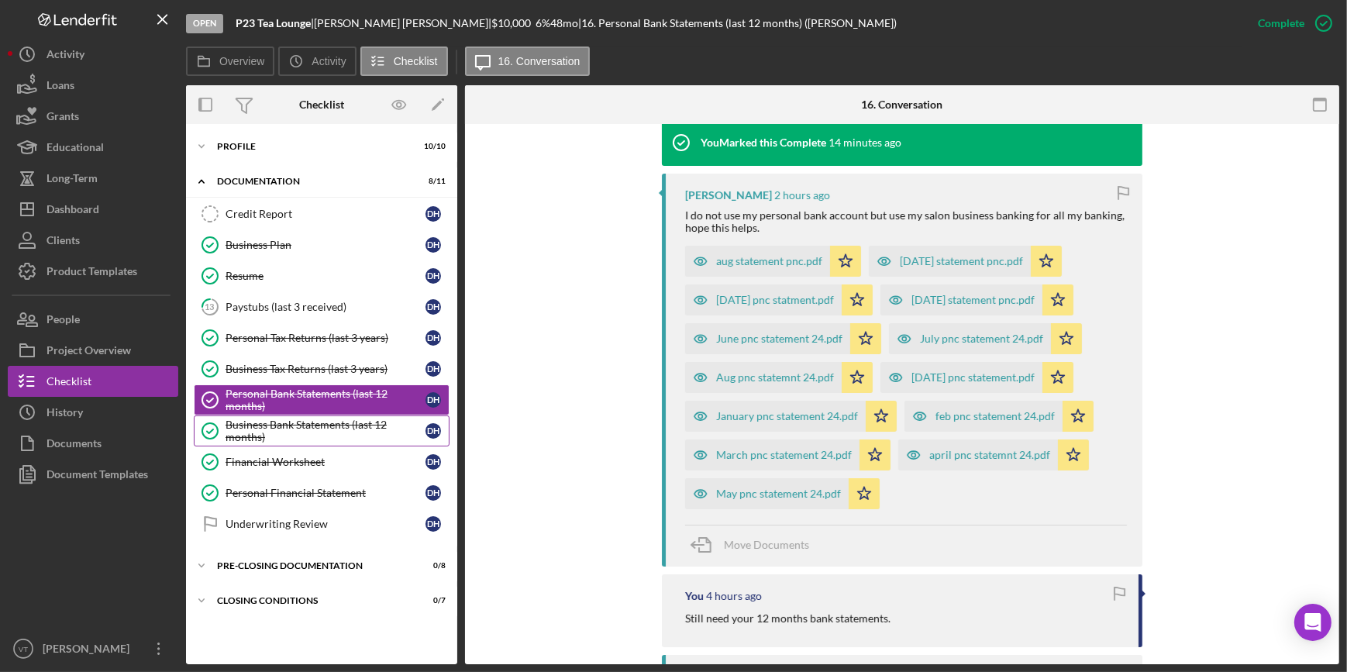
click at [374, 428] on div "Business Bank Statements (last 12 months)" at bounding box center [325, 430] width 200 height 25
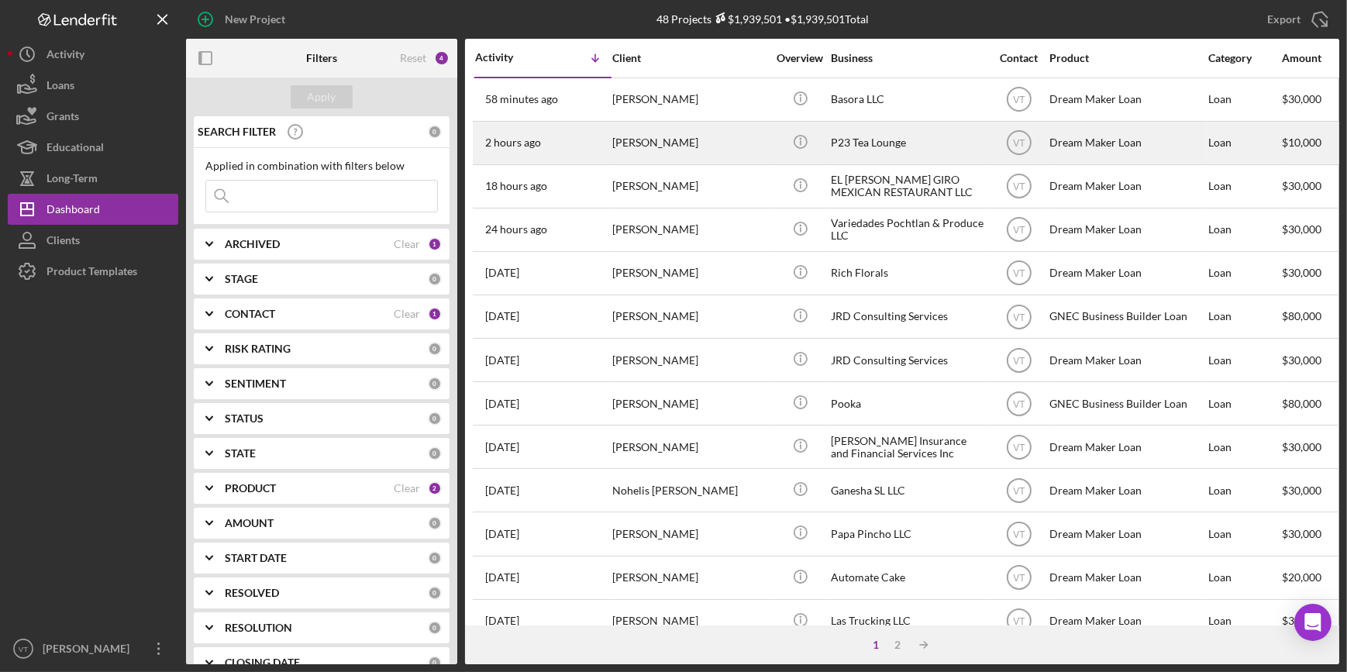
click at [671, 152] on div "[PERSON_NAME]" at bounding box center [689, 142] width 155 height 41
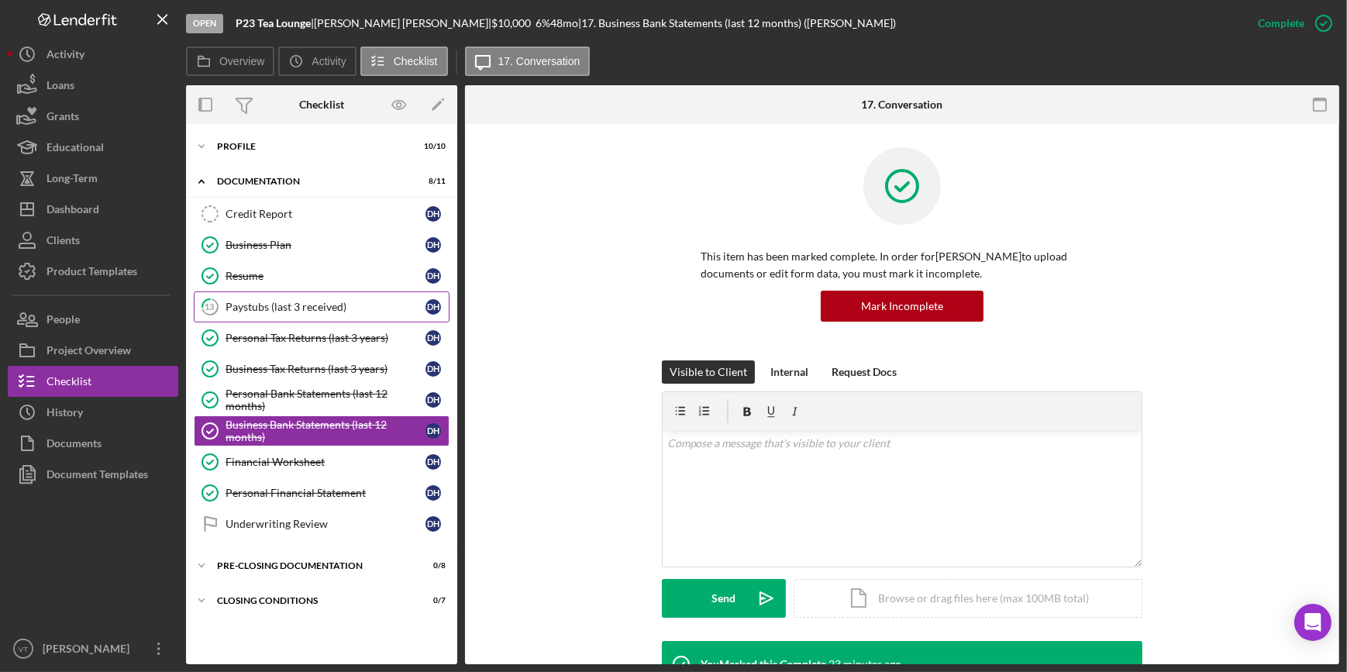
click at [267, 303] on div "Paystubs (last 3 received)" at bounding box center [325, 307] width 200 height 12
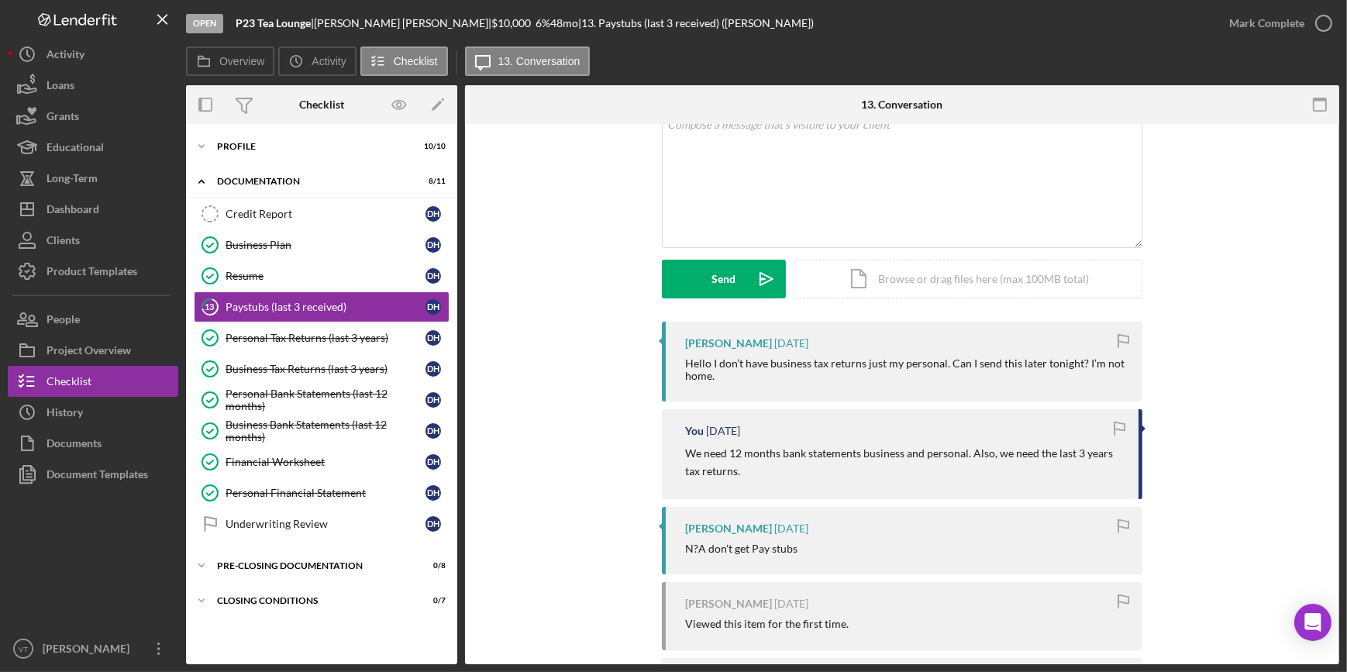
scroll to position [208, 0]
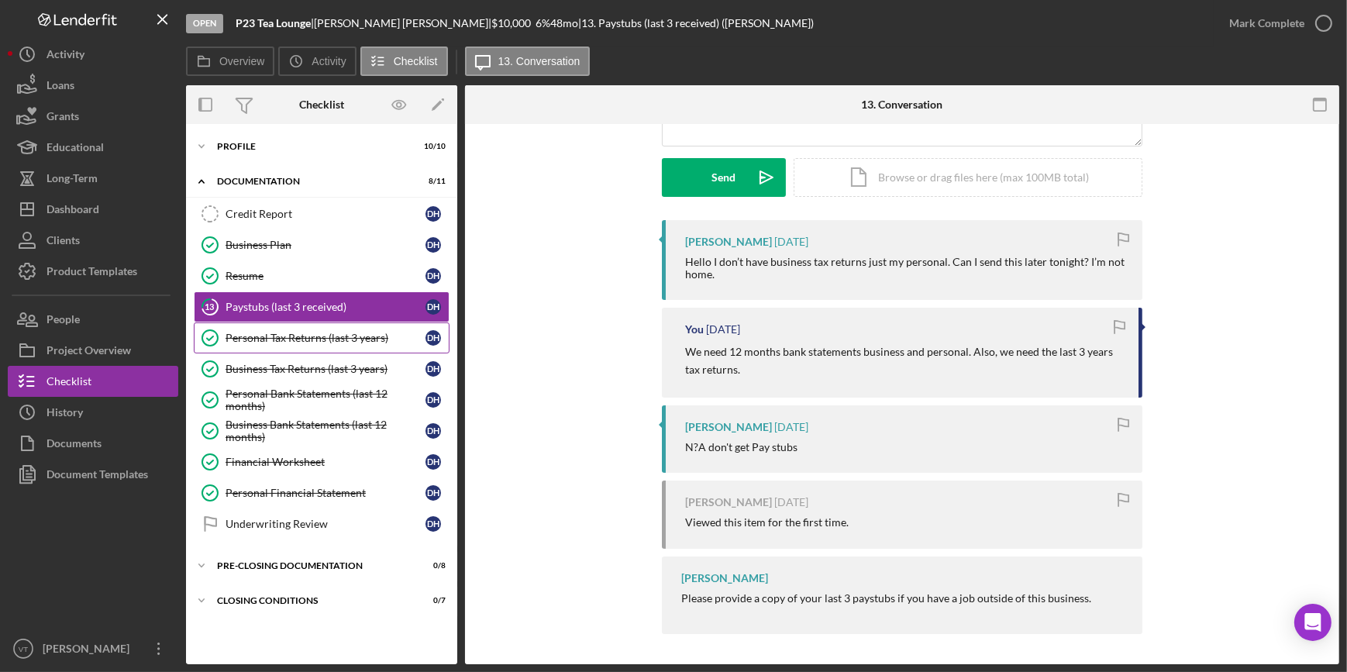
click at [329, 332] on div "Personal Tax Returns (last 3 years)" at bounding box center [325, 338] width 200 height 12
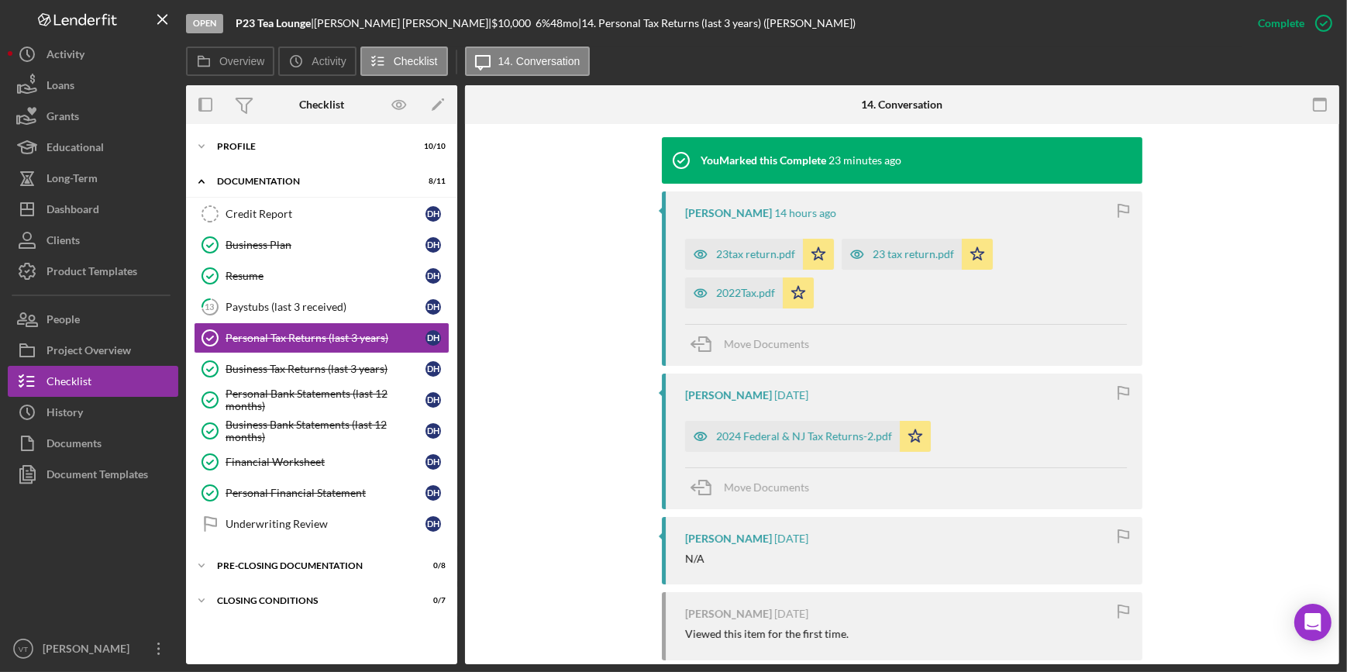
scroll to position [618, 0]
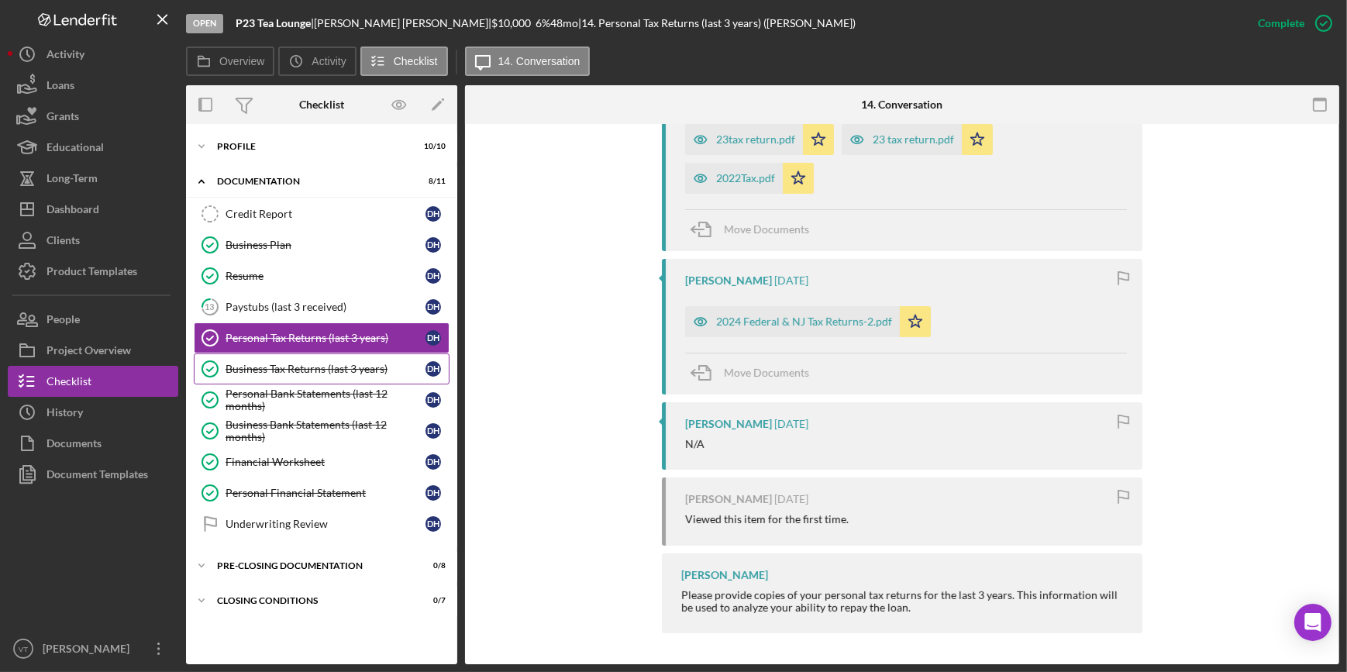
click at [340, 368] on div "Business Tax Returns (last 3 years)" at bounding box center [325, 369] width 200 height 12
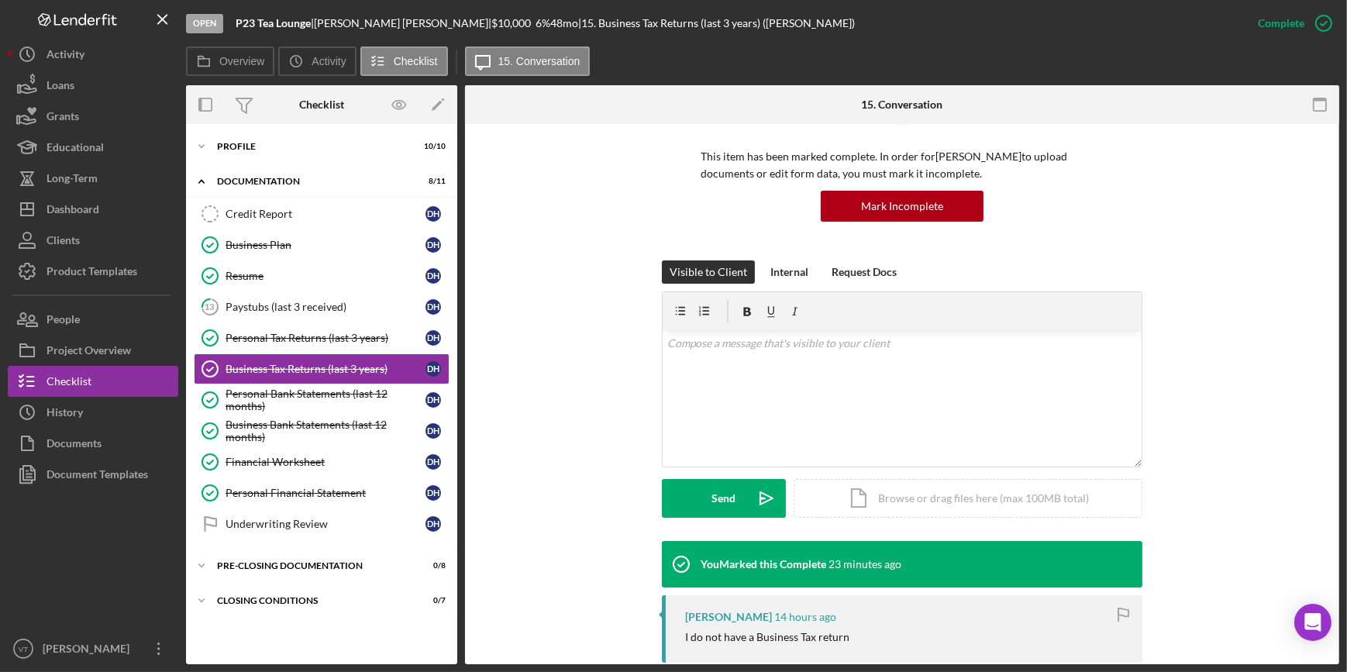
scroll to position [380, 0]
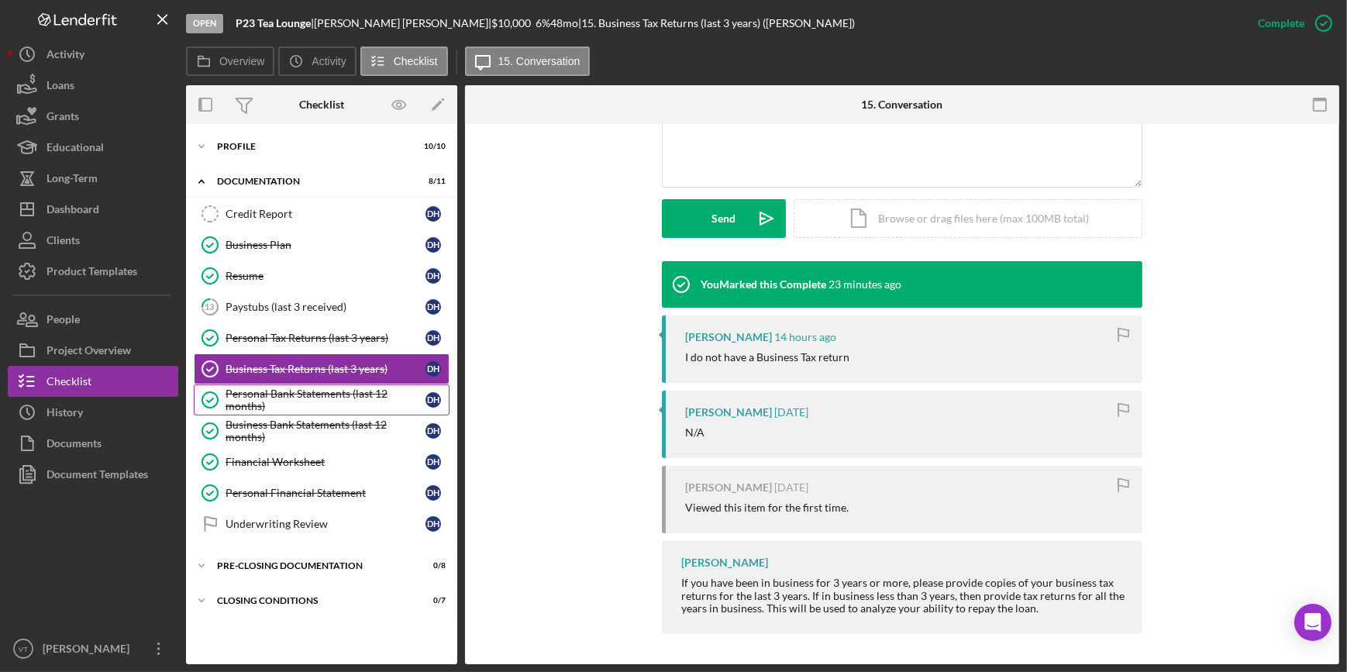
click at [301, 394] on div "Personal Bank Statements (last 12 months)" at bounding box center [325, 399] width 200 height 25
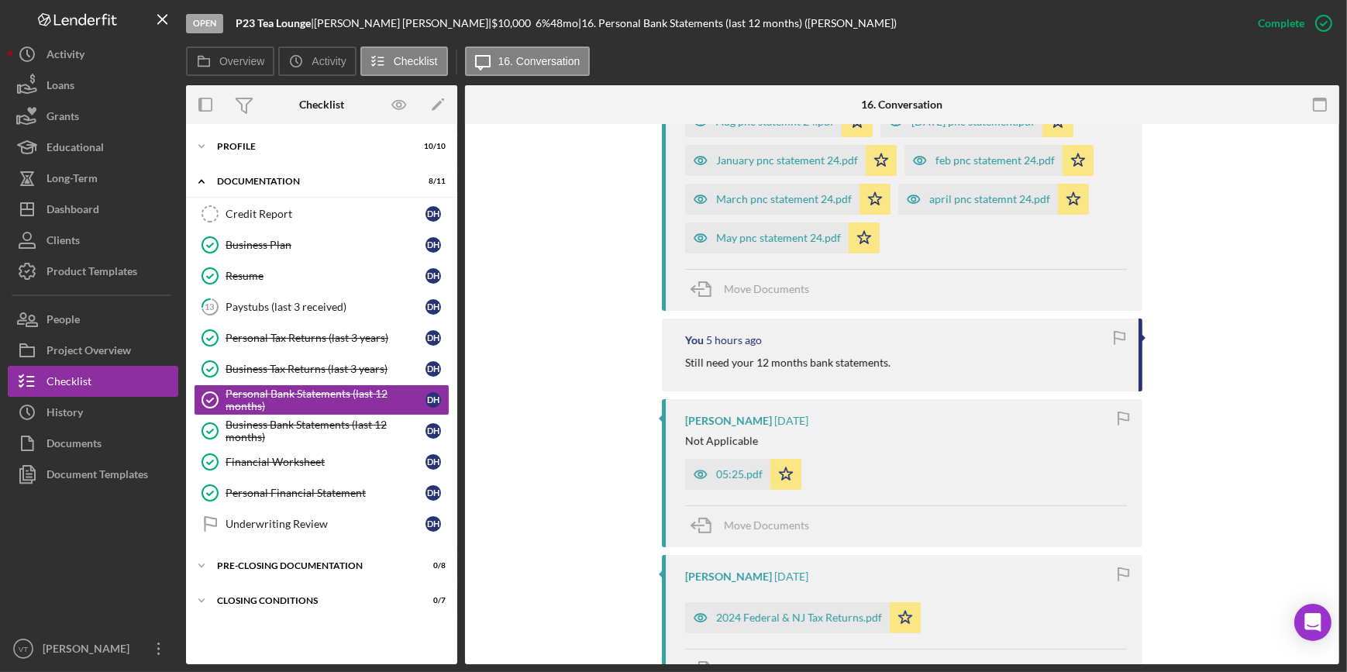
scroll to position [704, 0]
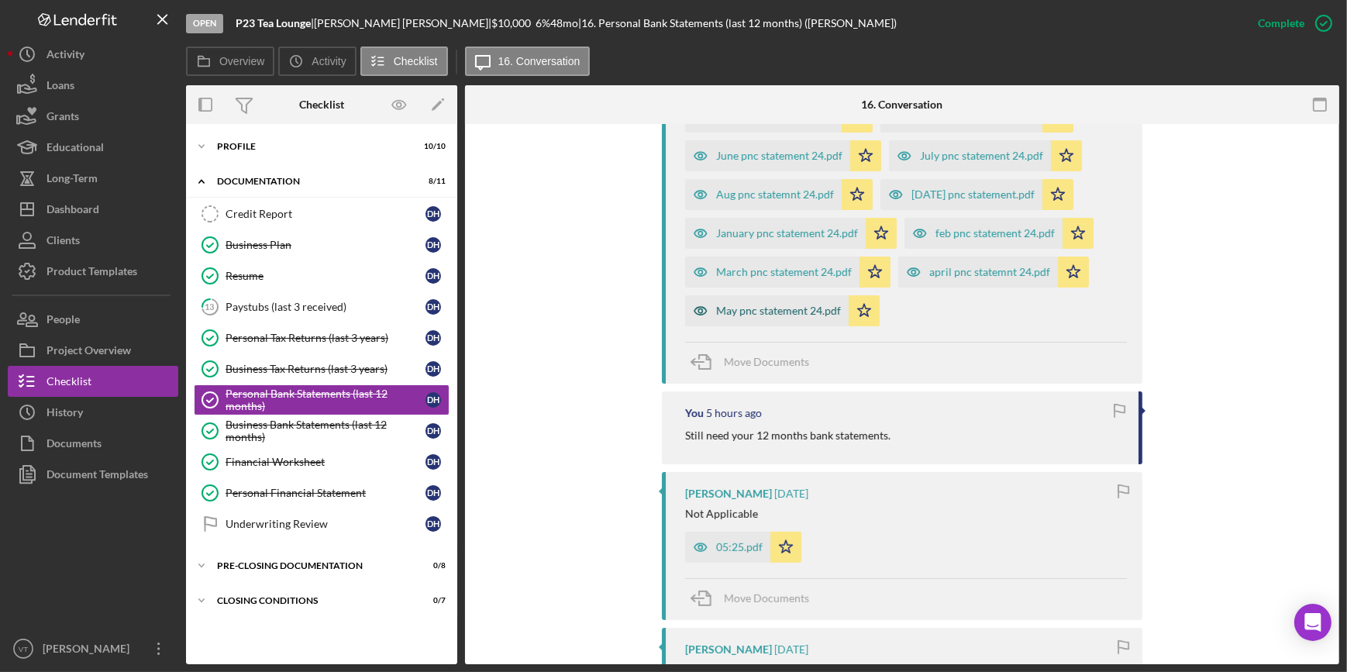
click at [727, 310] on div "May pnc statement 24.pdf" at bounding box center [778, 310] width 125 height 12
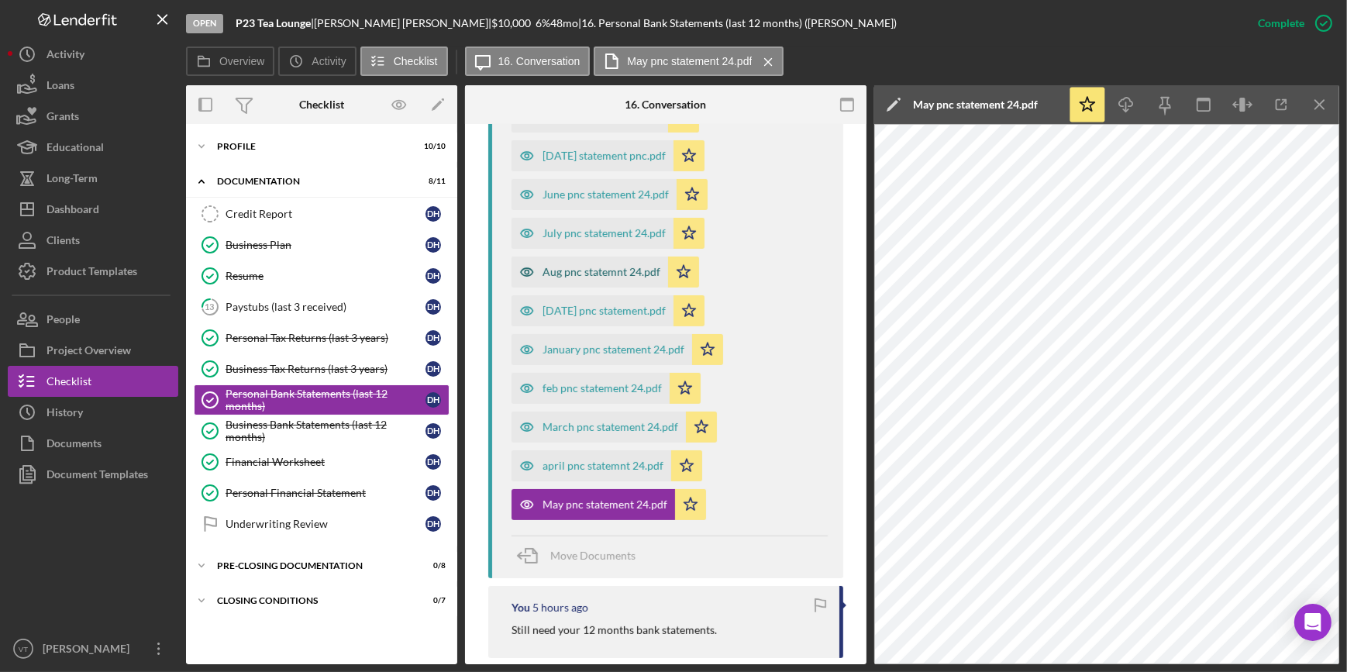
click at [593, 275] on div "Aug pnc statemnt 24.pdf" at bounding box center [601, 272] width 118 height 12
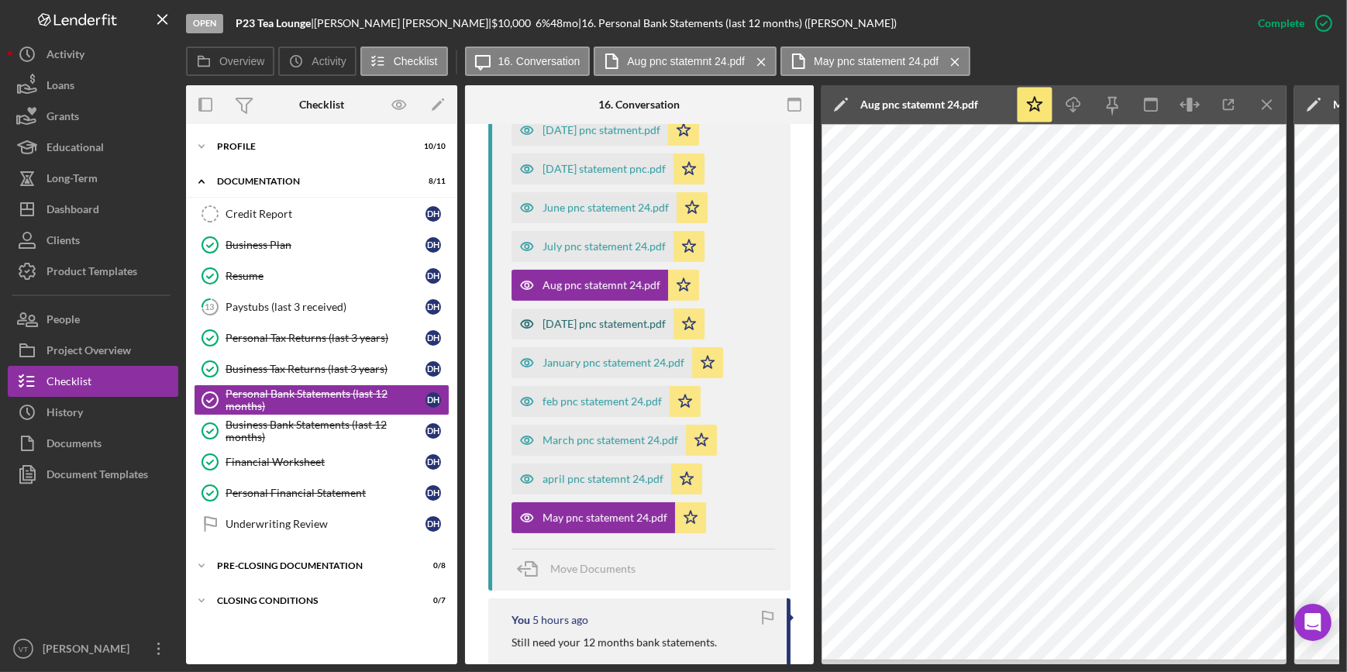
click at [573, 318] on div "[DATE] pnc statement.pdf" at bounding box center [592, 323] width 162 height 31
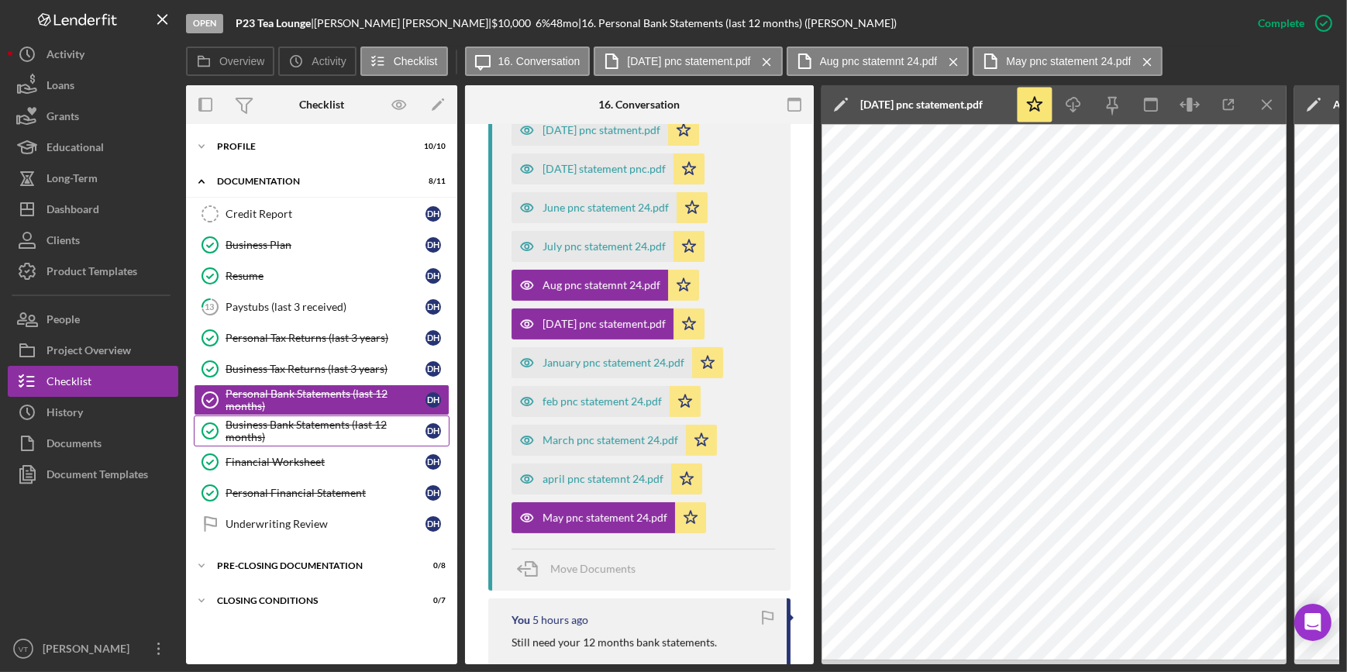
click at [304, 419] on div "Business Bank Statements (last 12 months)" at bounding box center [325, 430] width 200 height 25
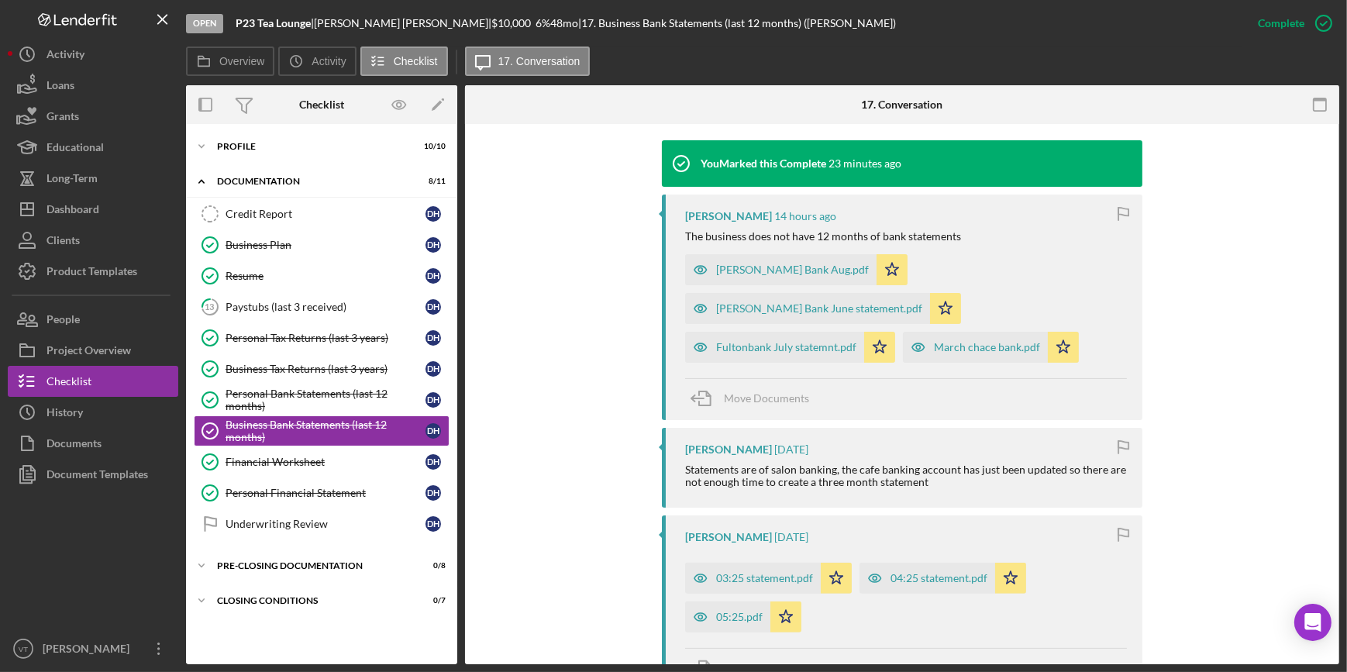
scroll to position [634, 0]
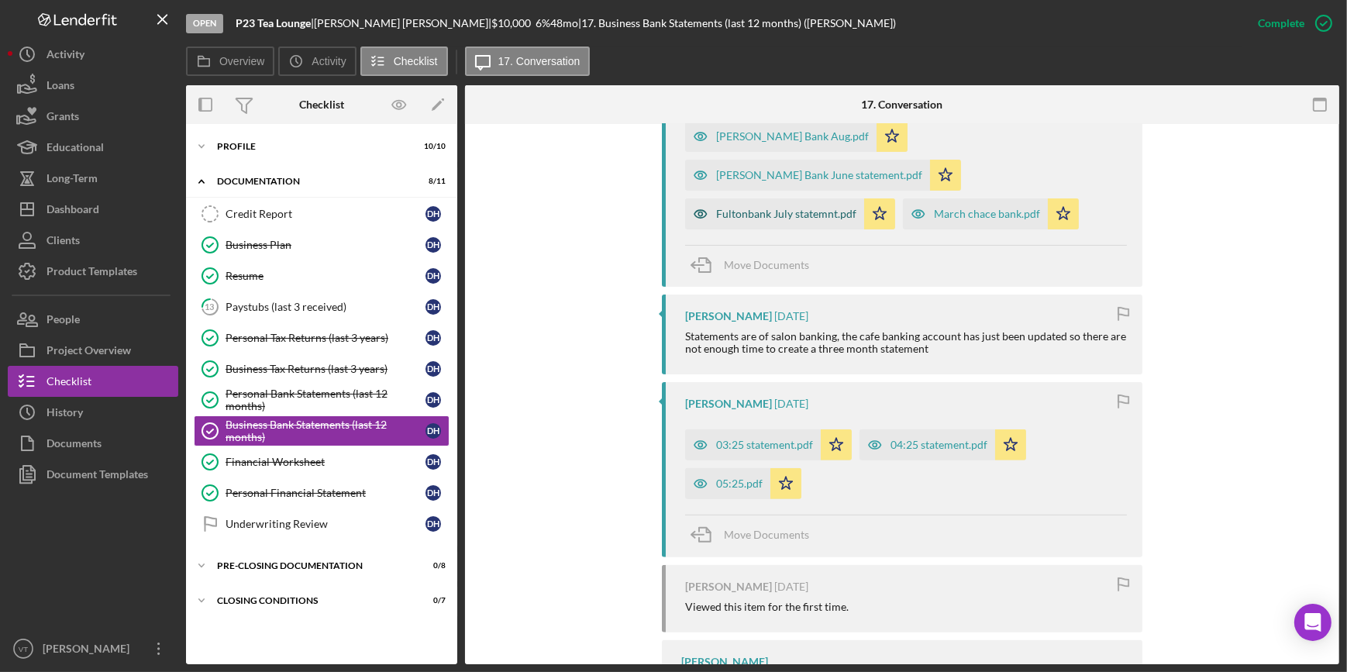
click at [772, 208] on div "Fultonbank July statemnt.pdf" at bounding box center [786, 214] width 140 height 12
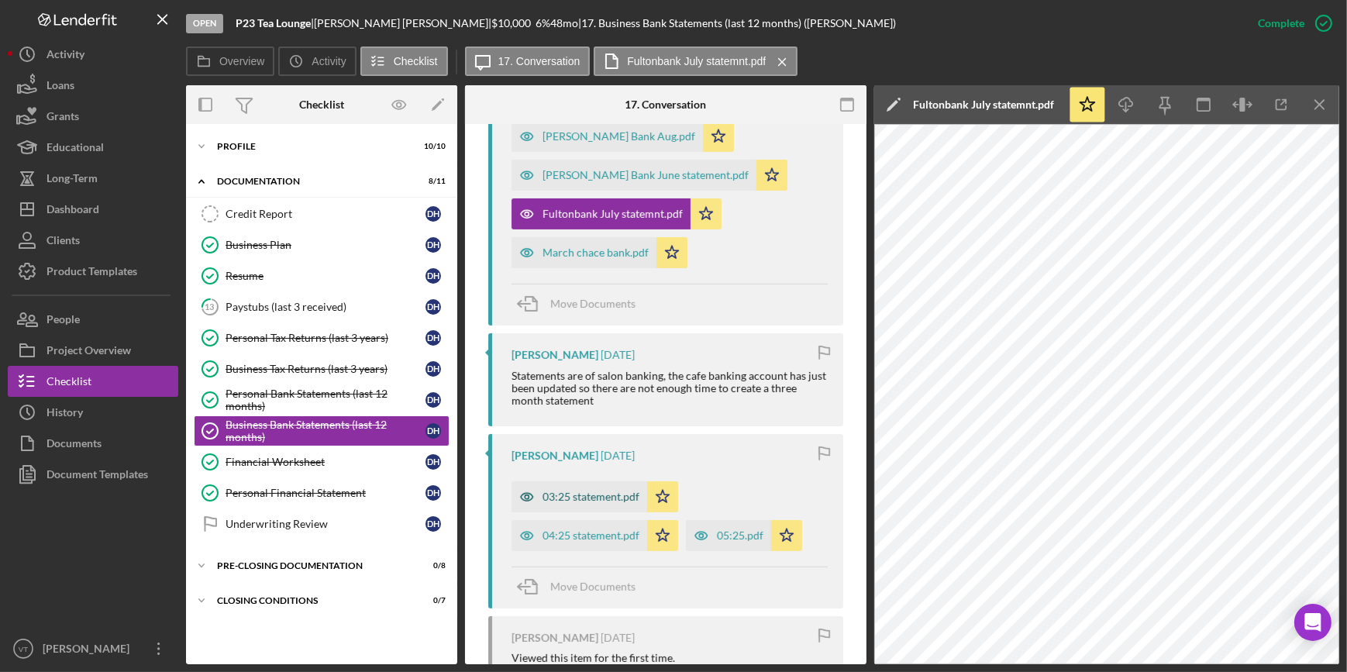
click at [555, 491] on div "03:25 statement.pdf" at bounding box center [590, 496] width 97 height 12
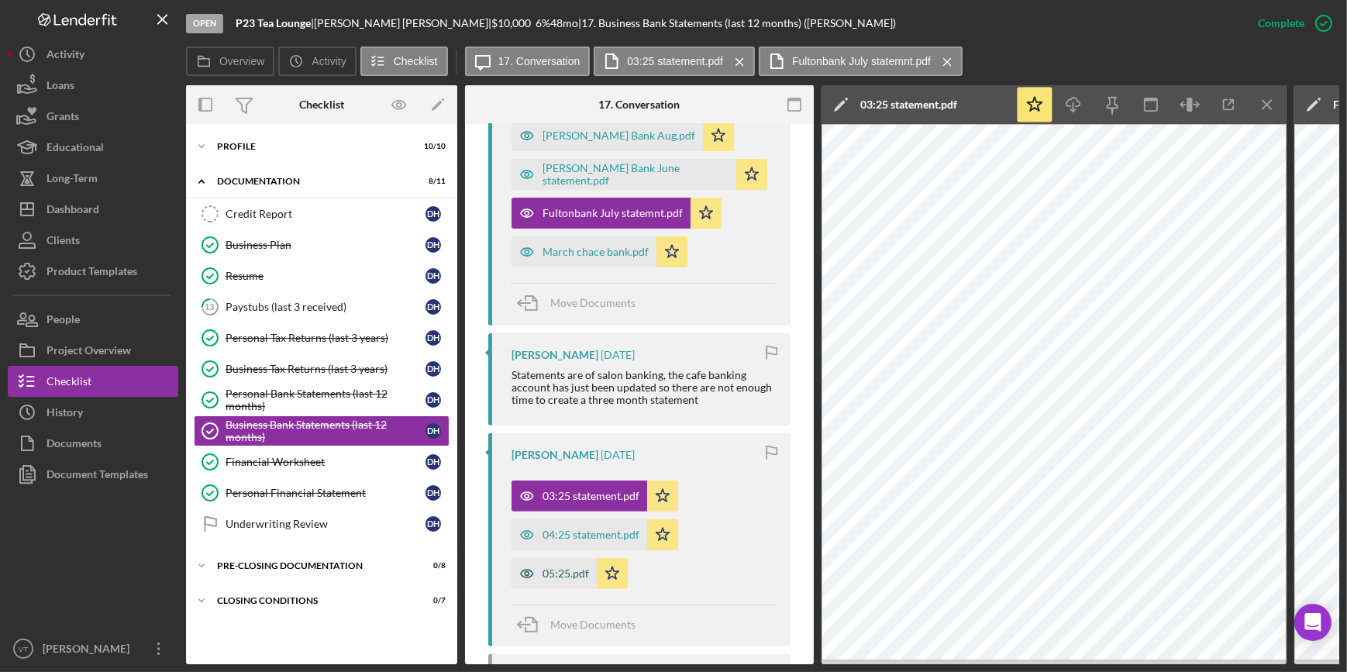
click at [559, 571] on div "05:25.pdf" at bounding box center [565, 573] width 46 height 12
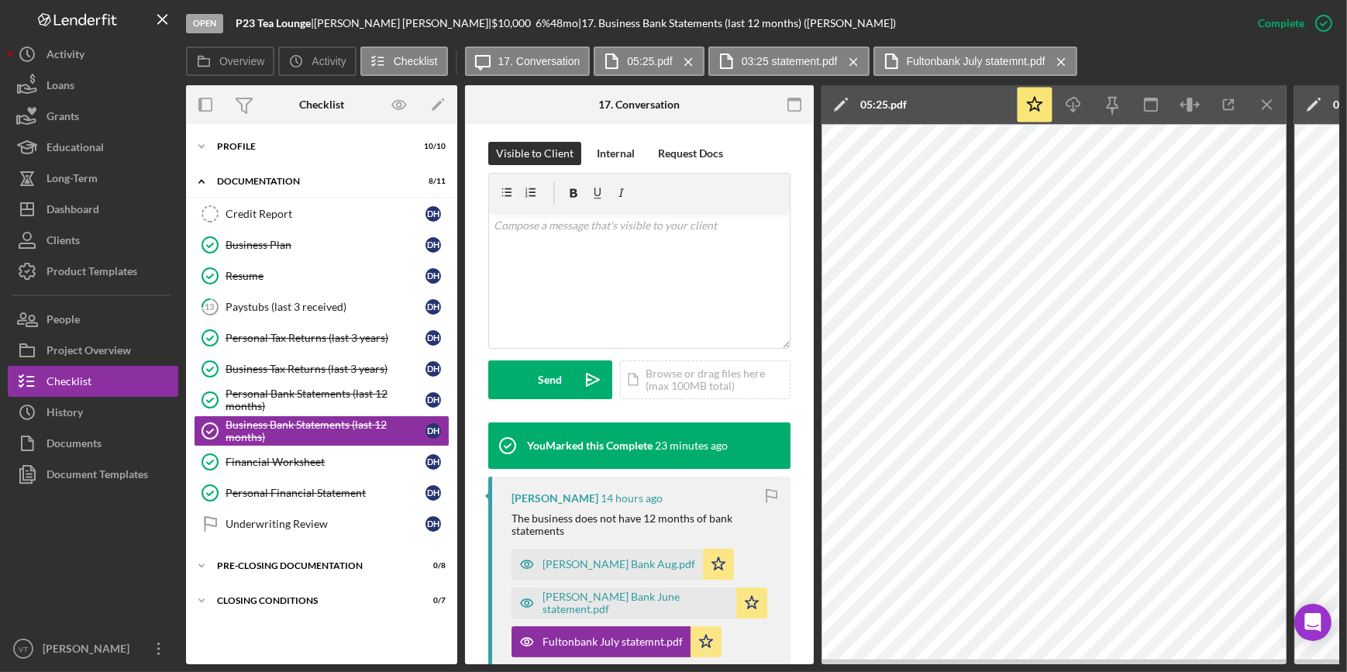
scroll to position [0, 0]
